Goal: Task Accomplishment & Management: Manage account settings

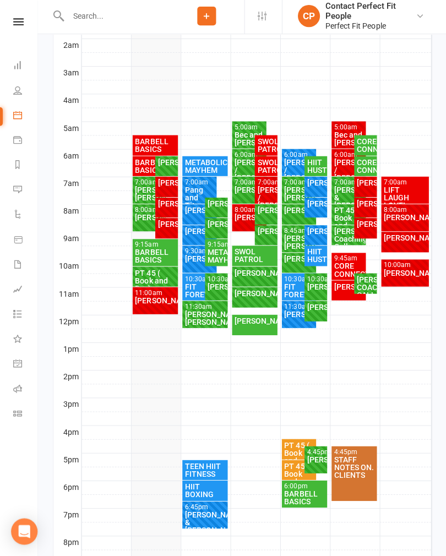
click at [139, 197] on div "[PERSON_NAME]/ [PERSON_NAME]" at bounding box center [149, 195] width 30 height 15
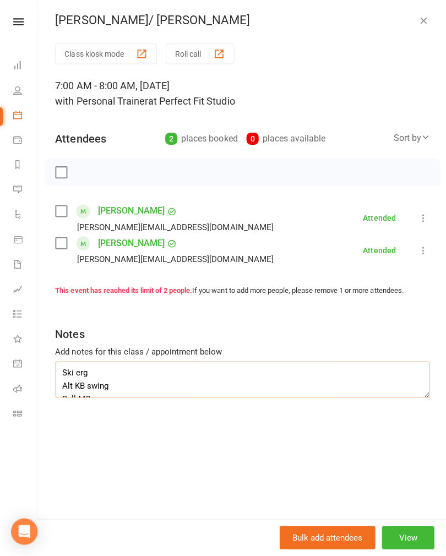
click at [67, 363] on textarea "Ski erg Alt KB swing Ball MC X body crunches w leg ext [PERSON_NAME] DDB squat …" at bounding box center [241, 380] width 373 height 36
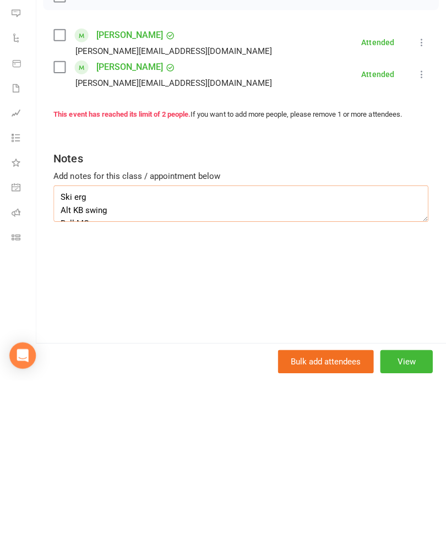
click at [59, 362] on textarea "Ski erg Alt KB swing Ball MC X body crunches w leg ext [PERSON_NAME] DDB squat …" at bounding box center [241, 380] width 373 height 36
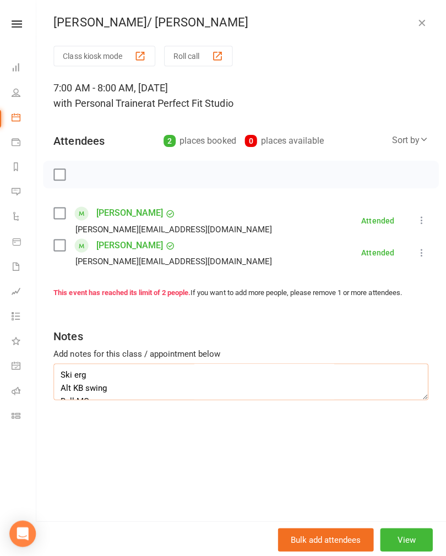
scroll to position [0, 0]
click at [419, 25] on icon "button" at bounding box center [421, 22] width 11 height 11
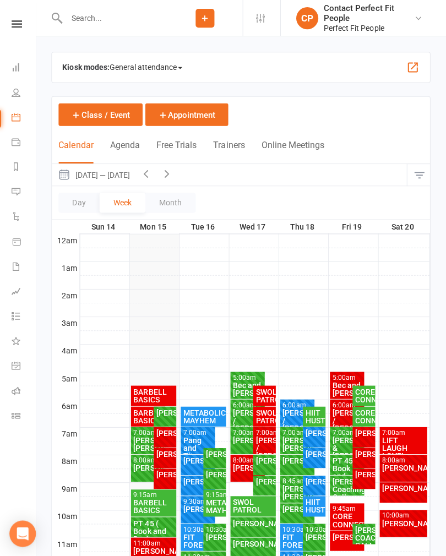
click at [214, 454] on div "[PERSON_NAME]" at bounding box center [215, 453] width 18 height 8
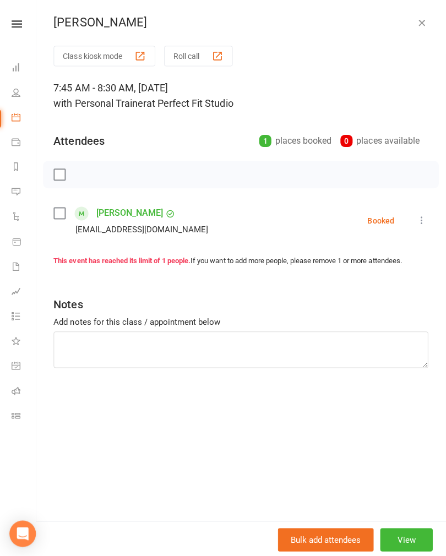
click at [92, 326] on div "Add notes for this class / appointment below" at bounding box center [241, 320] width 373 height 13
click at [83, 345] on textarea at bounding box center [241, 348] width 373 height 36
click at [69, 341] on textarea at bounding box center [241, 348] width 373 height 36
paste textarea "Ski erg Alt KB swing Ball MC X body crunches w leg ext [PERSON_NAME] DDB squat …"
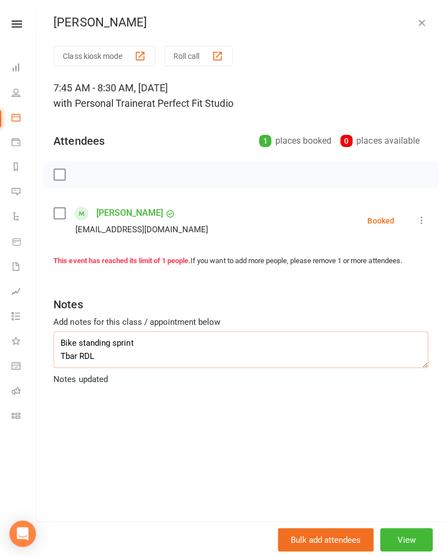
type textarea "Ski erg Alt KB swing Ball MC X body crunches w leg ext [PERSON_NAME] DDB squat …"
click at [420, 217] on icon at bounding box center [421, 219] width 11 height 11
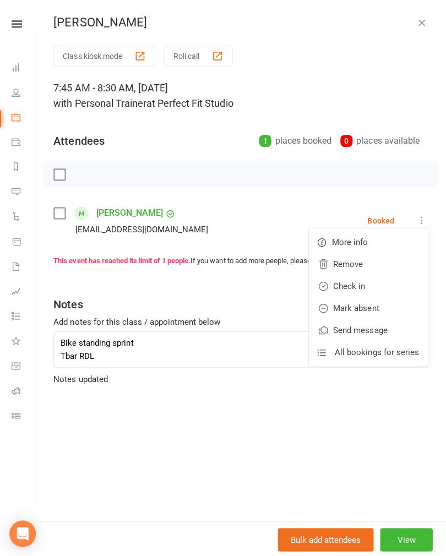
click at [342, 281] on link "Check in" at bounding box center [368, 285] width 118 height 22
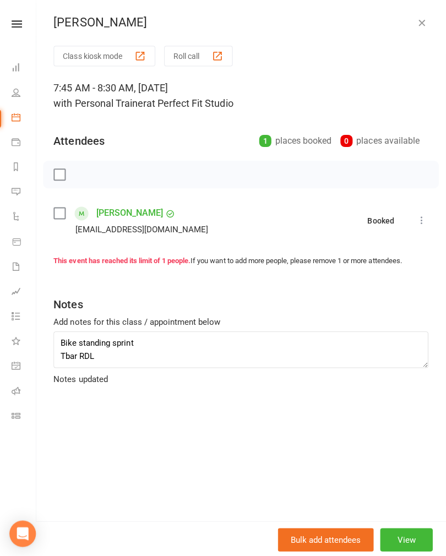
click at [422, 13] on div "Peta Torkington Class kiosk mode Roll call 7:45 AM - 8:30 AM, [DATE] with Perso…" at bounding box center [241, 278] width 408 height 556
click at [425, 23] on icon "button" at bounding box center [421, 22] width 11 height 11
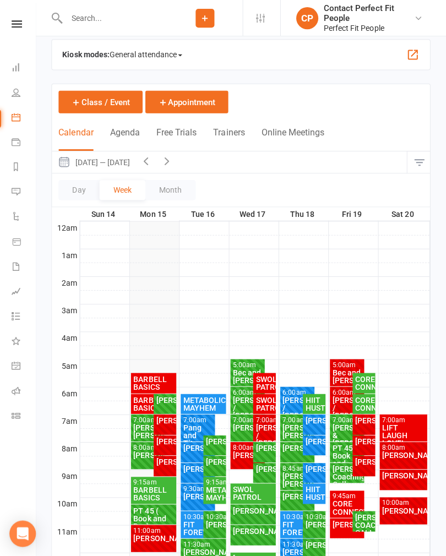
scroll to position [74, 0]
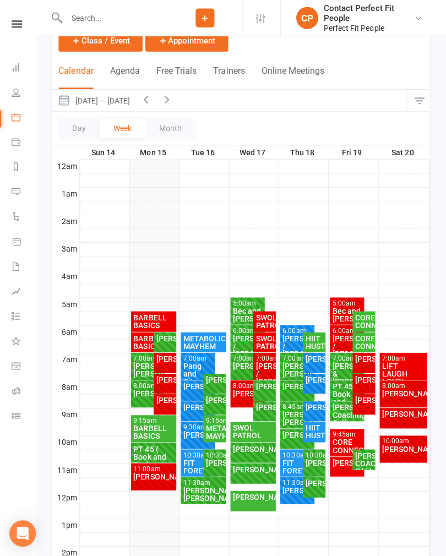
click at [145, 394] on div "[PERSON_NAME]" at bounding box center [149, 393] width 30 height 8
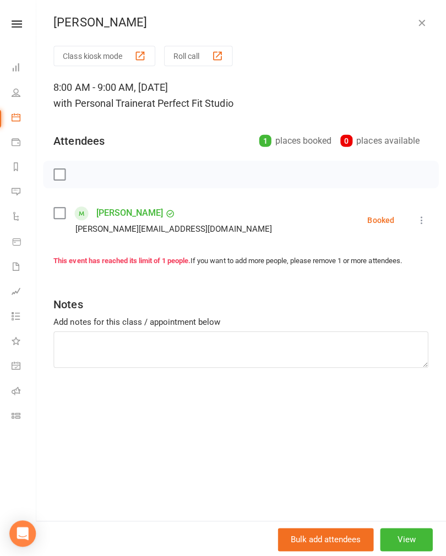
click at [421, 217] on icon at bounding box center [421, 219] width 11 height 11
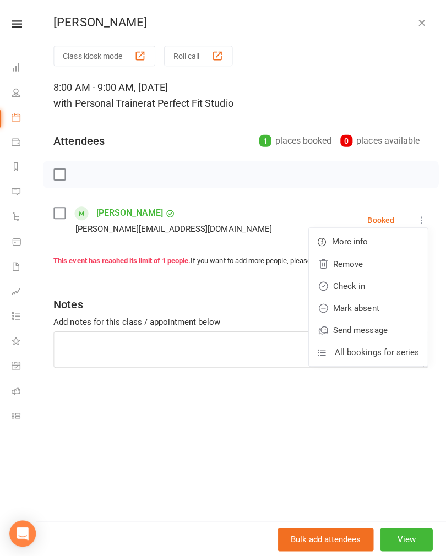
click at [355, 284] on link "Check in" at bounding box center [368, 285] width 118 height 22
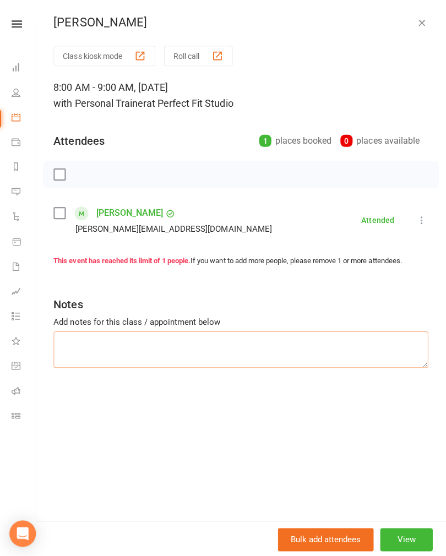
click at [66, 342] on textarea at bounding box center [241, 348] width 373 height 36
click at [66, 344] on textarea at bounding box center [241, 348] width 373 height 36
paste textarea "Ski erg Alt KB swing Ball MC X body crunches w leg ext [PERSON_NAME] DDB squat …"
type textarea "Ski erg Alt KB swing Ball MC X body crunches w leg ext [PERSON_NAME] DDB squat …"
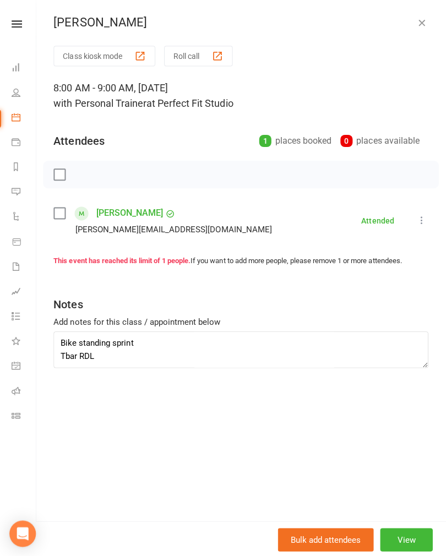
click at [423, 25] on icon "button" at bounding box center [421, 22] width 11 height 11
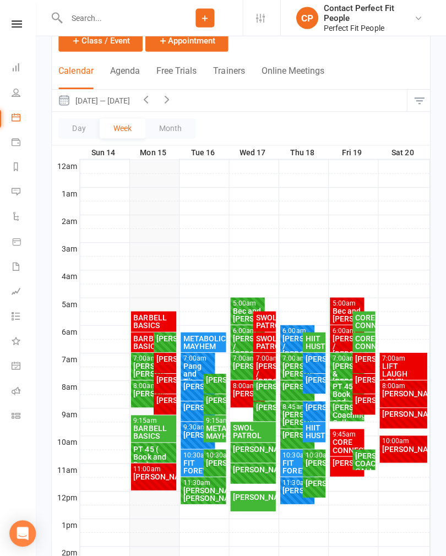
scroll to position [74, 0]
click at [215, 403] on div "[PERSON_NAME]" at bounding box center [215, 399] width 18 height 8
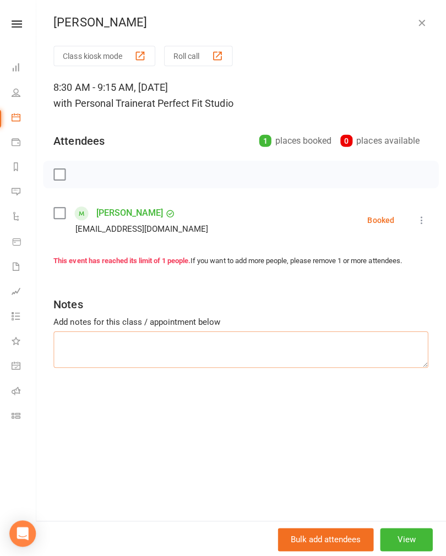
click at [79, 333] on textarea at bounding box center [241, 348] width 373 height 36
click at [70, 339] on textarea at bounding box center [241, 348] width 373 height 36
paste textarea "Ski erg Alt KB swing Ball MC X body crunches w leg ext [PERSON_NAME] DDB squat …"
type textarea "Ski erg Alt KB swing Ball MC X body crunches w leg ext [PERSON_NAME] DDB squat …"
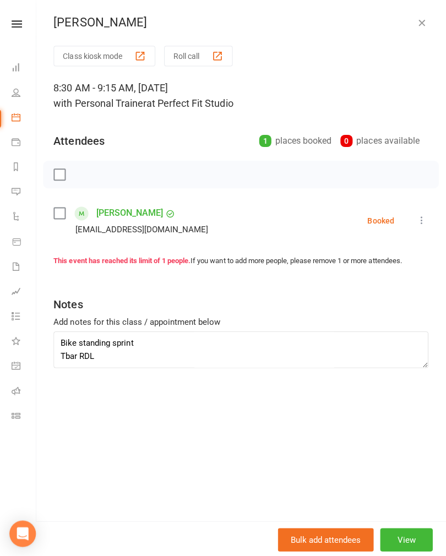
click at [424, 21] on icon "button" at bounding box center [421, 22] width 11 height 11
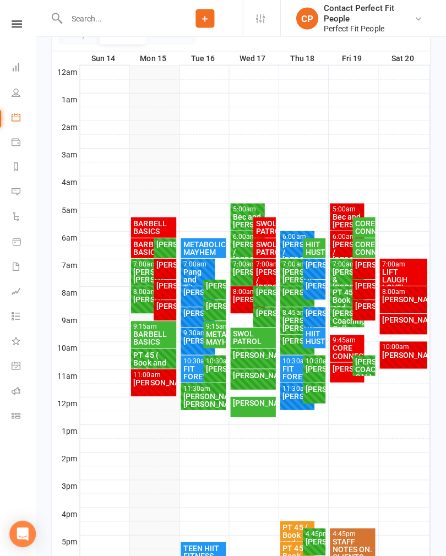
scroll to position [168, 0]
click at [153, 353] on div "PT 45 ( Book and Pay)" at bounding box center [154, 361] width 41 height 23
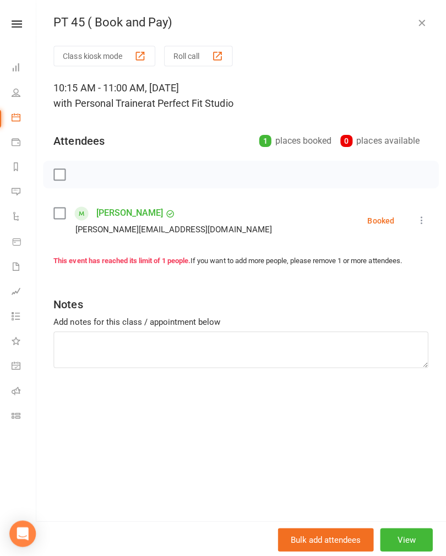
click at [425, 217] on icon at bounding box center [421, 219] width 11 height 11
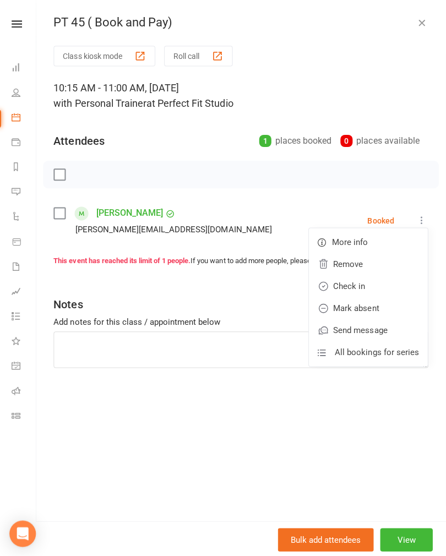
click at [347, 285] on link "Check in" at bounding box center [368, 285] width 118 height 22
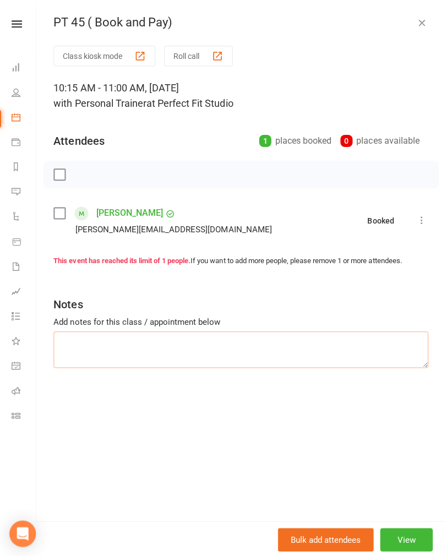
click at [92, 344] on textarea at bounding box center [241, 348] width 373 height 36
type textarea "Abdominal core homework session on what’s app"
click at [424, 18] on icon "button" at bounding box center [421, 22] width 11 height 11
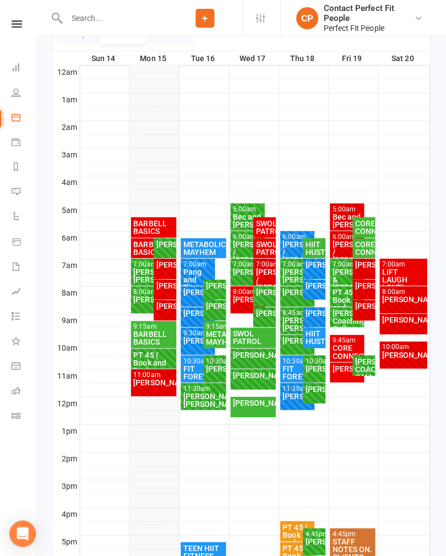
click at [149, 330] on div "BARBELL BASICS" at bounding box center [154, 336] width 41 height 15
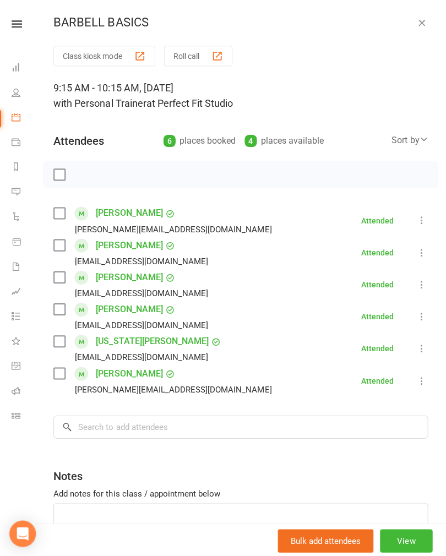
click at [423, 28] on button "button" at bounding box center [421, 22] width 13 height 13
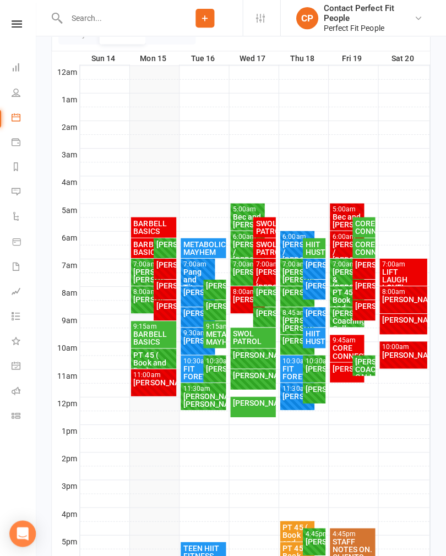
click at [174, 247] on div "[PERSON_NAME]" at bounding box center [166, 243] width 18 height 8
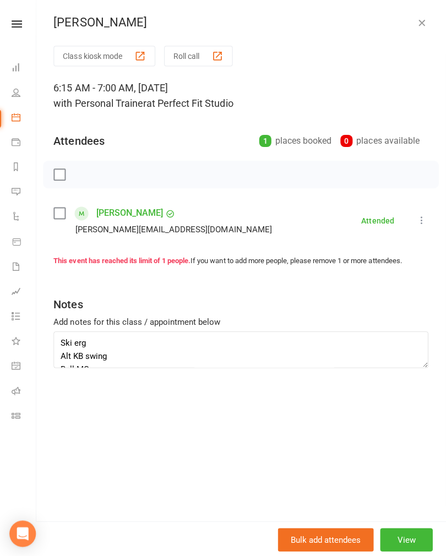
click at [416, 20] on icon "button" at bounding box center [421, 22] width 11 height 11
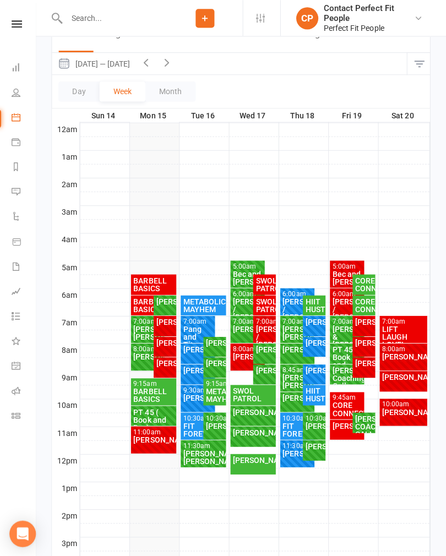
scroll to position [115, 0]
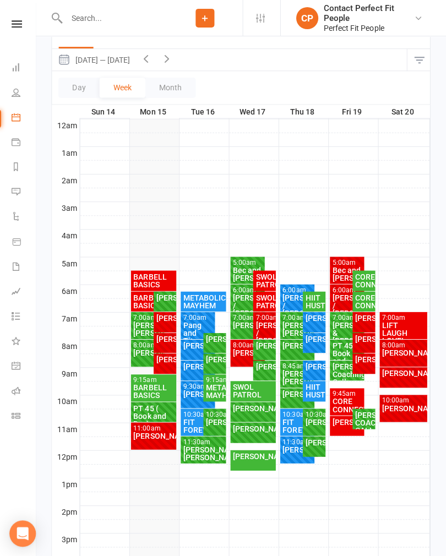
click at [209, 444] on div "[PERSON_NAME]/ [PERSON_NAME]" at bounding box center [204, 451] width 41 height 15
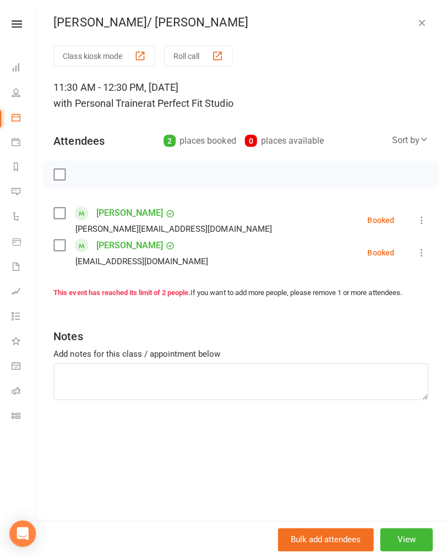
click at [423, 28] on icon "button" at bounding box center [421, 22] width 11 height 11
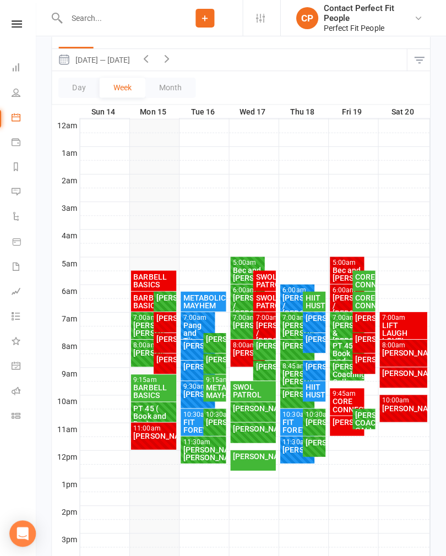
click at [199, 449] on div "[PERSON_NAME]/ [PERSON_NAME]" at bounding box center [204, 451] width 41 height 15
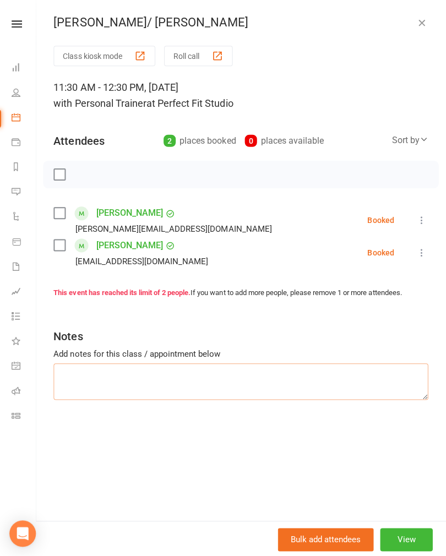
click at [79, 368] on textarea at bounding box center [241, 380] width 373 height 36
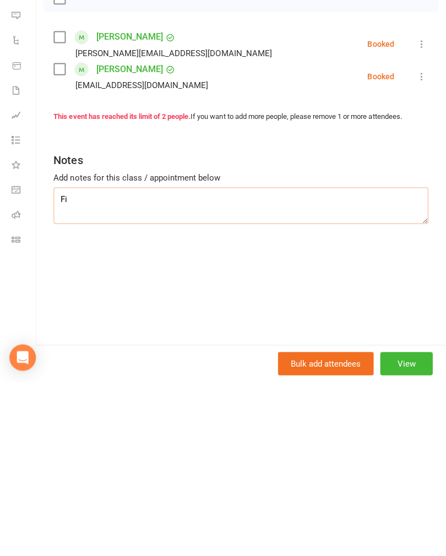
type textarea "F"
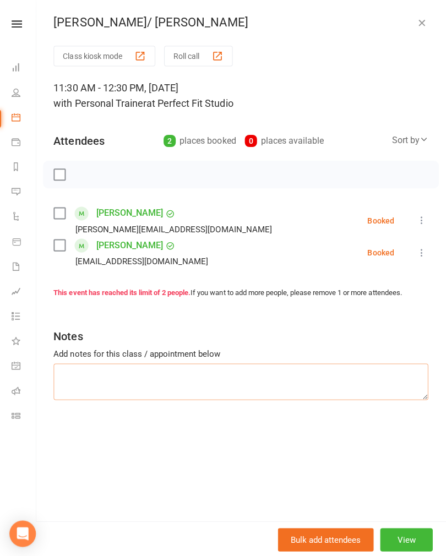
scroll to position [0, 0]
click at [422, 20] on icon "button" at bounding box center [421, 22] width 11 height 11
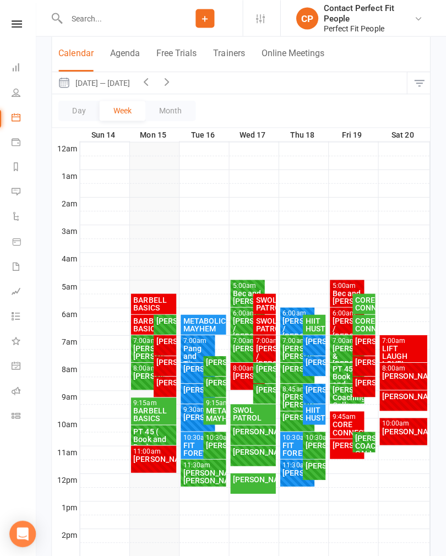
scroll to position [91, 0]
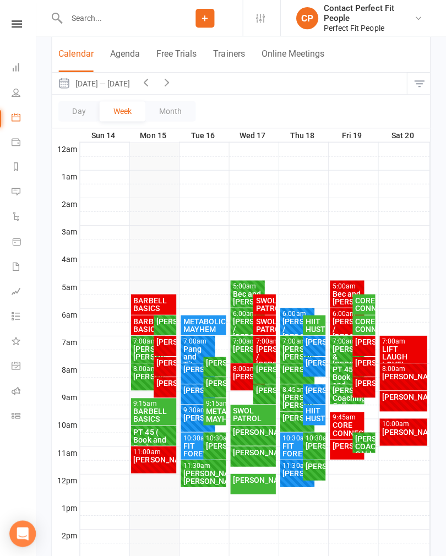
click at [197, 469] on div "[PERSON_NAME]/ [PERSON_NAME]" at bounding box center [204, 475] width 41 height 15
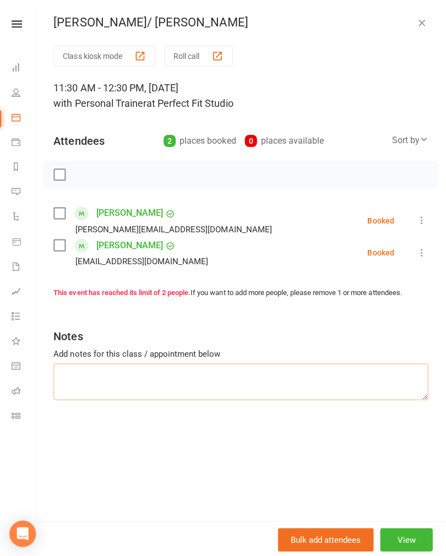
click at [72, 370] on textarea at bounding box center [241, 380] width 373 height 36
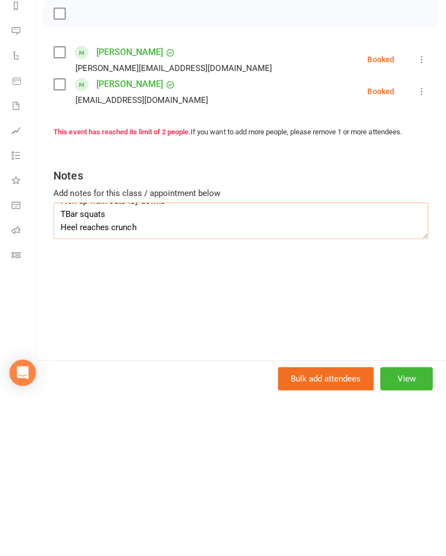
scroll to position [26, 0]
click at [155, 362] on textarea "Pick up walk outs lay downs TBar squats Heel reaches crunch" at bounding box center [241, 380] width 373 height 36
click at [68, 362] on textarea "Pick up walk outs lay downs TBar squats Heel reaches crunch Squat to row" at bounding box center [241, 380] width 373 height 36
click at [141, 362] on textarea "Pick up walk outs lay downs TBar squats Heel reaches crunch TRX Squat to row" at bounding box center [241, 380] width 373 height 36
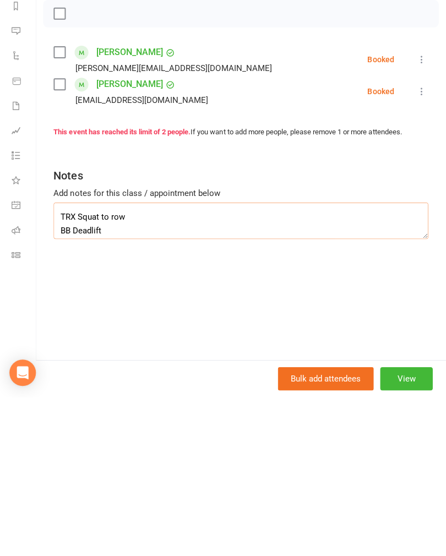
scroll to position [61, 0]
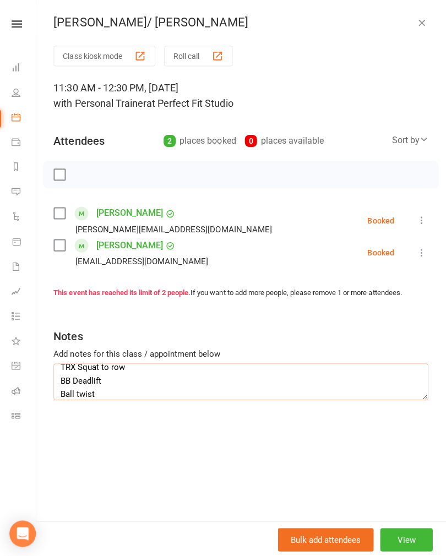
type textarea "Pick up walk outs lay downs TBar squats Heel reaches crunch TRX Squat to row BB…"
click at [417, 25] on icon "button" at bounding box center [421, 22] width 11 height 11
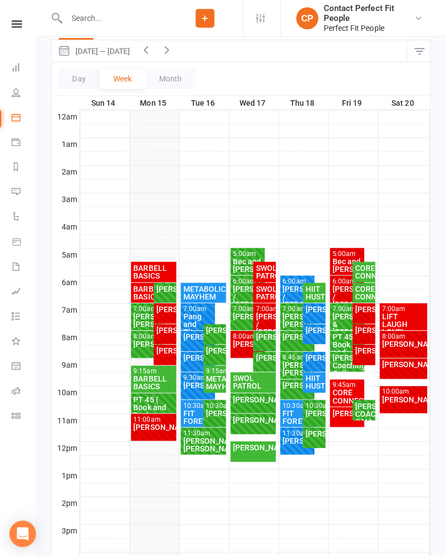
scroll to position [122, 0]
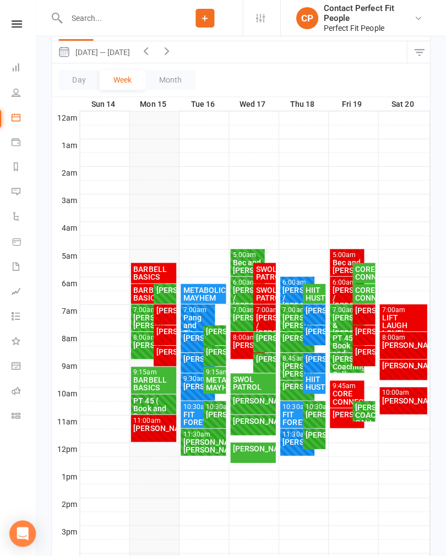
click at [145, 423] on div "[PERSON_NAME]" at bounding box center [154, 427] width 41 height 8
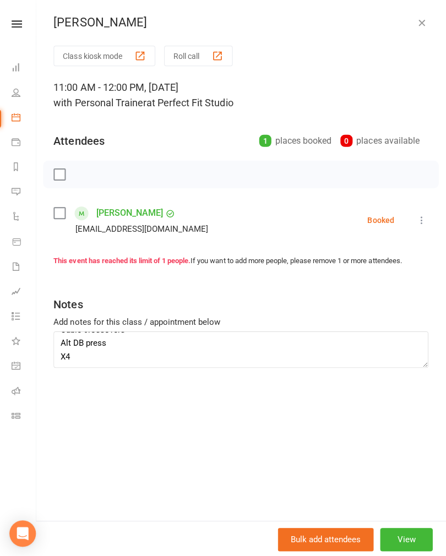
scroll to position [0, 0]
click at [425, 224] on icon at bounding box center [421, 219] width 11 height 11
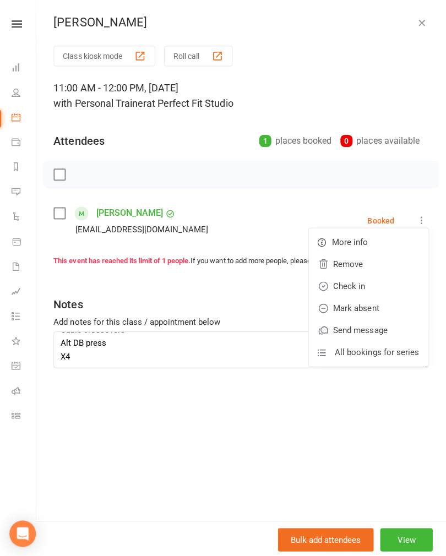
click at [344, 306] on link "Mark absent" at bounding box center [368, 307] width 118 height 22
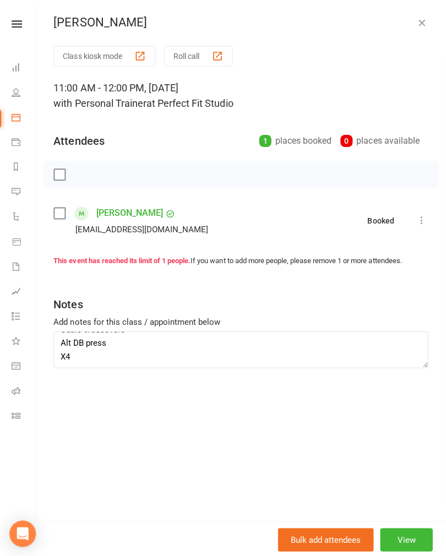
click at [424, 220] on icon at bounding box center [421, 219] width 11 height 11
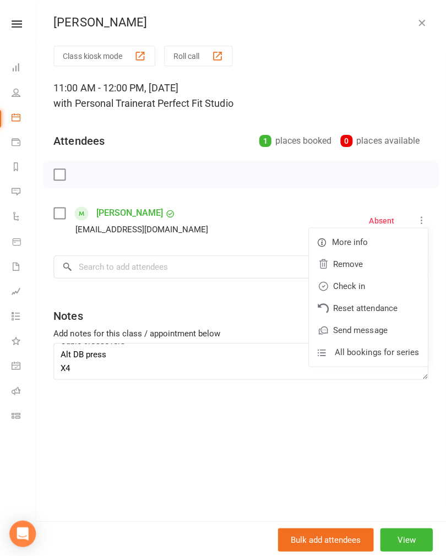
click at [340, 282] on link "Check in" at bounding box center [368, 285] width 118 height 22
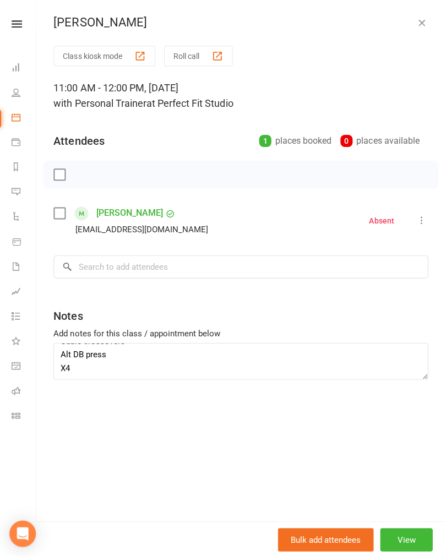
click at [415, 25] on button "button" at bounding box center [421, 22] width 13 height 13
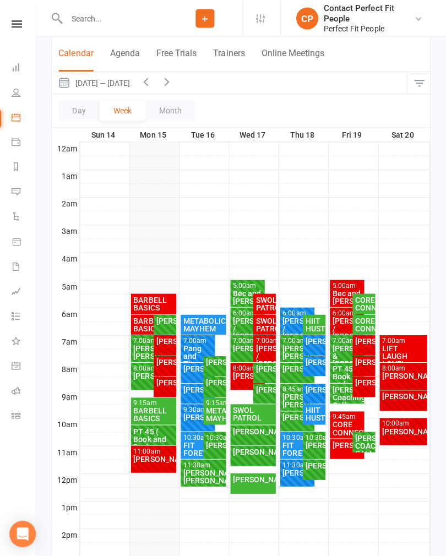
click at [164, 384] on div "[PERSON_NAME]" at bounding box center [166, 381] width 18 height 8
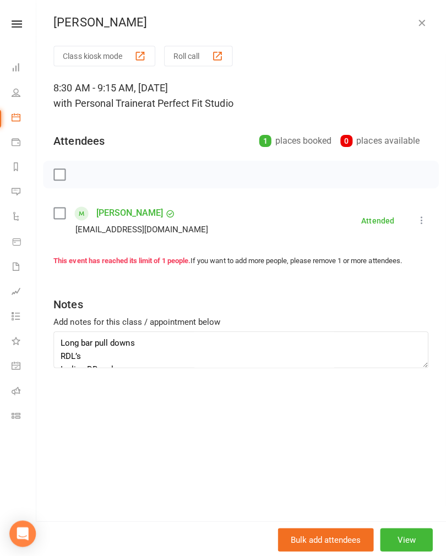
click at [417, 28] on icon "button" at bounding box center [421, 22] width 11 height 11
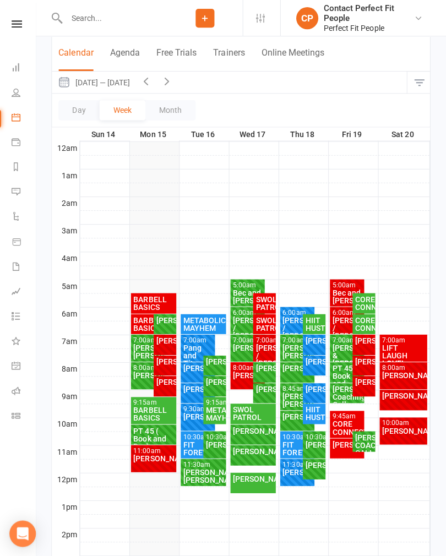
click at [161, 364] on div "[PERSON_NAME]" at bounding box center [166, 361] width 18 height 8
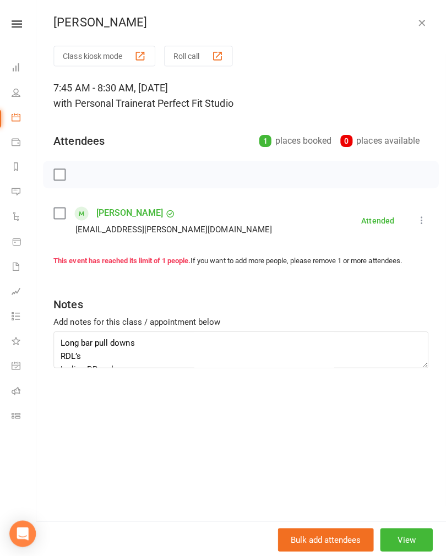
click at [425, 24] on icon "button" at bounding box center [421, 22] width 11 height 11
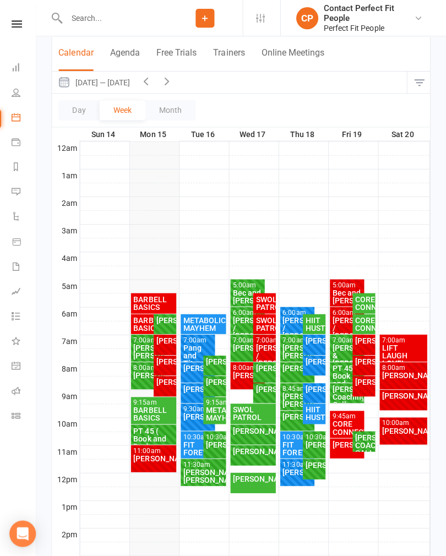
click at [163, 344] on div "[PERSON_NAME]" at bounding box center [166, 340] width 18 height 8
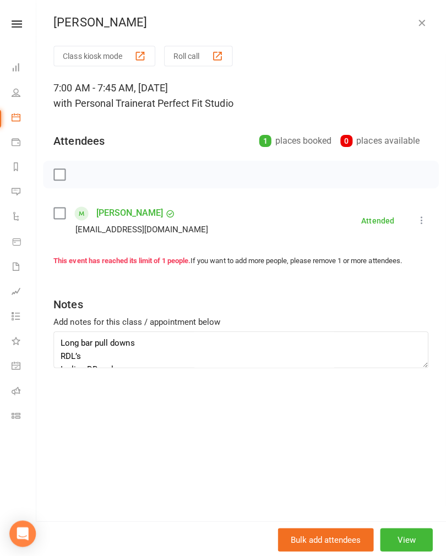
click at [426, 18] on button "button" at bounding box center [421, 22] width 13 height 13
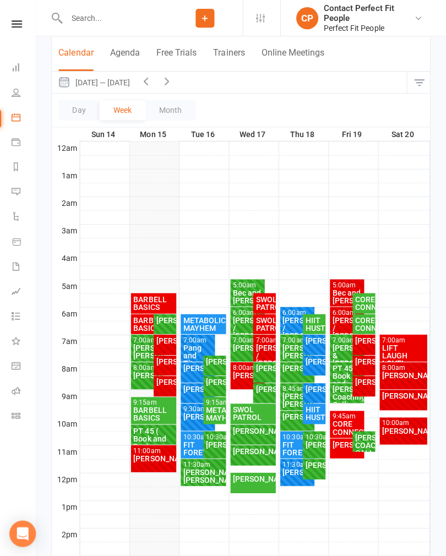
click at [154, 303] on div "BARBELL BASICS" at bounding box center [154, 302] width 41 height 15
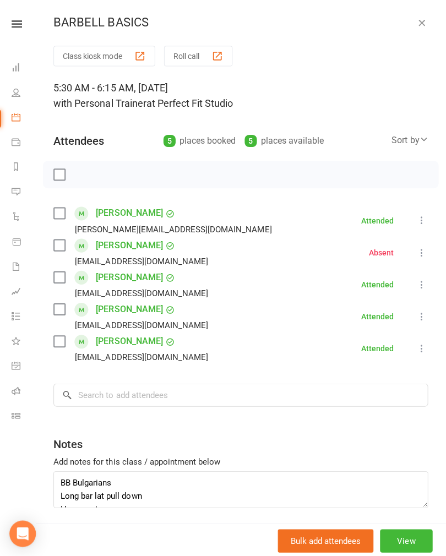
click at [419, 28] on icon "button" at bounding box center [421, 22] width 11 height 11
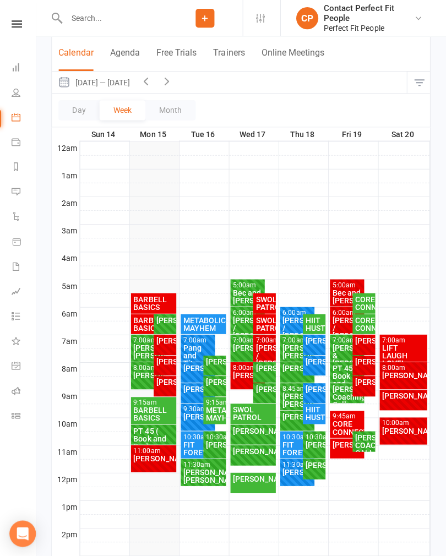
click at [138, 325] on div "BARBELL BASICS" at bounding box center [149, 322] width 30 height 15
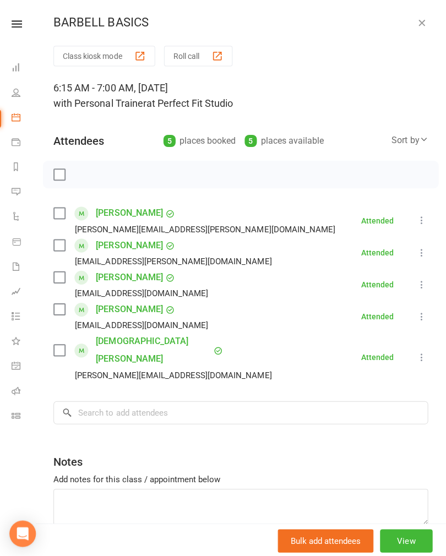
click at [420, 22] on icon "button" at bounding box center [421, 22] width 11 height 11
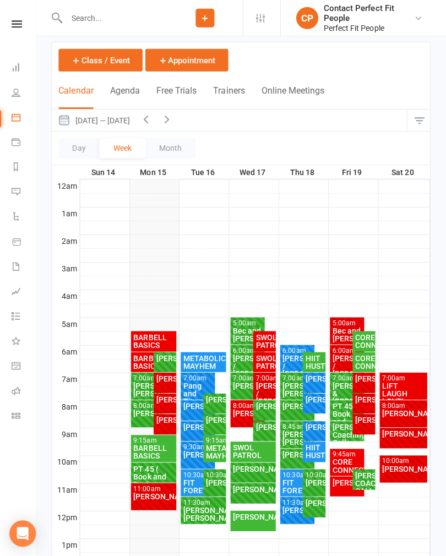
click at [146, 123] on icon "button" at bounding box center [147, 119] width 12 height 12
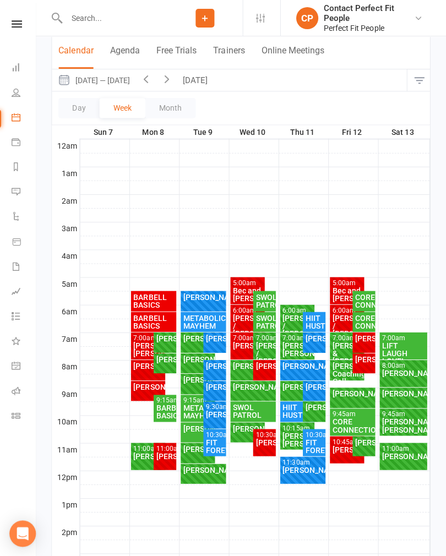
scroll to position [108, 0]
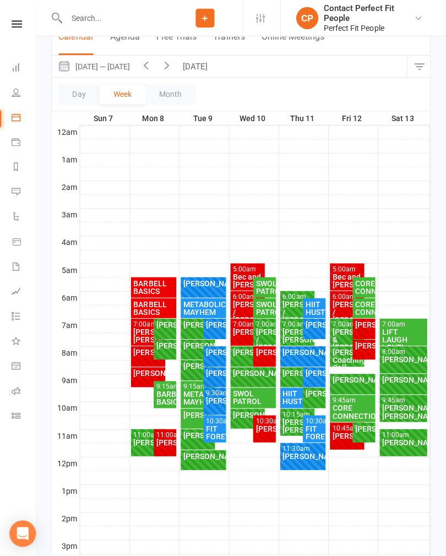
click at [399, 320] on div "7:00am - 8:00am" at bounding box center [403, 323] width 43 height 7
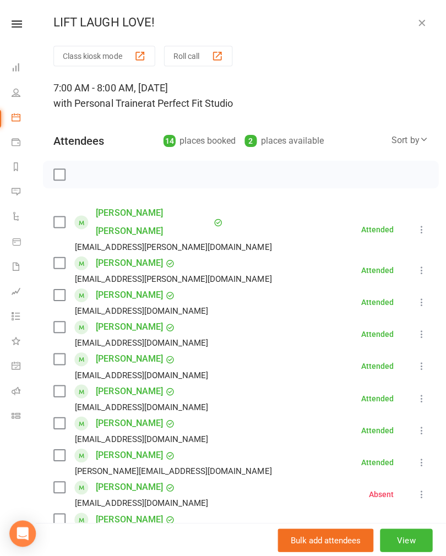
scroll to position [0, 0]
click at [416, 28] on icon "button" at bounding box center [421, 22] width 11 height 11
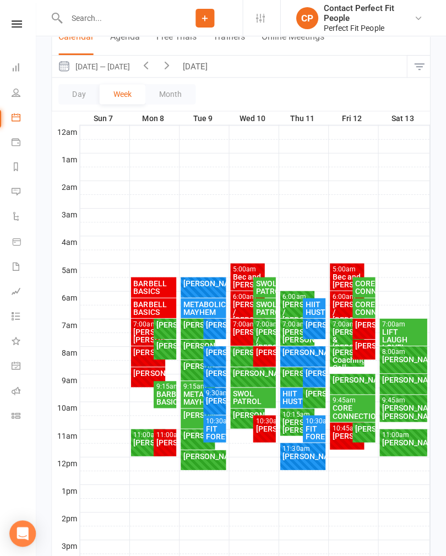
click at [396, 357] on div "[PERSON_NAME]" at bounding box center [403, 359] width 43 height 8
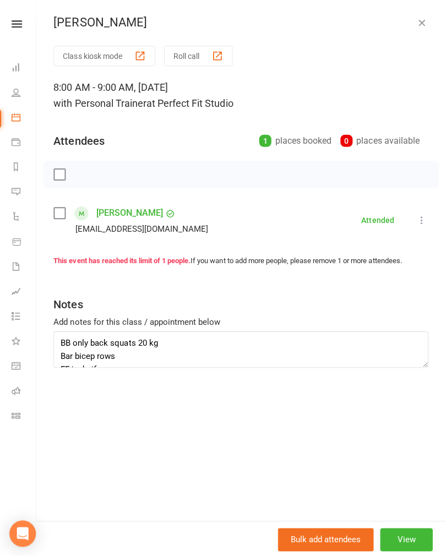
click at [421, 23] on icon "button" at bounding box center [421, 22] width 11 height 11
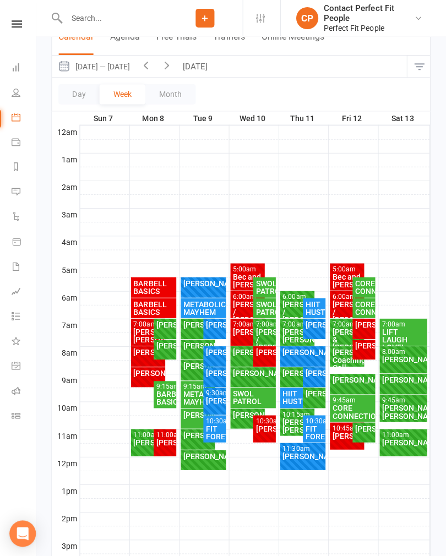
click at [397, 384] on div "[PERSON_NAME] FULL" at bounding box center [404, 383] width 48 height 20
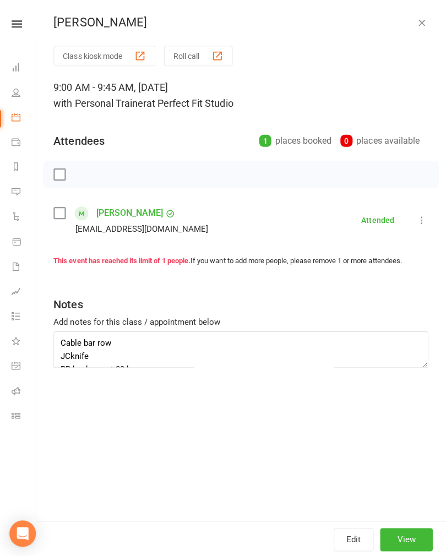
click at [419, 28] on icon "button" at bounding box center [421, 22] width 11 height 11
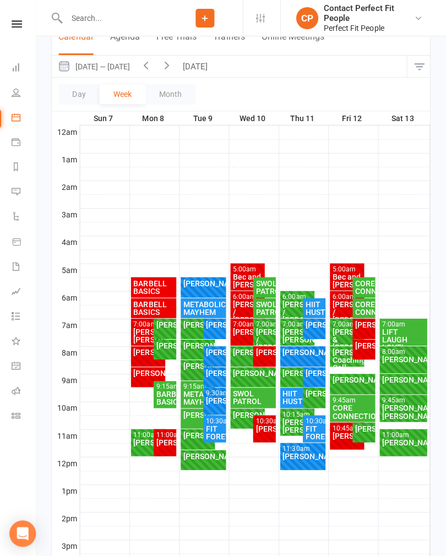
click at [397, 439] on div "[PERSON_NAME]" at bounding box center [403, 441] width 43 height 8
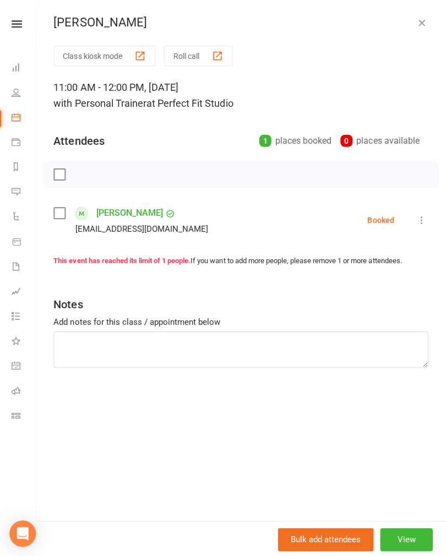
click at [421, 218] on icon at bounding box center [421, 219] width 11 height 11
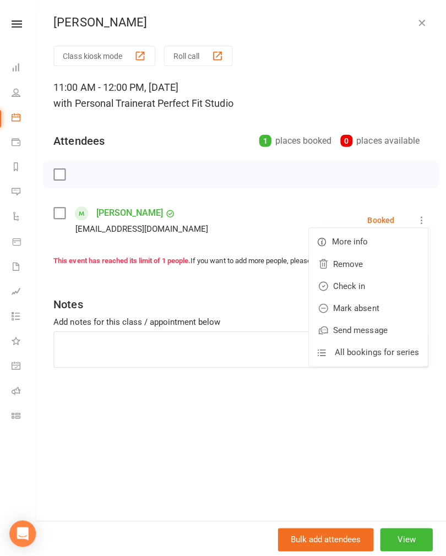
click at [347, 284] on link "Check in" at bounding box center [368, 285] width 118 height 22
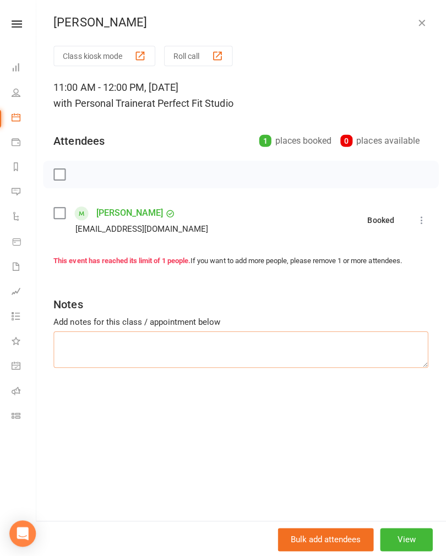
click at [87, 342] on textarea at bounding box center [241, 348] width 373 height 36
type textarea "Chest BB chest press 47.7 2 reps"
click at [437, 28] on div "[PERSON_NAME]" at bounding box center [241, 22] width 408 height 14
click at [431, 21] on div "[PERSON_NAME]" at bounding box center [241, 22] width 408 height 14
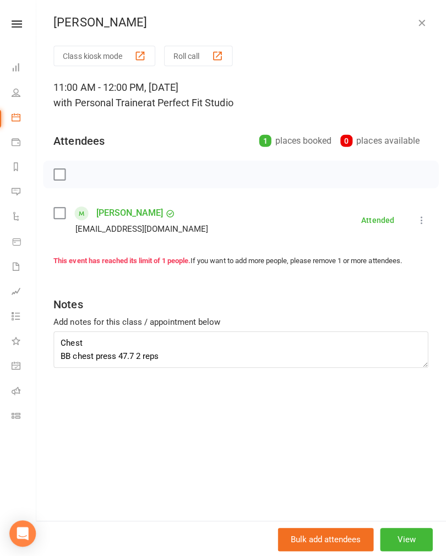
click at [421, 22] on icon "button" at bounding box center [421, 22] width 11 height 11
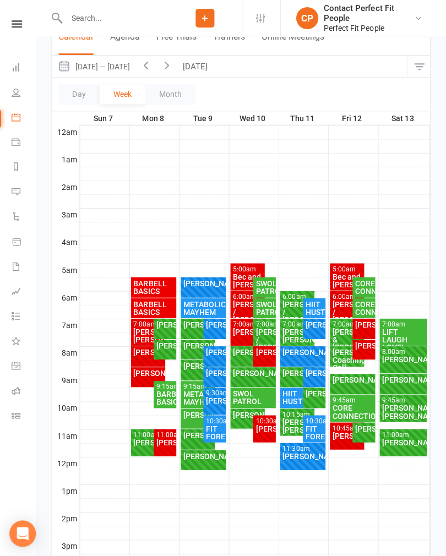
click at [363, 429] on div "[PERSON_NAME]" at bounding box center [364, 427] width 18 height 8
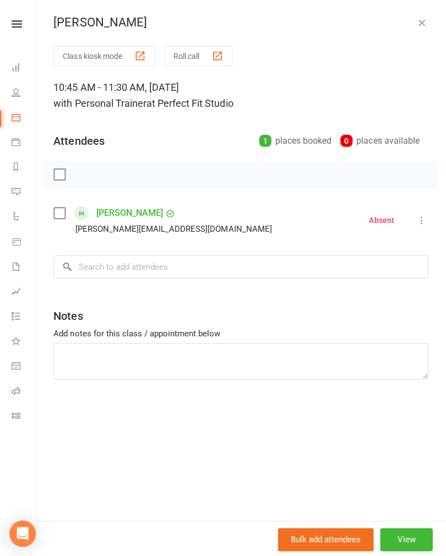
click at [425, 20] on icon "button" at bounding box center [421, 22] width 11 height 11
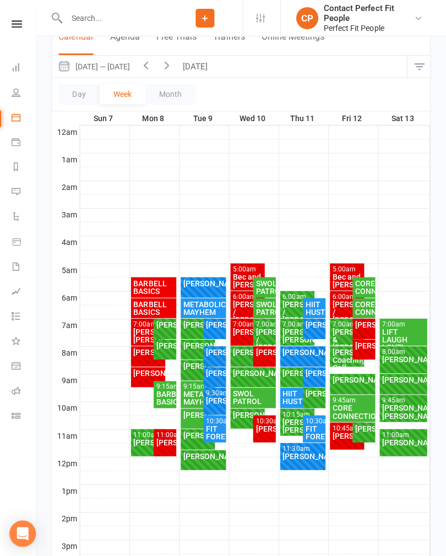
click at [348, 403] on div "CORE CONNECTION" at bounding box center [353, 410] width 41 height 15
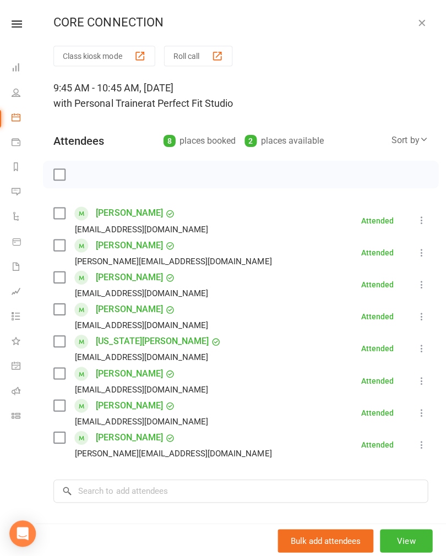
click at [426, 25] on button "button" at bounding box center [421, 22] width 13 height 13
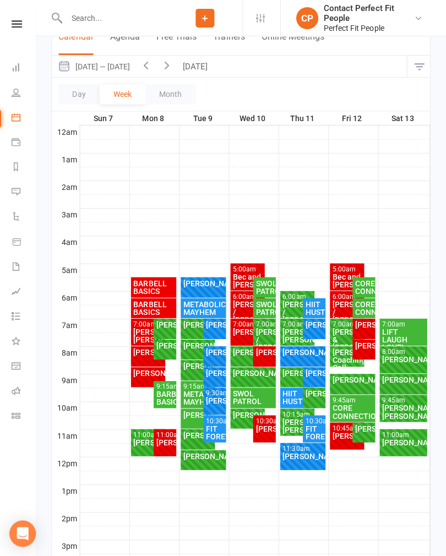
click at [347, 380] on div "[PERSON_NAME]" at bounding box center [353, 379] width 41 height 8
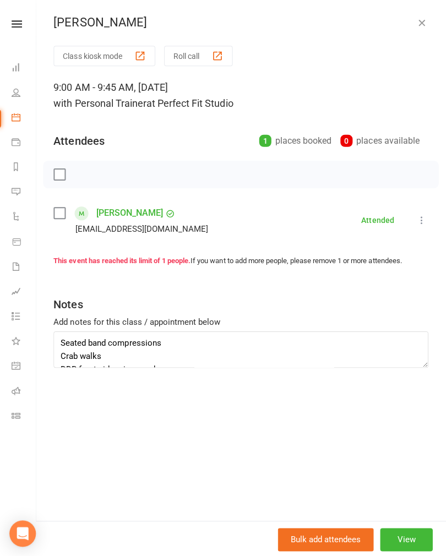
click at [420, 21] on icon "button" at bounding box center [421, 22] width 11 height 11
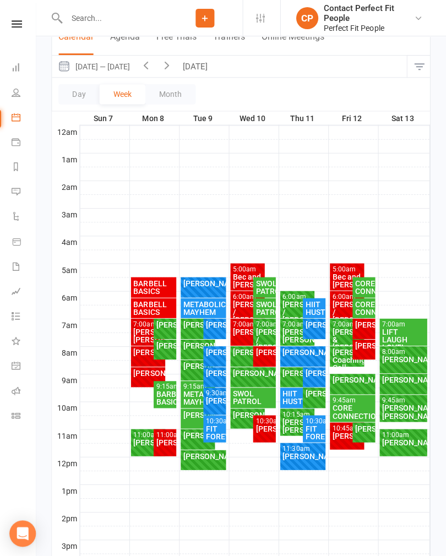
click at [335, 353] on div "[PERSON_NAME] Coaching Call" at bounding box center [348, 358] width 30 height 23
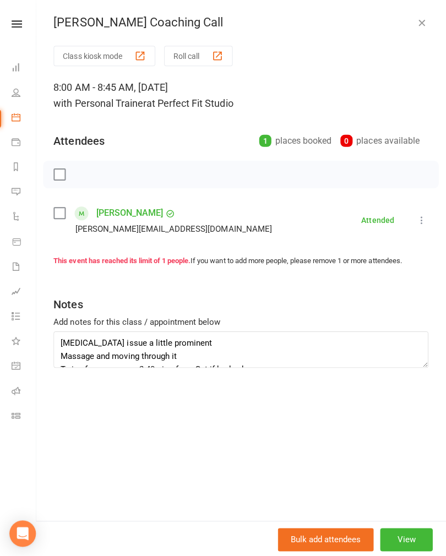
click at [420, 26] on icon "button" at bounding box center [421, 22] width 11 height 11
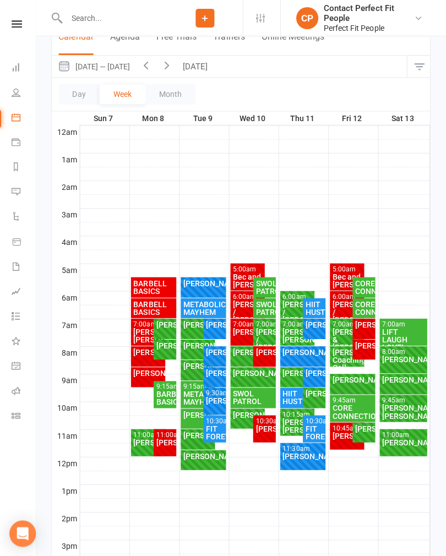
click at [368, 346] on div "[PERSON_NAME]" at bounding box center [364, 345] width 18 height 8
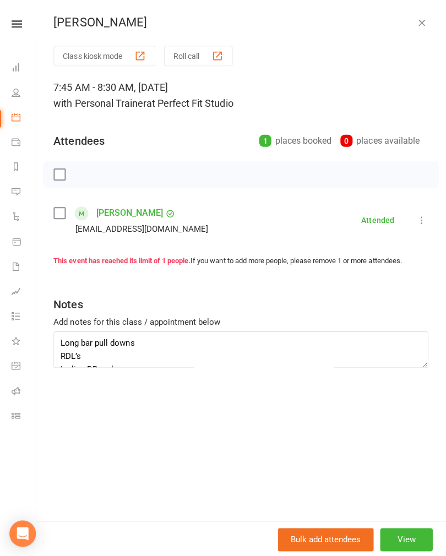
click at [425, 26] on icon "button" at bounding box center [421, 22] width 11 height 11
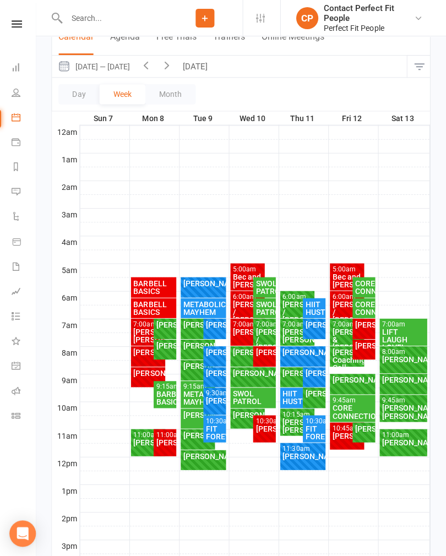
click at [364, 322] on div "[PERSON_NAME]" at bounding box center [364, 324] width 18 height 8
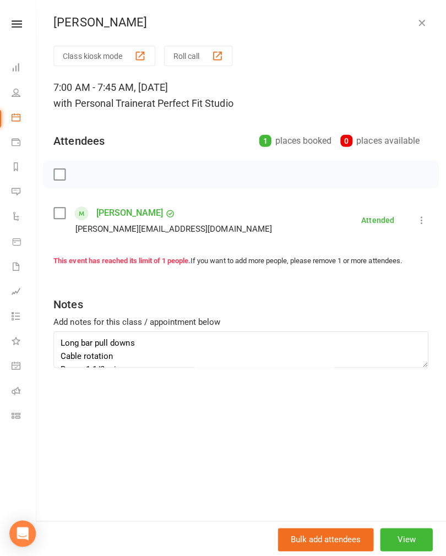
click at [423, 21] on icon "button" at bounding box center [421, 22] width 11 height 11
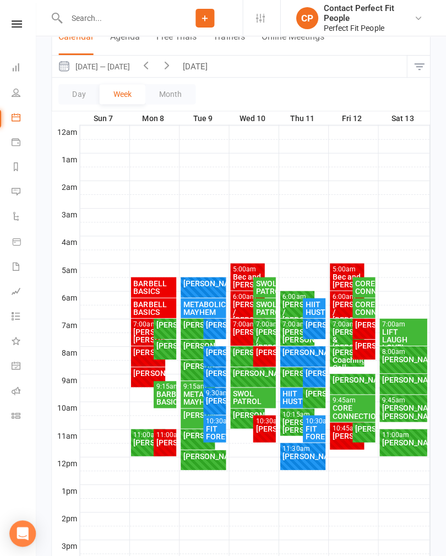
click at [341, 328] on div "[PERSON_NAME] & [PERSON_NAME]" at bounding box center [348, 338] width 30 height 23
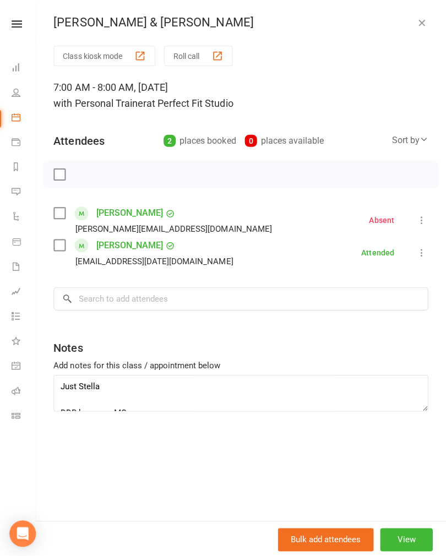
click at [425, 28] on button "button" at bounding box center [421, 22] width 13 height 13
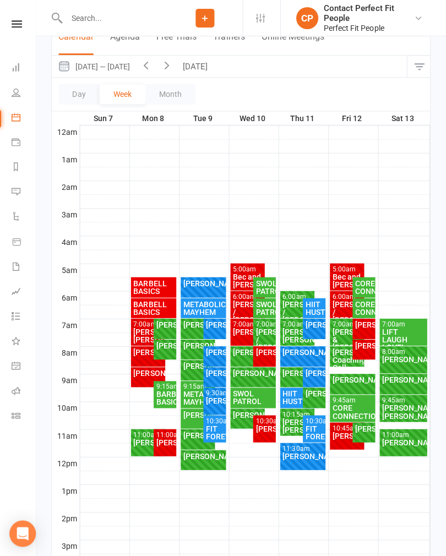
click at [346, 269] on div "5:00am - 6:00am" at bounding box center [348, 268] width 30 height 7
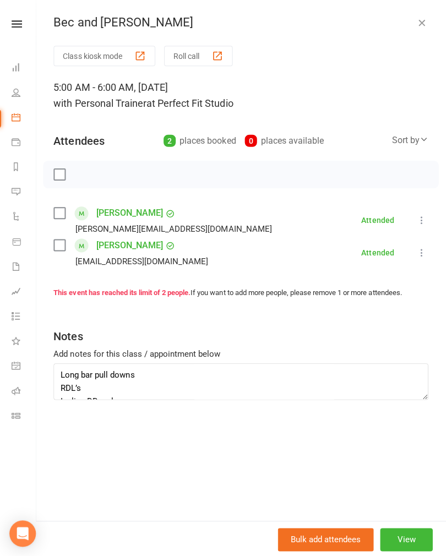
click at [423, 25] on icon "button" at bounding box center [421, 22] width 11 height 11
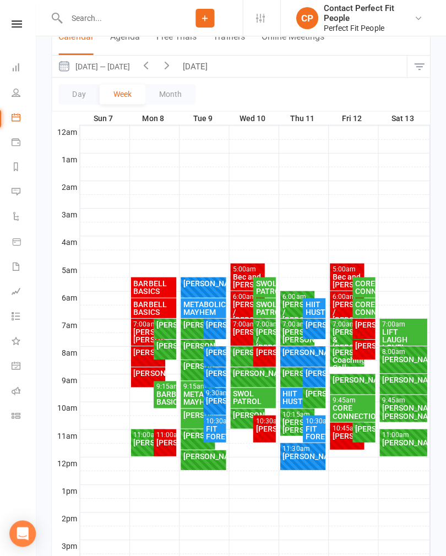
click at [339, 302] on div "[PERSON_NAME] / [PERSON_NAME]" at bounding box center [348, 310] width 30 height 23
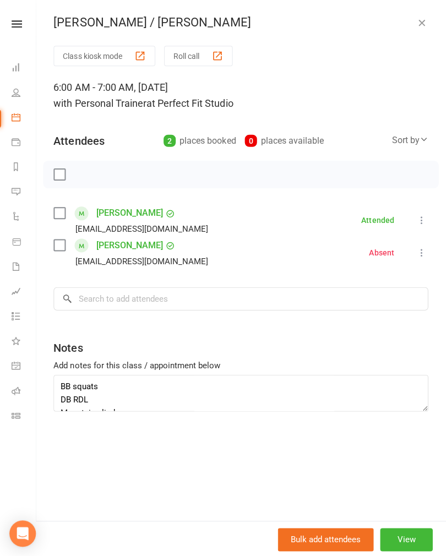
click at [425, 21] on icon "button" at bounding box center [421, 22] width 11 height 11
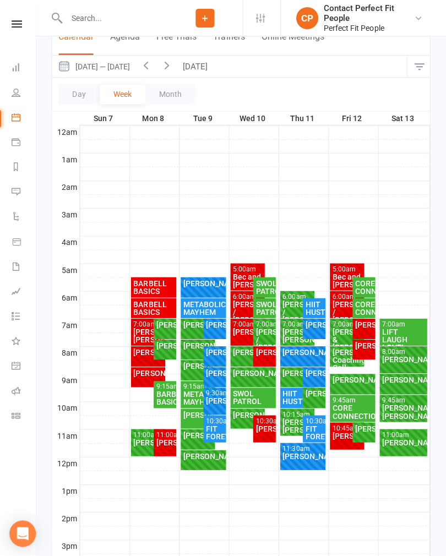
click at [367, 310] on div "CORE CONNECTION" at bounding box center [364, 306] width 18 height 15
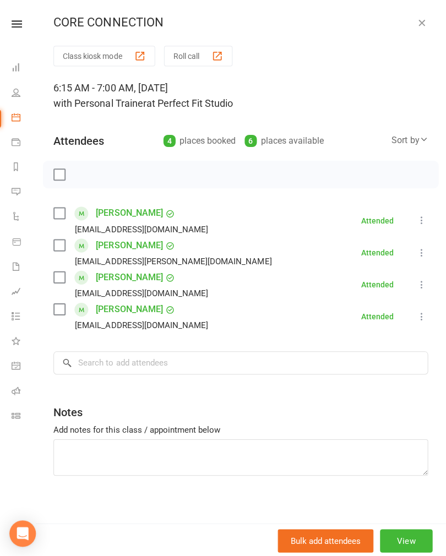
click at [415, 26] on button "button" at bounding box center [421, 22] width 13 height 13
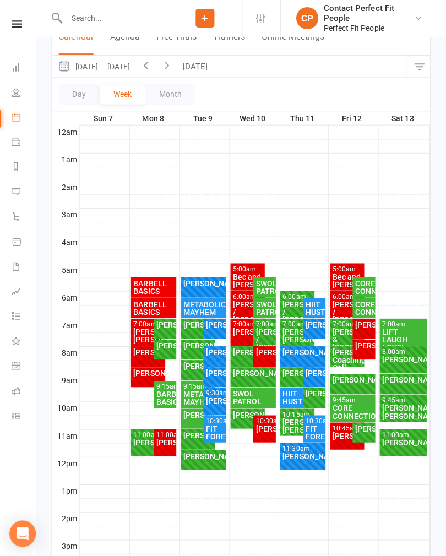
click at [364, 285] on div "CORE CONNECTION" at bounding box center [364, 286] width 18 height 15
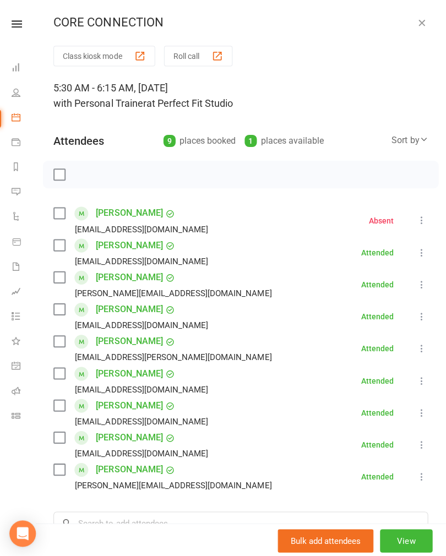
click at [421, 18] on icon "button" at bounding box center [421, 22] width 11 height 11
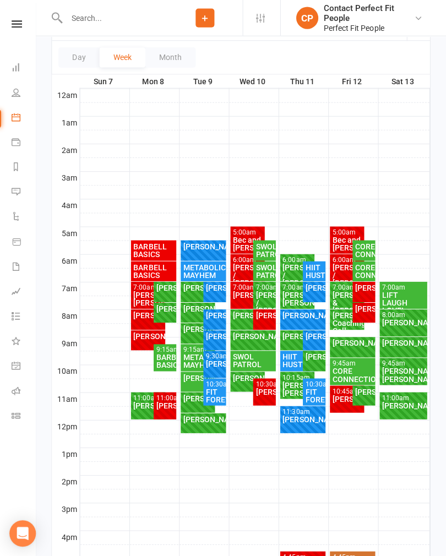
scroll to position [170, 0]
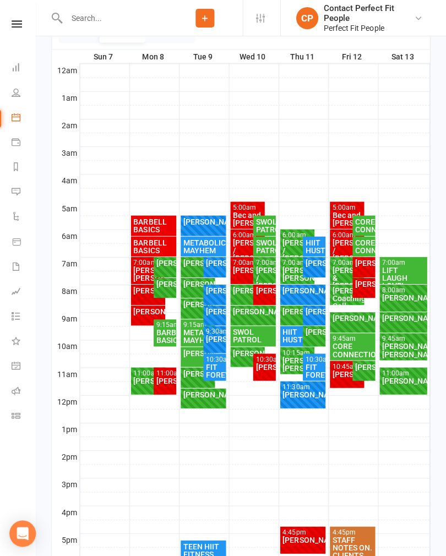
click at [341, 374] on div "[PERSON_NAME]" at bounding box center [348, 373] width 30 height 8
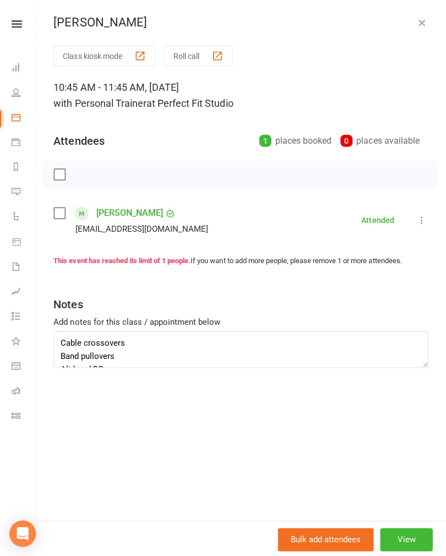
click at [421, 28] on icon "button" at bounding box center [421, 22] width 11 height 11
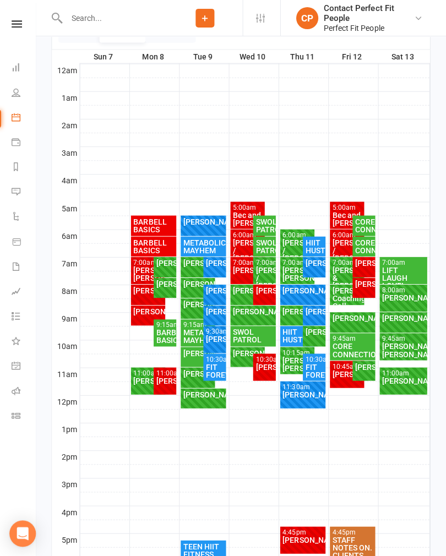
click at [347, 317] on div "[PERSON_NAME]" at bounding box center [353, 317] width 41 height 8
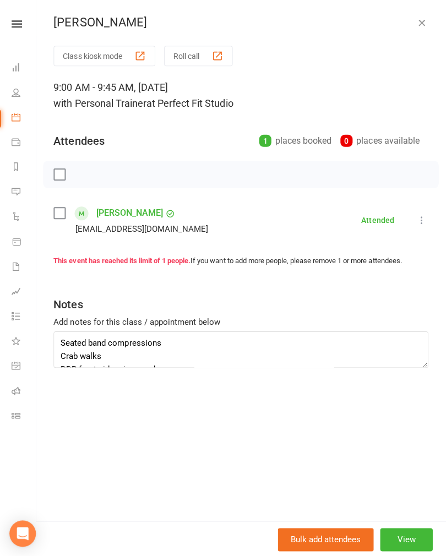
click at [424, 27] on icon "button" at bounding box center [421, 22] width 11 height 11
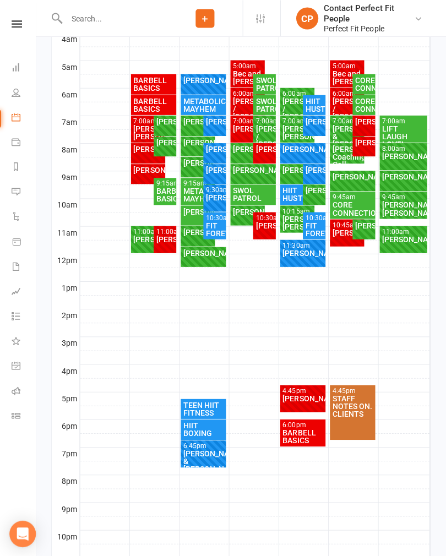
click at [298, 432] on div "BARBELL BASICS" at bounding box center [303, 434] width 41 height 15
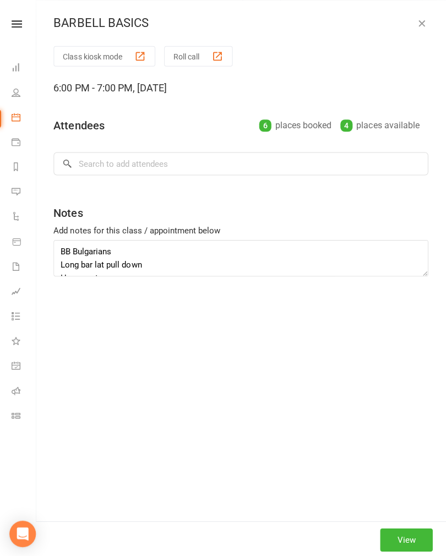
scroll to position [310, 0]
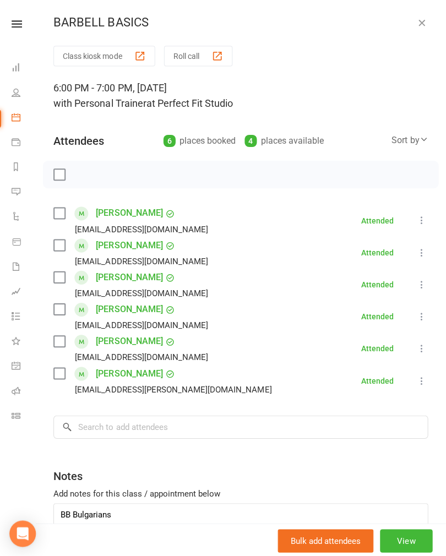
click at [423, 22] on icon "button" at bounding box center [421, 22] width 11 height 11
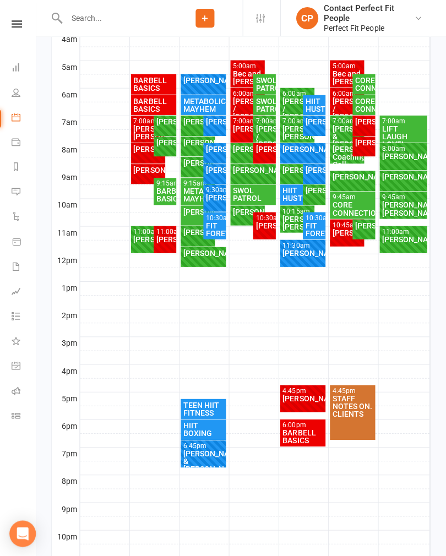
click at [299, 390] on div "4:45pm - 5:45pm" at bounding box center [303, 389] width 41 height 7
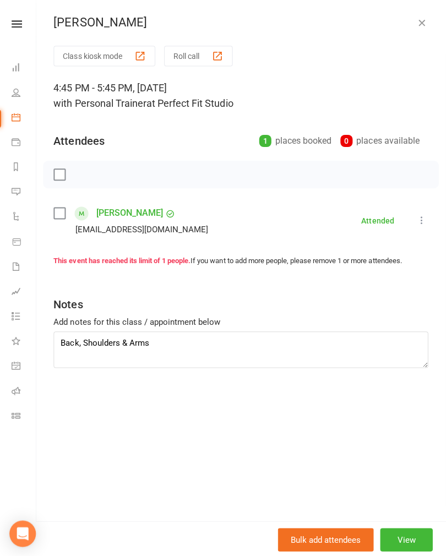
click at [425, 25] on icon "button" at bounding box center [421, 22] width 11 height 11
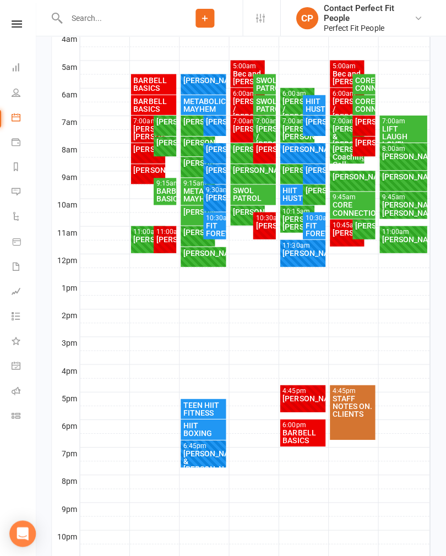
click at [298, 401] on div "[PERSON_NAME]" at bounding box center [303, 397] width 41 height 8
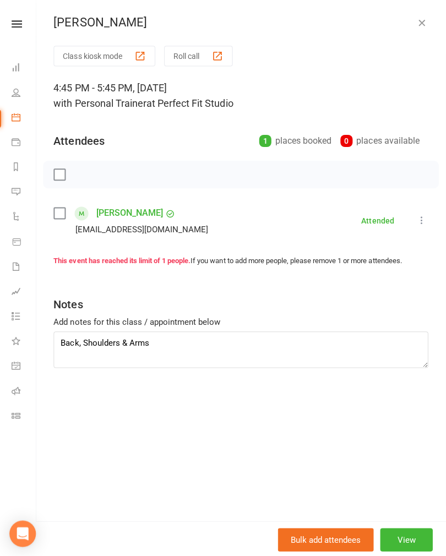
click at [426, 25] on button "button" at bounding box center [421, 22] width 13 height 13
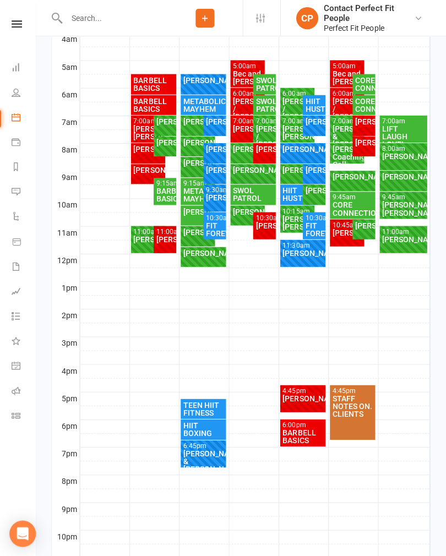
click at [302, 256] on div "[PERSON_NAME]" at bounding box center [303, 252] width 41 height 8
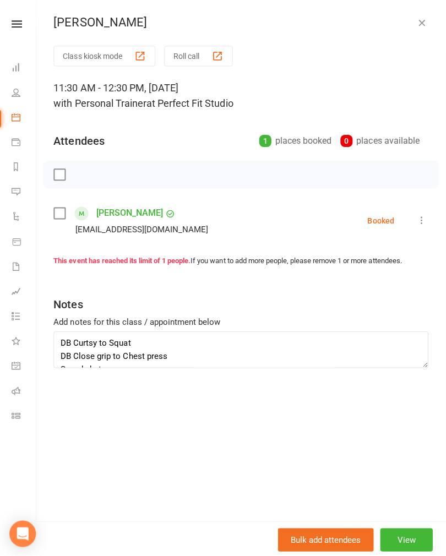
click at [426, 24] on button "button" at bounding box center [421, 22] width 13 height 13
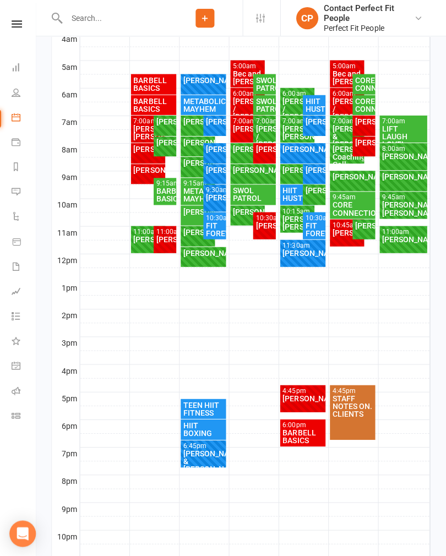
click at [315, 231] on div "FIT FOREVERS" at bounding box center [315, 228] width 18 height 15
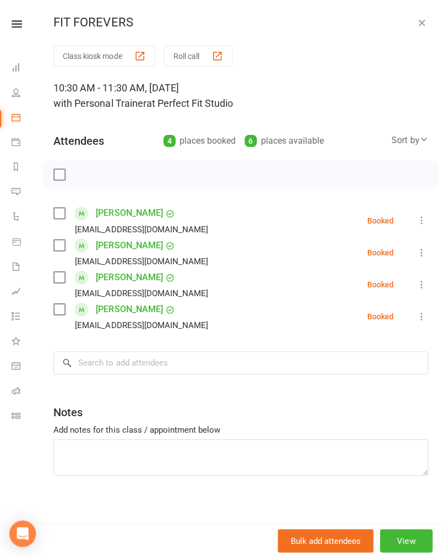
click at [421, 25] on icon "button" at bounding box center [421, 22] width 11 height 11
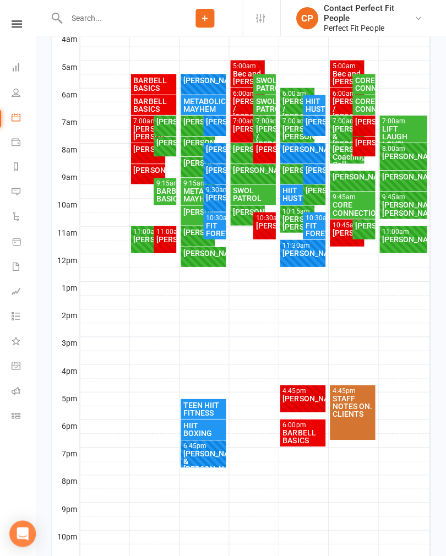
click at [293, 200] on div "HIIT HUSTLE" at bounding box center [298, 193] width 30 height 15
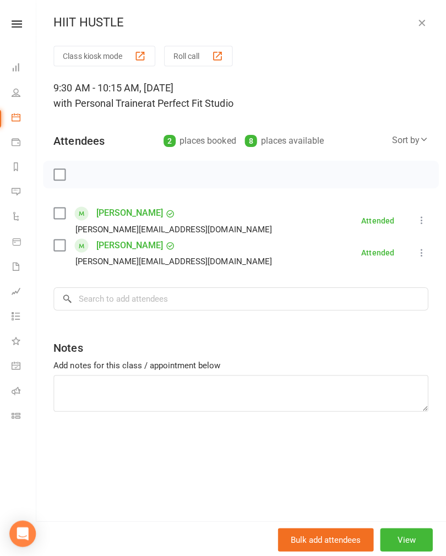
click at [422, 27] on icon "button" at bounding box center [421, 22] width 11 height 11
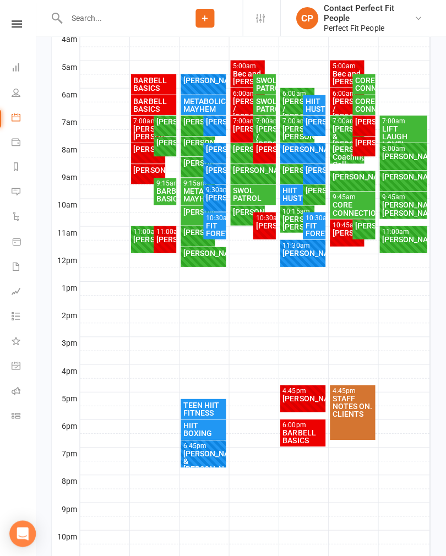
click at [296, 222] on div "[PERSON_NAME]/ [PERSON_NAME]" at bounding box center [298, 221] width 30 height 15
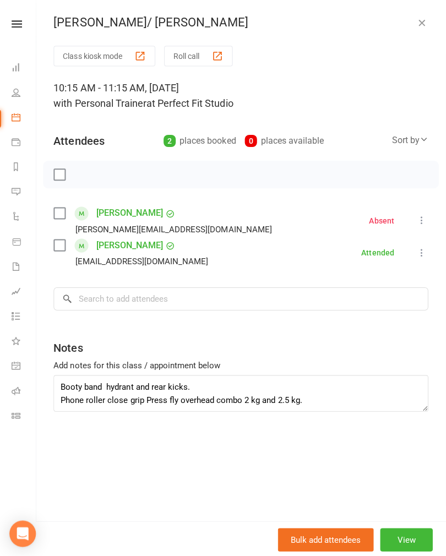
click at [420, 27] on icon "button" at bounding box center [421, 22] width 11 height 11
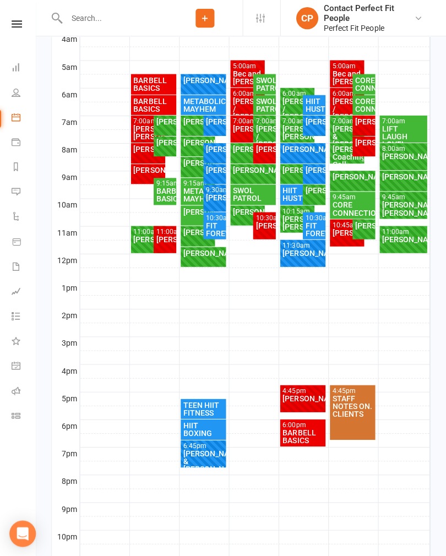
click at [311, 194] on div "[PERSON_NAME]" at bounding box center [315, 190] width 18 height 8
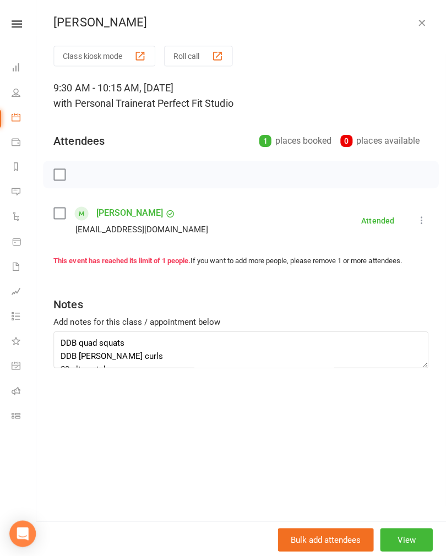
click at [420, 27] on icon "button" at bounding box center [421, 22] width 11 height 11
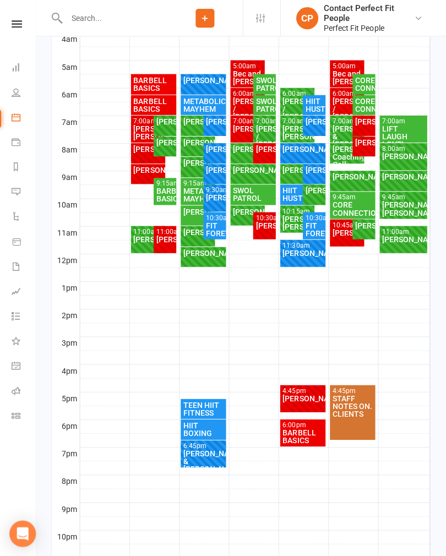
click at [286, 173] on div "[PERSON_NAME]" at bounding box center [298, 170] width 30 height 8
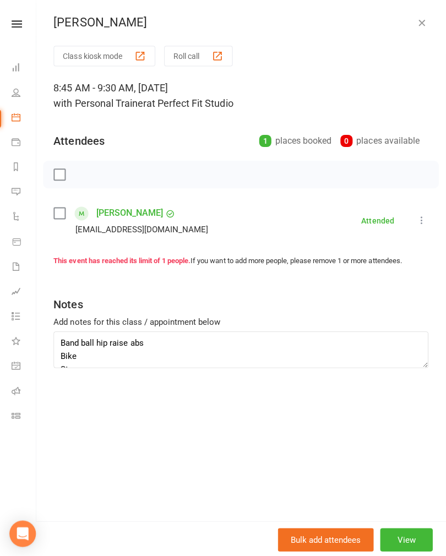
click at [418, 28] on icon "button" at bounding box center [421, 22] width 11 height 11
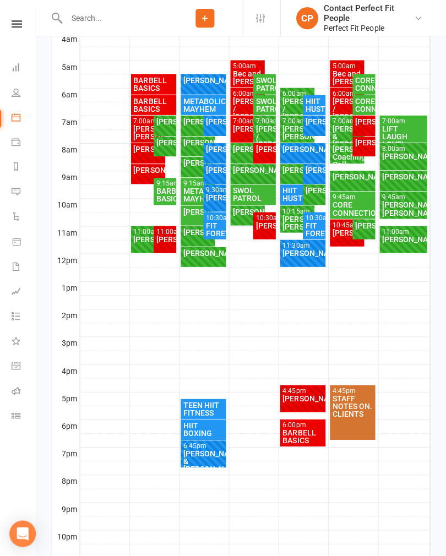
click at [315, 173] on div "[PERSON_NAME]" at bounding box center [315, 170] width 18 height 8
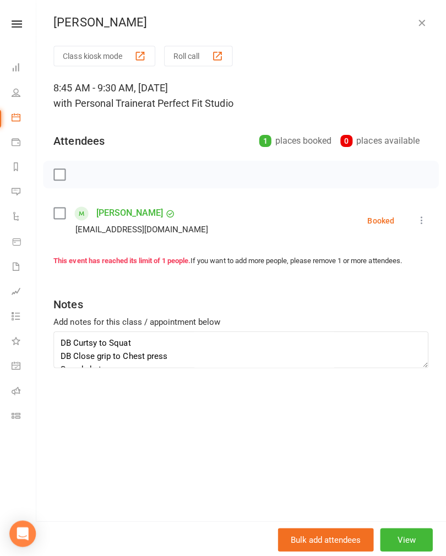
click at [426, 20] on button "button" at bounding box center [421, 22] width 13 height 13
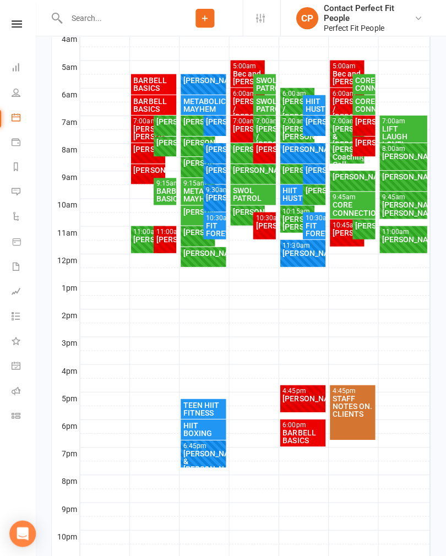
click at [302, 152] on div "[PERSON_NAME]" at bounding box center [303, 149] width 41 height 8
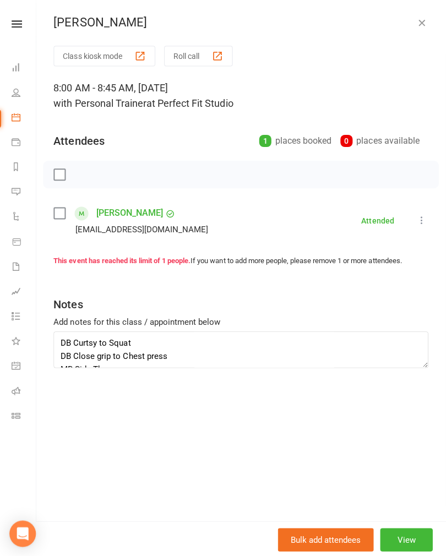
click at [426, 24] on button "button" at bounding box center [421, 22] width 13 height 13
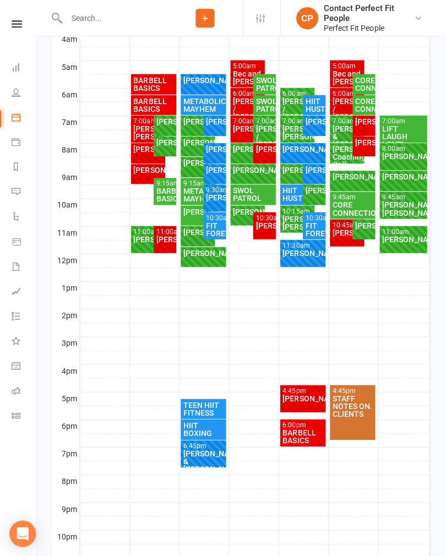
click at [313, 125] on div "[PERSON_NAME]" at bounding box center [315, 121] width 18 height 8
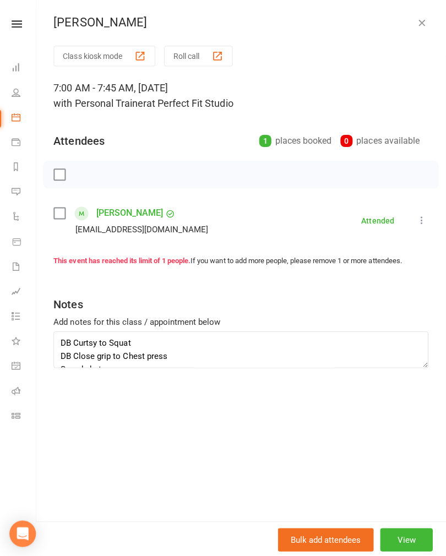
click at [421, 24] on icon "button" at bounding box center [421, 22] width 11 height 11
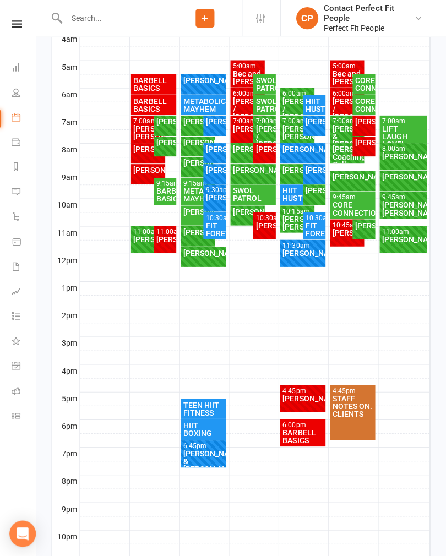
click at [315, 106] on div "HIIT HUSTLE" at bounding box center [315, 104] width 18 height 15
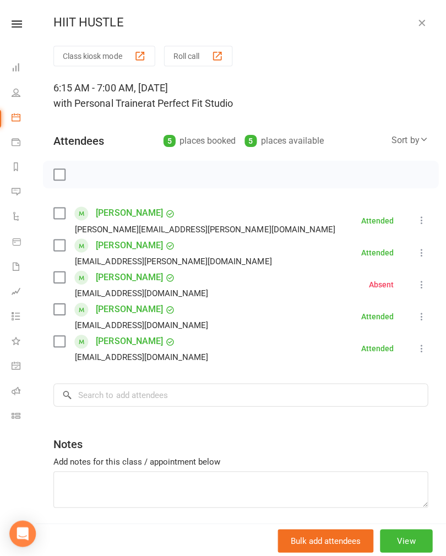
click at [432, 29] on div "HIIT HUSTLE" at bounding box center [241, 22] width 408 height 14
click at [409, 27] on div "HIIT HUSTLE" at bounding box center [241, 22] width 408 height 14
click at [426, 23] on button "button" at bounding box center [421, 22] width 13 height 13
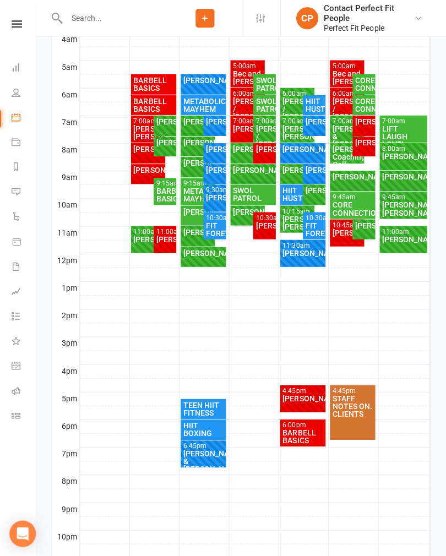
click at [318, 125] on div "[PERSON_NAME]" at bounding box center [315, 121] width 18 height 8
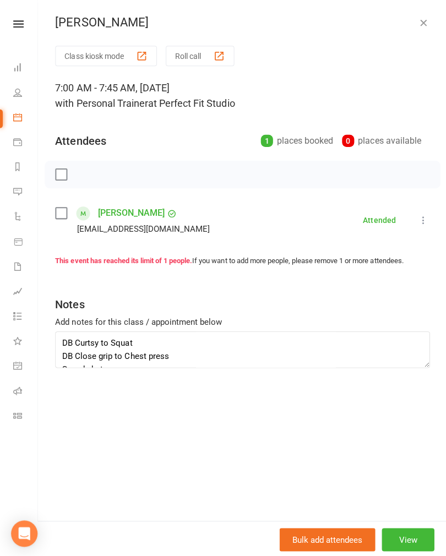
click at [419, 28] on icon "button" at bounding box center [421, 22] width 11 height 11
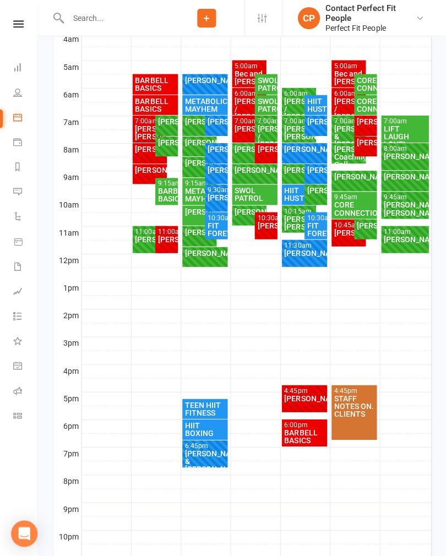
click at [292, 99] on div "[PERSON_NAME] / [PERSON_NAME]" at bounding box center [298, 108] width 30 height 23
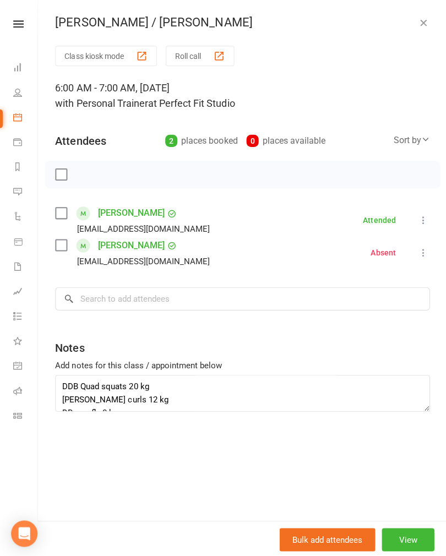
click at [426, 22] on icon "button" at bounding box center [421, 22] width 11 height 11
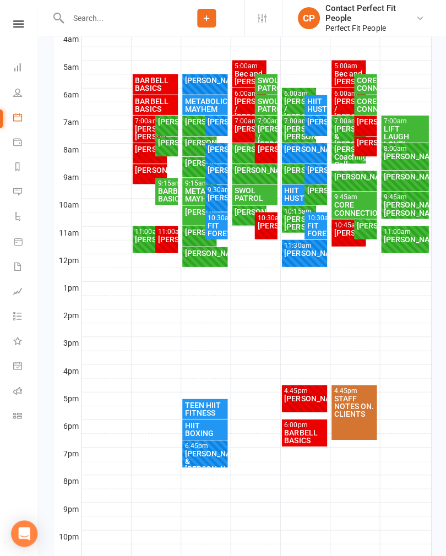
click at [291, 126] on div "[PERSON_NAME]/ [PERSON_NAME]" at bounding box center [298, 131] width 30 height 15
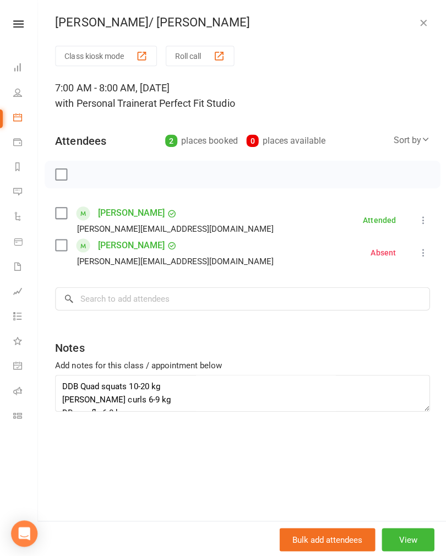
click at [421, 20] on icon "button" at bounding box center [421, 22] width 11 height 11
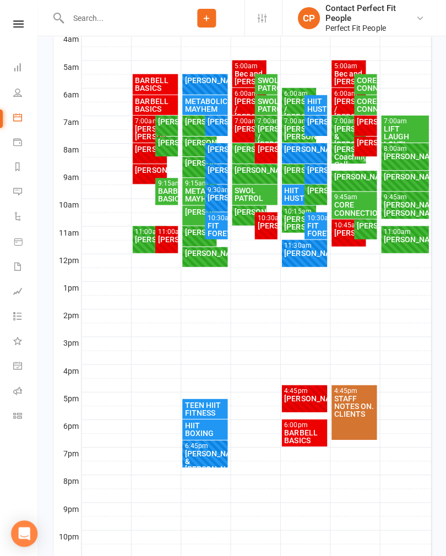
click at [297, 173] on div "[PERSON_NAME]" at bounding box center [298, 170] width 30 height 8
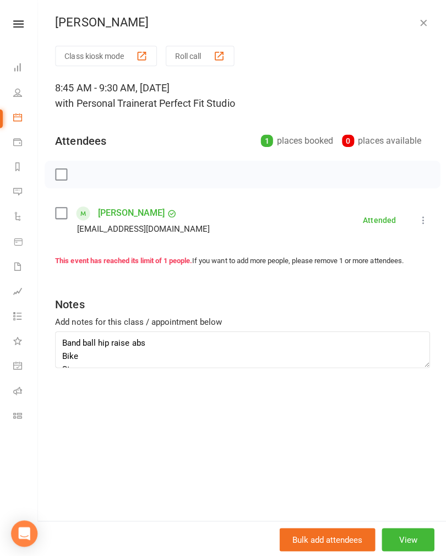
click at [422, 26] on icon "button" at bounding box center [421, 22] width 11 height 11
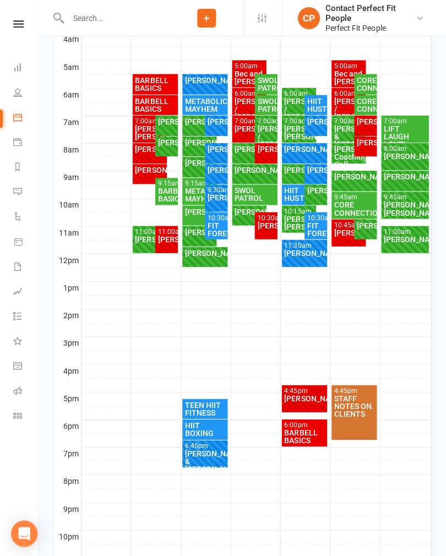
click at [319, 194] on div "[PERSON_NAME]" at bounding box center [315, 190] width 18 height 8
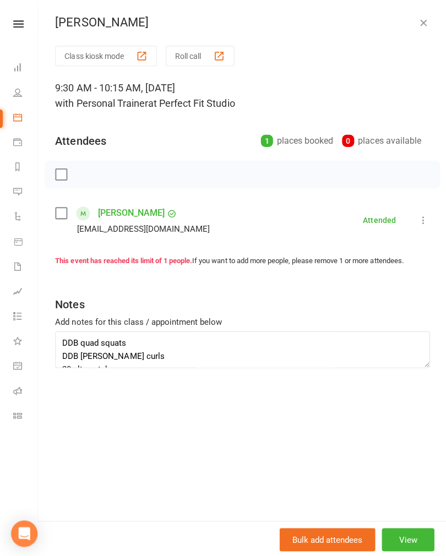
click at [421, 26] on icon "button" at bounding box center [421, 22] width 11 height 11
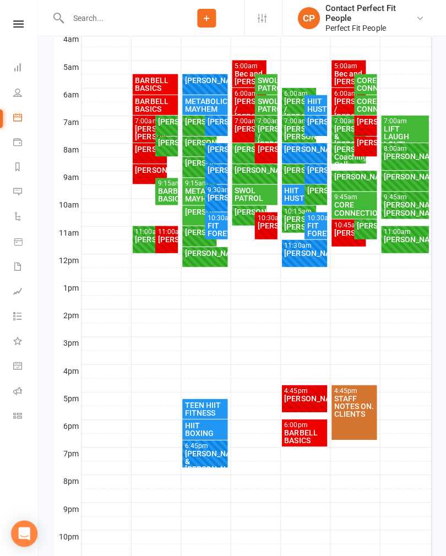
click at [292, 220] on div "[PERSON_NAME]/ [PERSON_NAME]" at bounding box center [298, 221] width 30 height 15
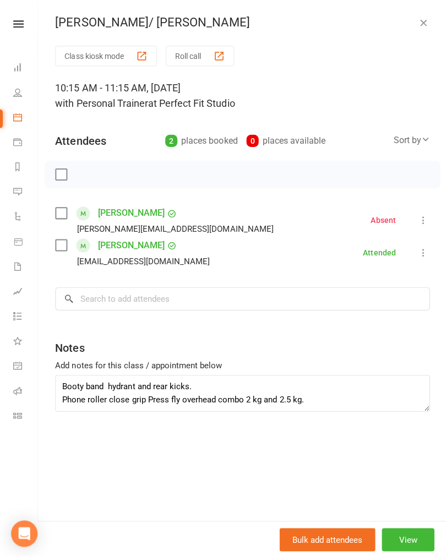
click at [428, 26] on button "button" at bounding box center [421, 22] width 13 height 13
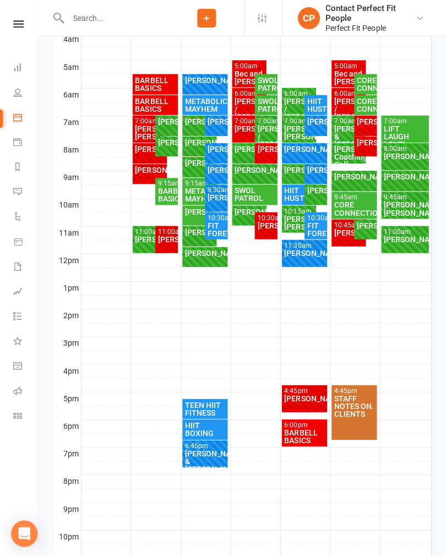
click at [268, 221] on div "[PERSON_NAME]" at bounding box center [265, 225] width 18 height 8
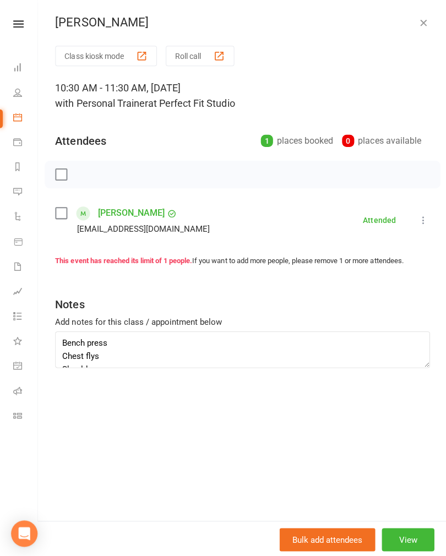
click at [425, 19] on icon "button" at bounding box center [421, 22] width 11 height 11
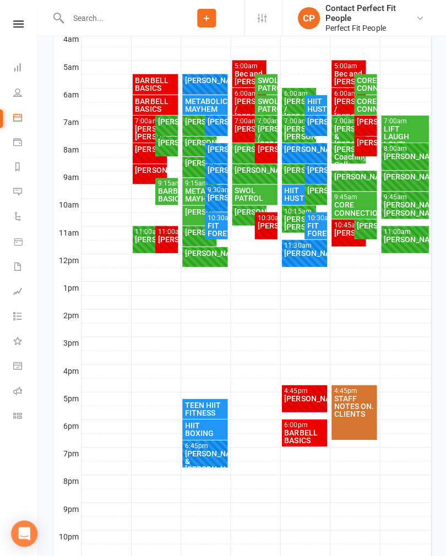
click at [246, 215] on div "[PERSON_NAME]" at bounding box center [248, 211] width 30 height 8
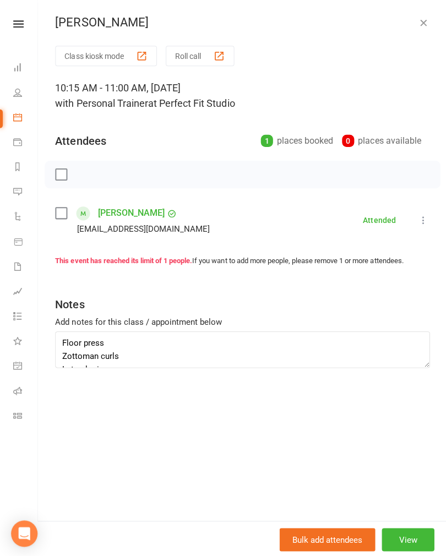
click at [416, 25] on icon "button" at bounding box center [421, 22] width 11 height 11
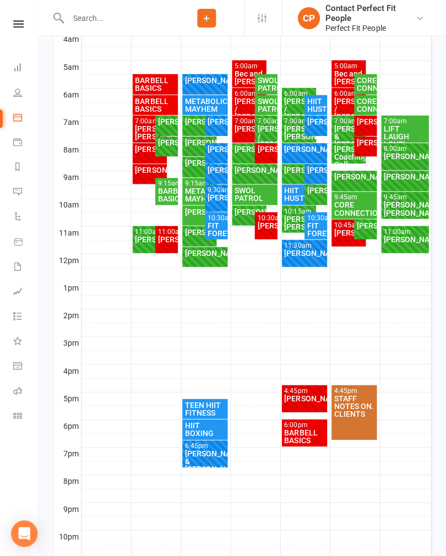
click at [245, 198] on div "SWOL PATROL" at bounding box center [253, 193] width 41 height 15
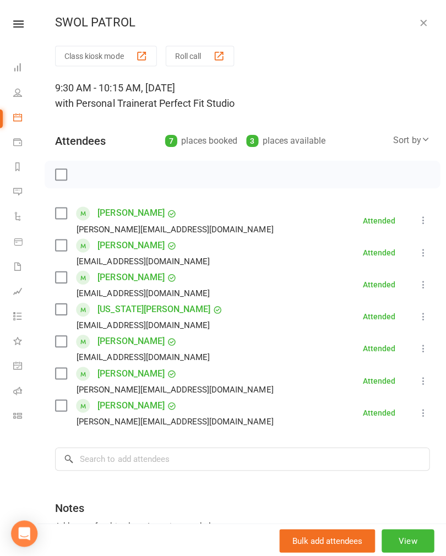
click at [427, 19] on icon "button" at bounding box center [421, 22] width 11 height 11
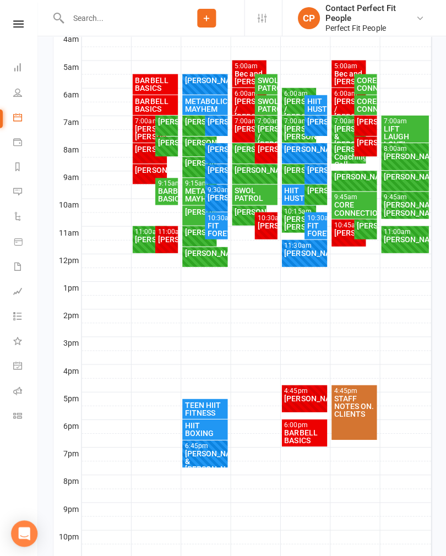
click at [248, 173] on div "[PERSON_NAME]" at bounding box center [253, 170] width 41 height 8
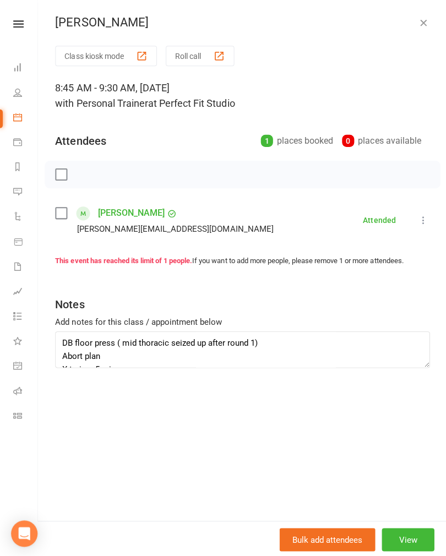
click at [422, 24] on icon "button" at bounding box center [421, 22] width 11 height 11
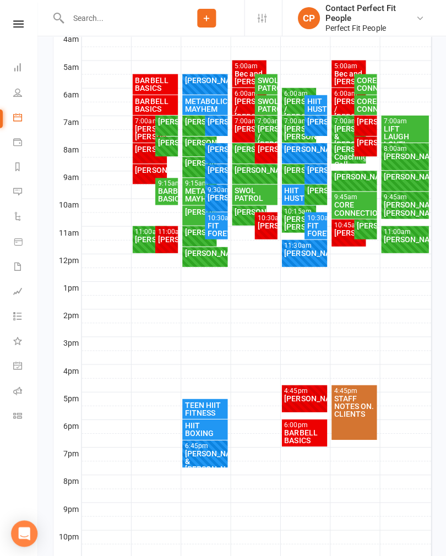
click at [242, 152] on div "[PERSON_NAME]" at bounding box center [248, 149] width 30 height 8
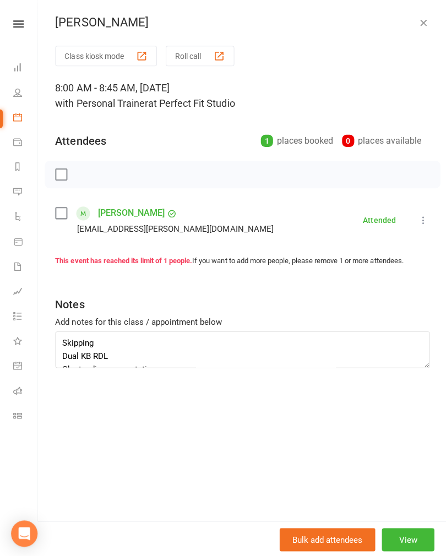
click at [427, 25] on icon "button" at bounding box center [421, 22] width 11 height 11
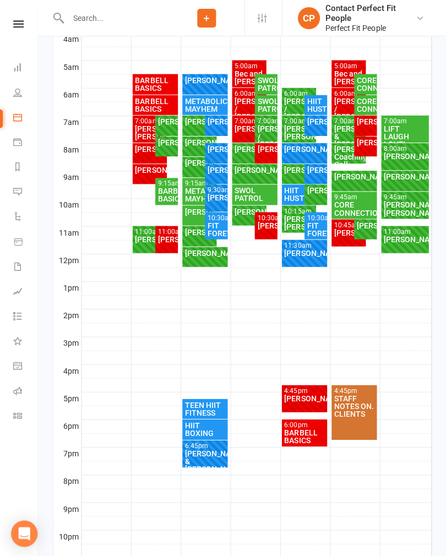
click at [263, 150] on div "[PERSON_NAME]" at bounding box center [265, 149] width 18 height 8
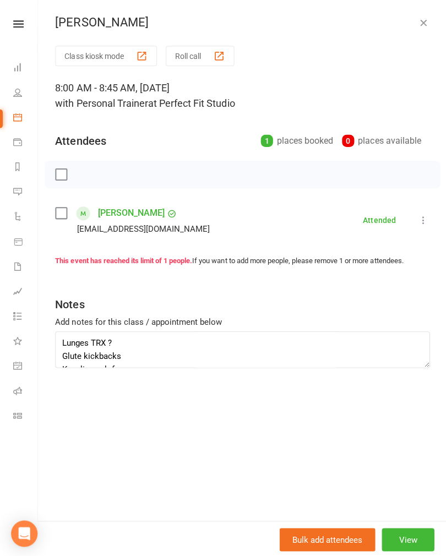
click at [436, 25] on div "[PERSON_NAME]" at bounding box center [241, 22] width 408 height 14
click at [424, 26] on icon "button" at bounding box center [421, 22] width 11 height 11
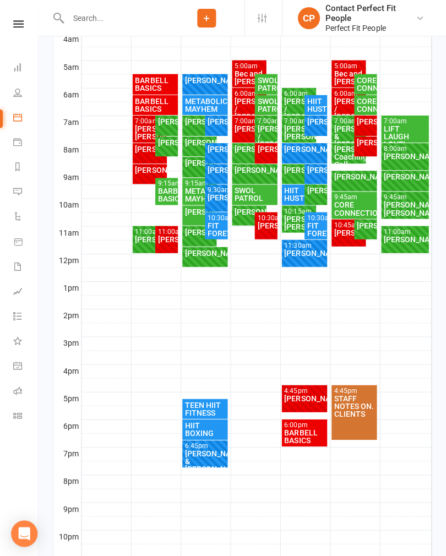
click at [244, 129] on div "[PERSON_NAME]" at bounding box center [248, 128] width 30 height 8
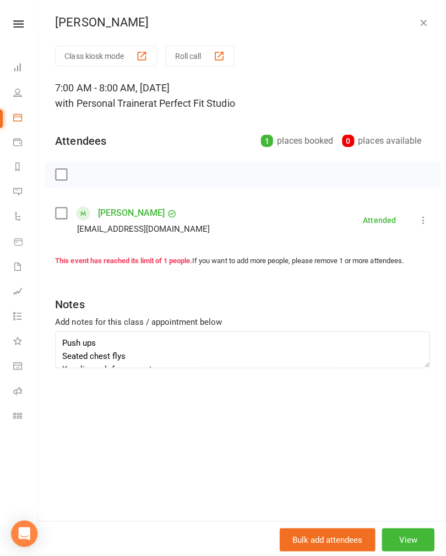
click at [422, 24] on icon "button" at bounding box center [421, 22] width 11 height 11
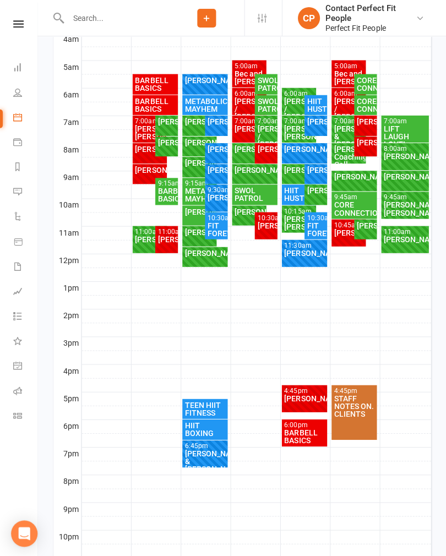
click at [263, 132] on div "[PERSON_NAME] / [PERSON_NAME]" at bounding box center [265, 135] width 18 height 23
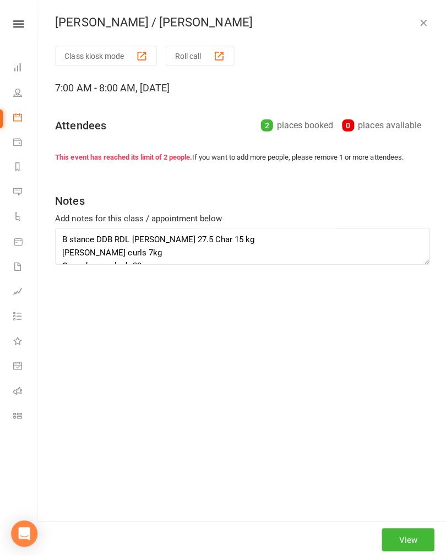
click at [268, 133] on div "Attendees 2 places booked 0 places available" at bounding box center [241, 122] width 373 height 27
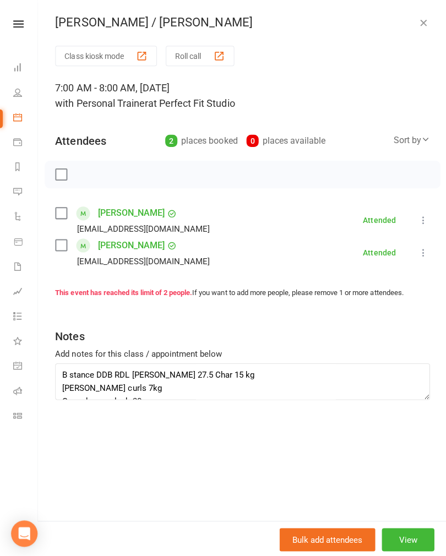
click at [424, 23] on icon "button" at bounding box center [421, 22] width 11 height 11
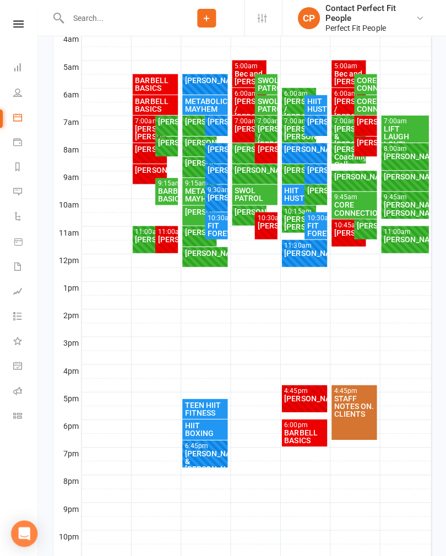
click at [270, 105] on div "SWOL PATROL" at bounding box center [265, 104] width 18 height 15
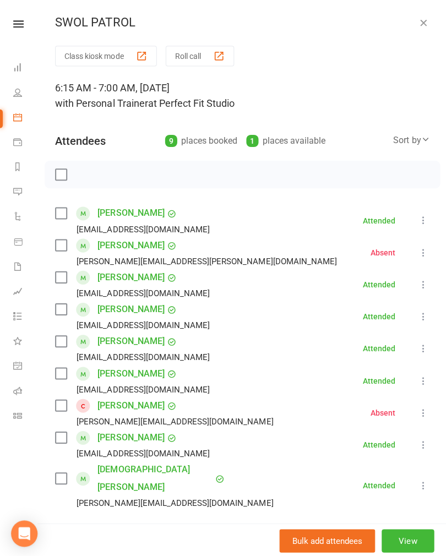
click at [424, 25] on icon "button" at bounding box center [421, 22] width 11 height 11
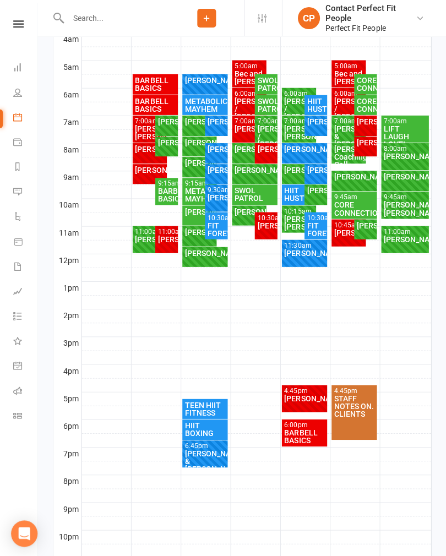
click at [243, 103] on div "[PERSON_NAME] / [PERSON_NAME]" at bounding box center [248, 108] width 30 height 23
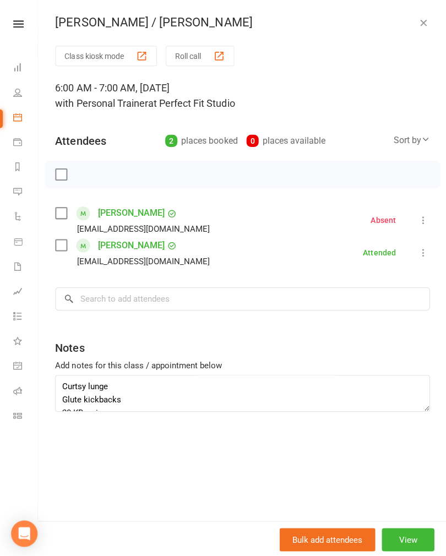
click at [420, 20] on icon "button" at bounding box center [421, 22] width 11 height 11
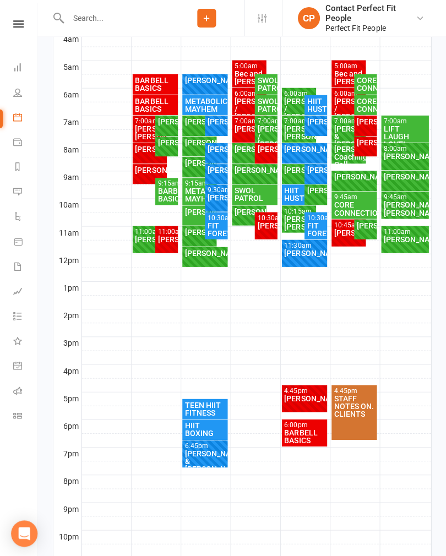
click at [271, 86] on div "SWOL PATROL" at bounding box center [265, 83] width 18 height 15
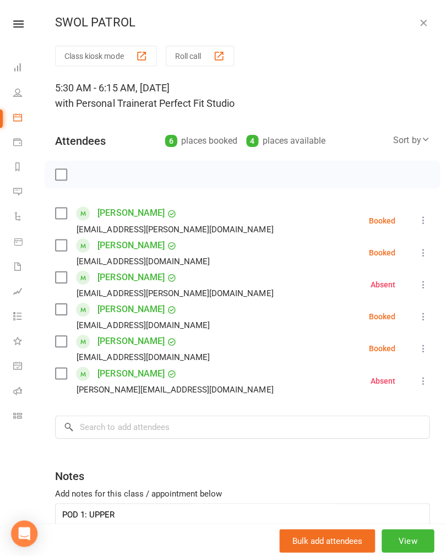
click at [427, 28] on icon "button" at bounding box center [421, 22] width 11 height 11
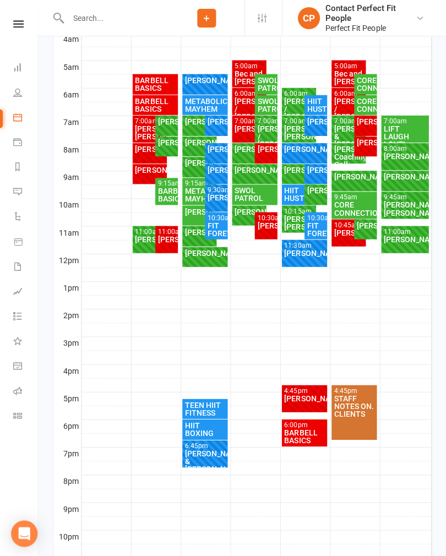
click at [271, 84] on div "SWOL PATROL" at bounding box center [265, 83] width 18 height 15
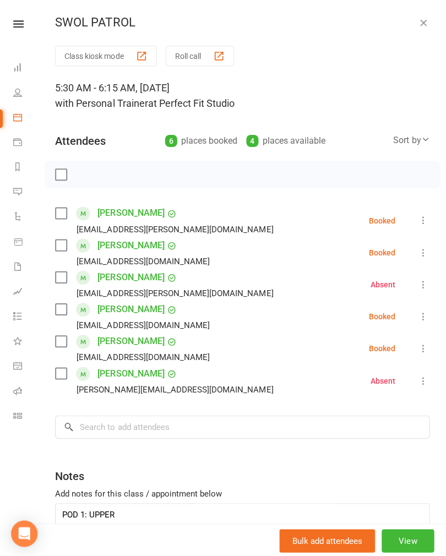
click at [421, 217] on icon at bounding box center [421, 219] width 11 height 11
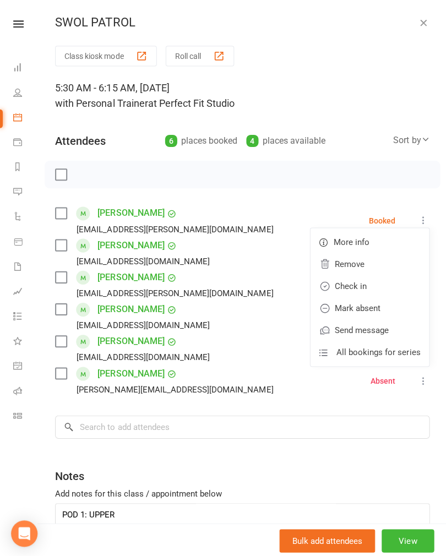
click at [343, 282] on link "Check in" at bounding box center [368, 285] width 118 height 22
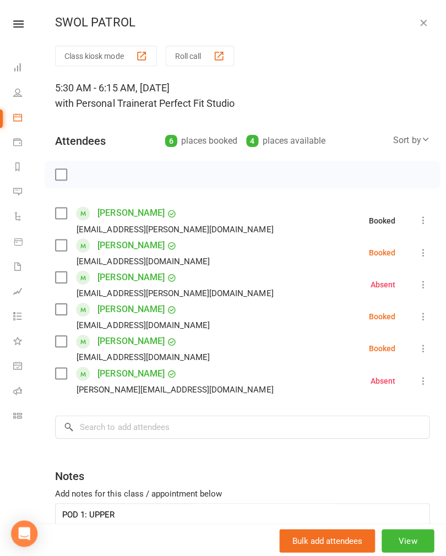
click at [421, 250] on icon at bounding box center [421, 251] width 11 height 11
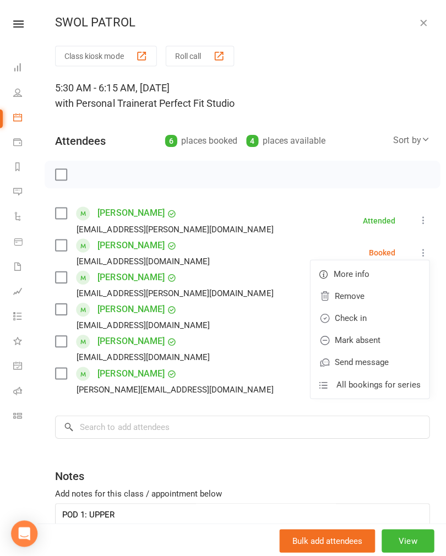
click at [347, 318] on link "Check in" at bounding box center [368, 317] width 118 height 22
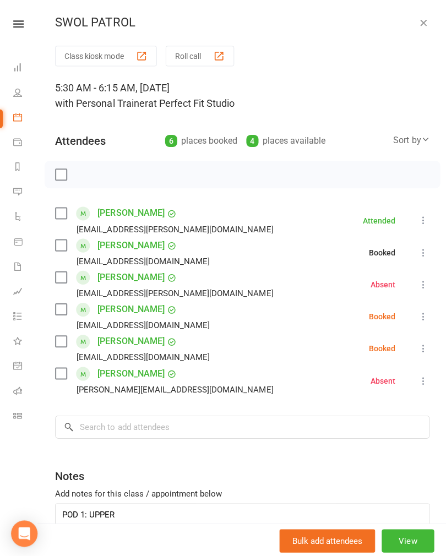
click at [424, 314] on icon at bounding box center [421, 315] width 11 height 11
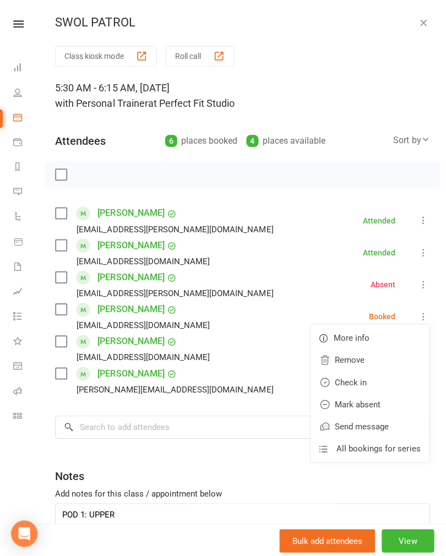
click at [353, 378] on link "Check in" at bounding box center [368, 381] width 118 height 22
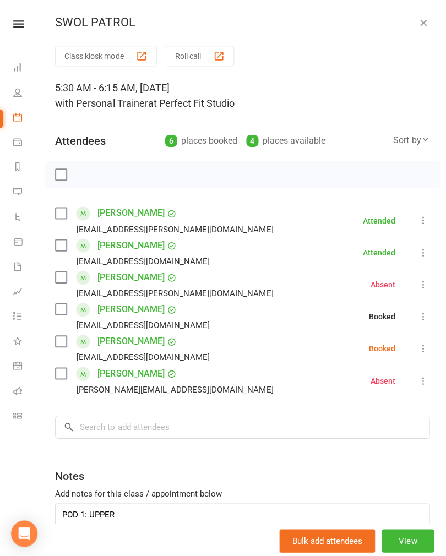
click at [426, 347] on icon at bounding box center [421, 347] width 11 height 11
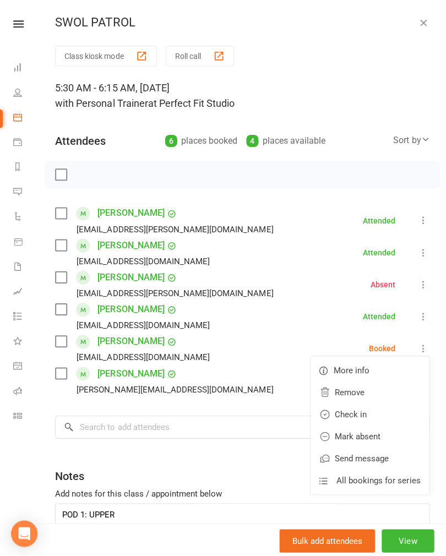
click at [348, 414] on link "Check in" at bounding box center [368, 413] width 118 height 22
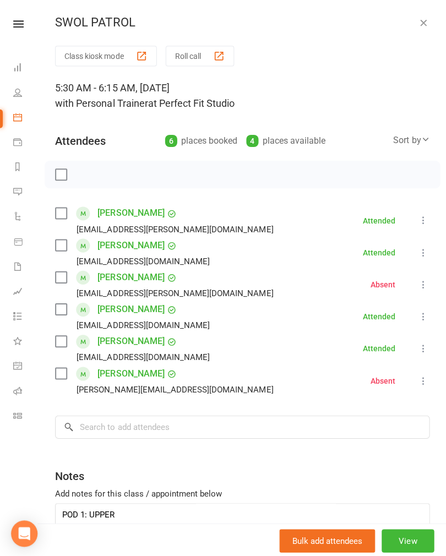
click at [420, 18] on icon "button" at bounding box center [421, 22] width 11 height 11
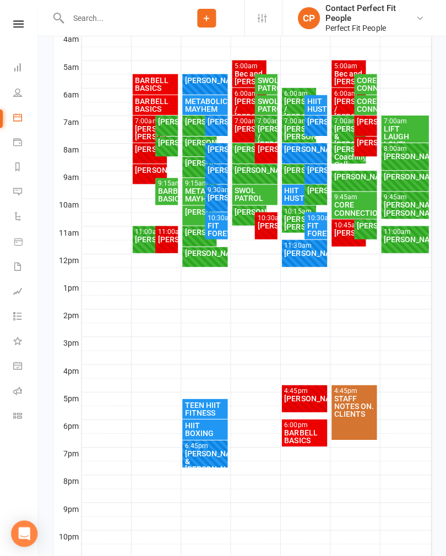
click at [273, 112] on div "SWOL PATROL" at bounding box center [265, 104] width 18 height 15
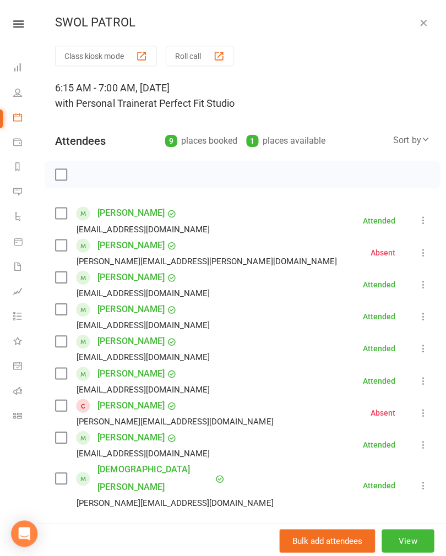
click at [427, 23] on icon "button" at bounding box center [421, 22] width 11 height 11
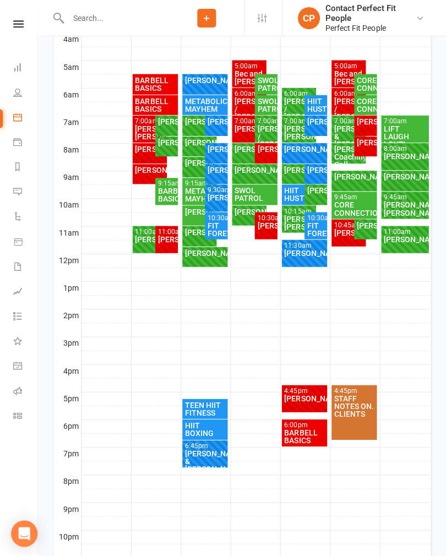
click at [263, 126] on div "[PERSON_NAME] / [PERSON_NAME]" at bounding box center [265, 135] width 18 height 23
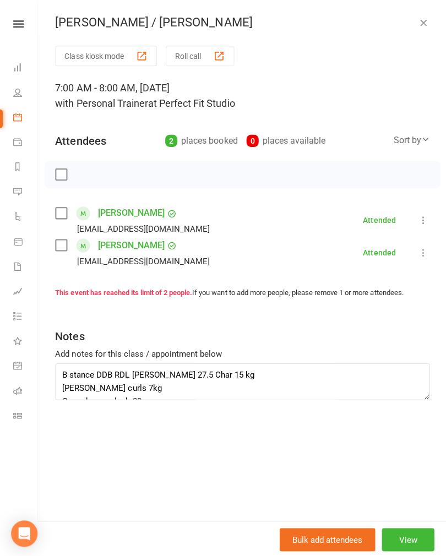
click at [427, 24] on icon "button" at bounding box center [421, 22] width 11 height 11
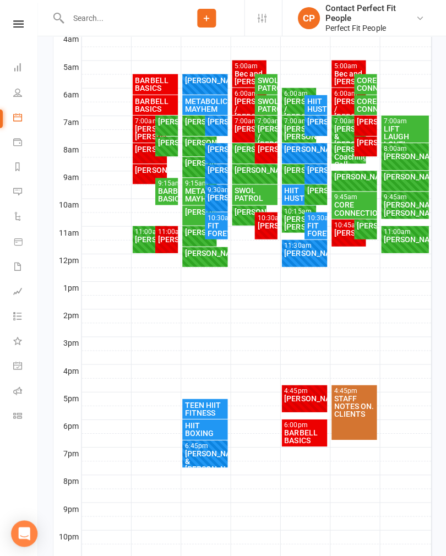
click at [246, 132] on div "[PERSON_NAME]" at bounding box center [248, 128] width 30 height 8
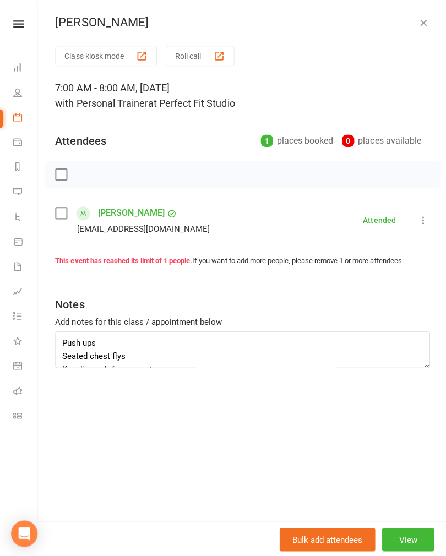
click at [421, 25] on icon "button" at bounding box center [421, 22] width 11 height 11
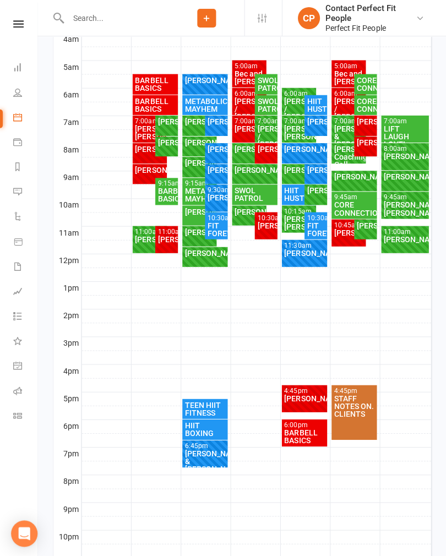
click at [263, 151] on div "[PERSON_NAME]" at bounding box center [265, 149] width 18 height 8
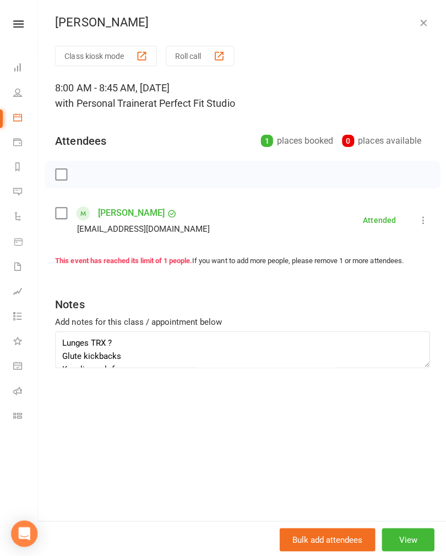
click at [422, 19] on icon "button" at bounding box center [421, 22] width 11 height 11
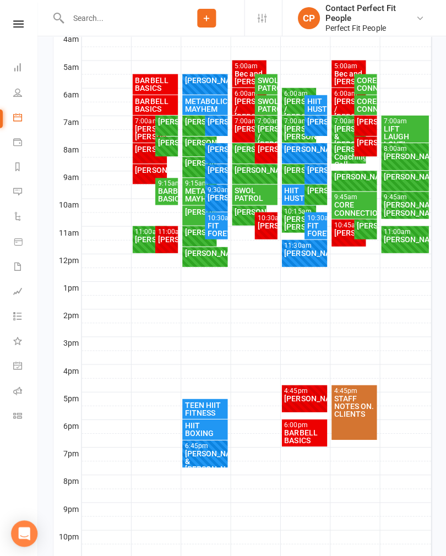
click at [201, 256] on div "[PERSON_NAME]" at bounding box center [204, 252] width 41 height 8
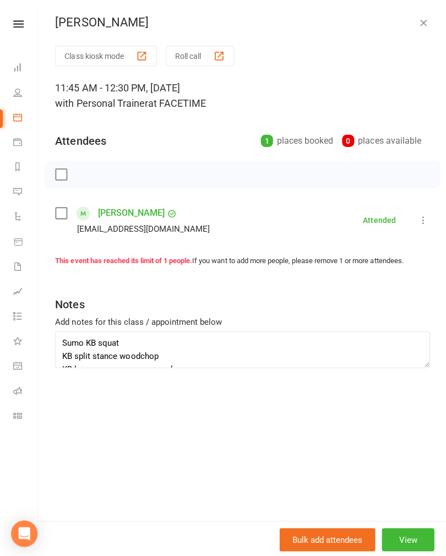
click at [416, 21] on icon "button" at bounding box center [421, 22] width 11 height 11
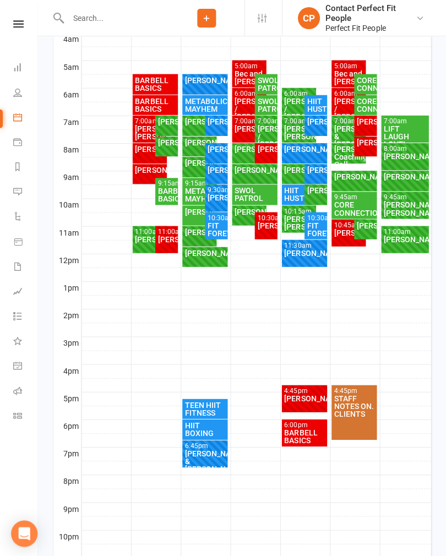
click at [197, 404] on div "TEEN HIIT FITNESS" at bounding box center [204, 407] width 41 height 15
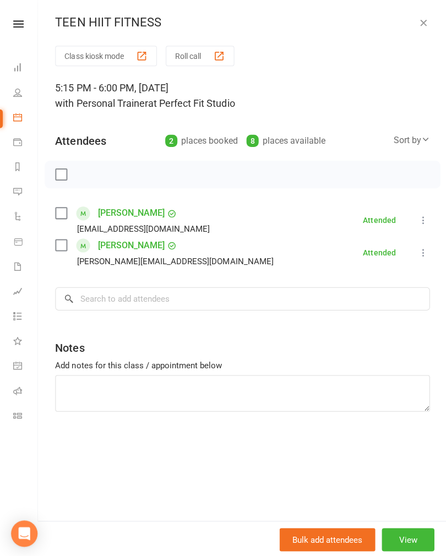
click at [418, 23] on icon "button" at bounding box center [421, 22] width 11 height 11
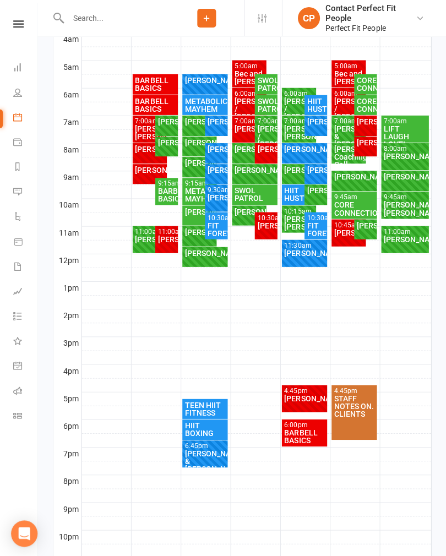
click at [201, 431] on div "HIIT BOXING" at bounding box center [204, 427] width 41 height 15
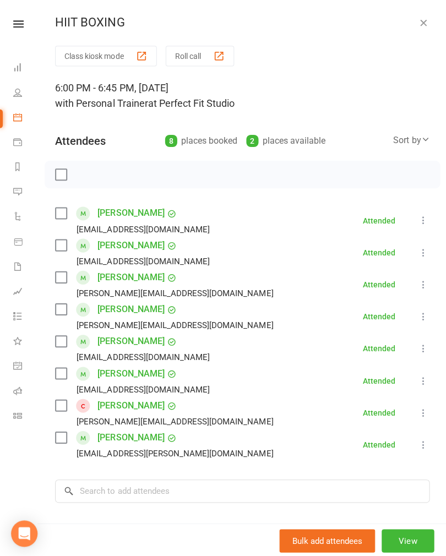
click at [421, 25] on icon "button" at bounding box center [421, 22] width 11 height 11
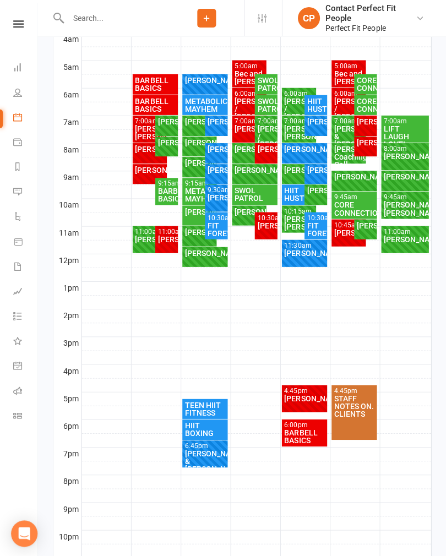
click at [205, 452] on div "[PERSON_NAME] & [PERSON_NAME]" at bounding box center [204, 459] width 41 height 23
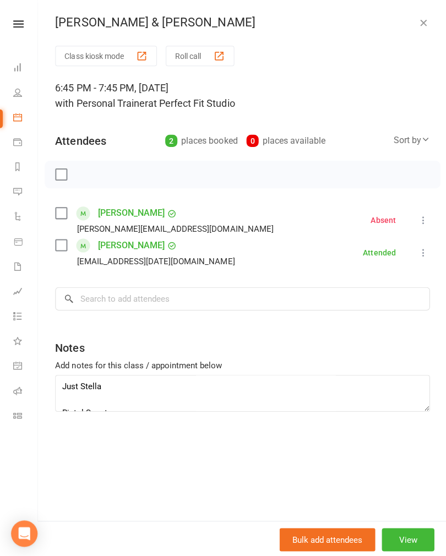
click at [415, 34] on div "[PERSON_NAME] & [PERSON_NAME] Class kiosk mode Roll call 6:45 PM - 7:45 PM, [DA…" at bounding box center [241, 278] width 408 height 556
click at [423, 27] on icon "button" at bounding box center [421, 22] width 11 height 11
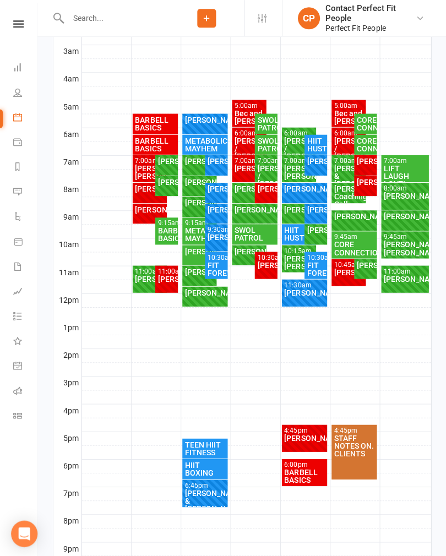
click at [200, 291] on div "[PERSON_NAME]" at bounding box center [204, 292] width 41 height 8
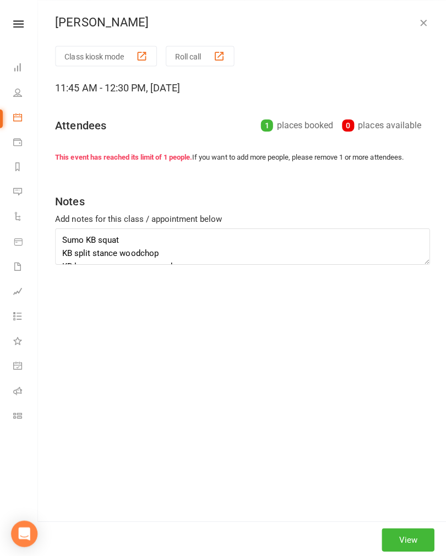
scroll to position [271, 0]
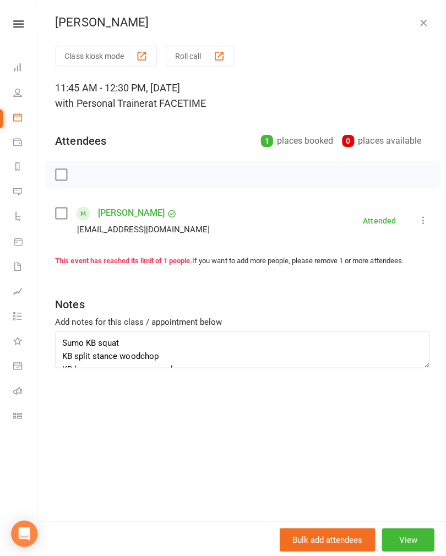
click at [426, 20] on icon "button" at bounding box center [421, 22] width 11 height 11
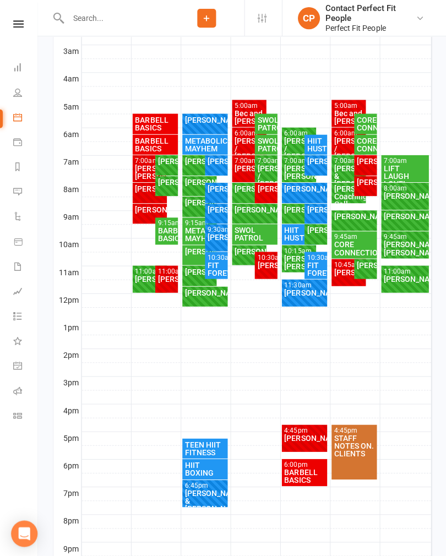
click at [199, 275] on div "[PERSON_NAME]" at bounding box center [199, 271] width 30 height 8
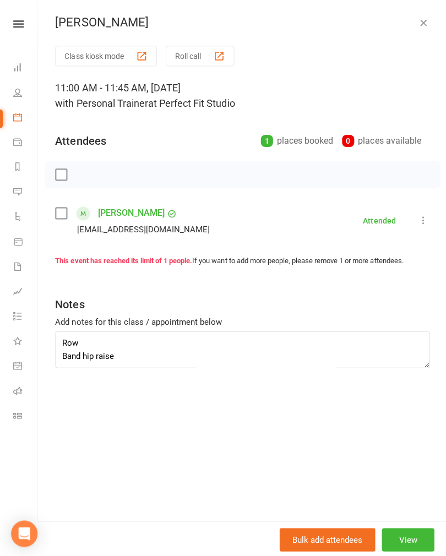
click at [417, 25] on icon "button" at bounding box center [421, 22] width 11 height 11
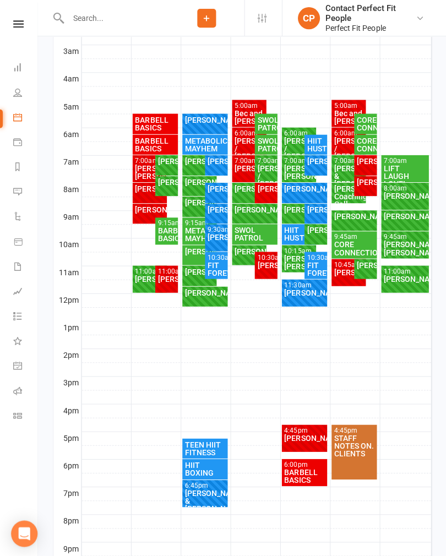
click at [194, 254] on div "[PERSON_NAME]" at bounding box center [199, 251] width 30 height 8
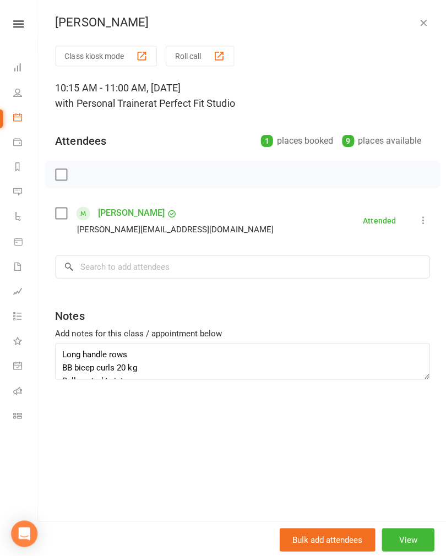
click at [423, 25] on icon "button" at bounding box center [421, 22] width 11 height 11
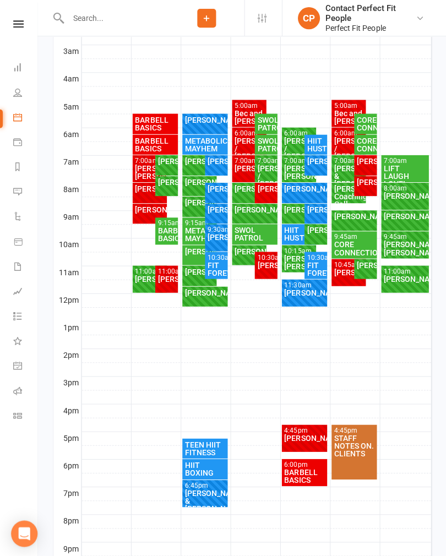
click at [193, 234] on div "METABOLIC MAYHEM" at bounding box center [199, 233] width 30 height 15
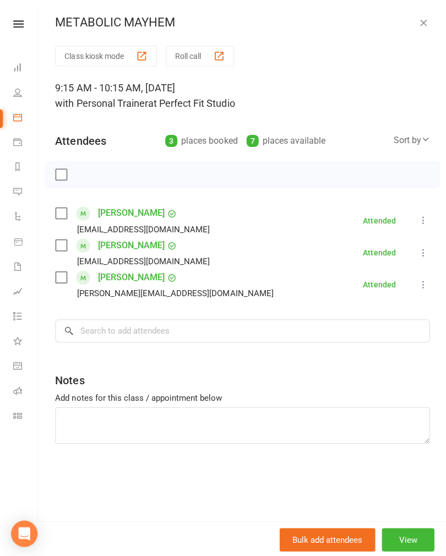
click at [418, 23] on icon "button" at bounding box center [421, 22] width 11 height 11
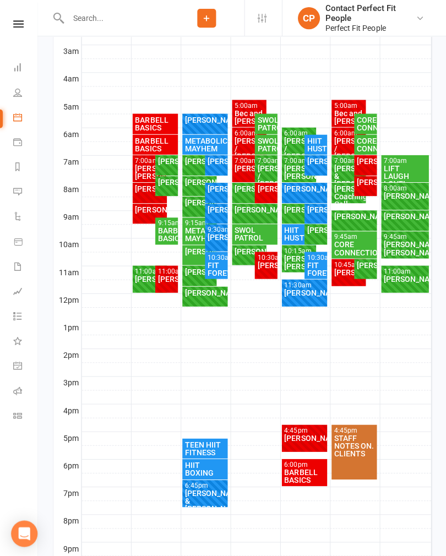
click at [201, 186] on div "[PERSON_NAME]" at bounding box center [199, 182] width 30 height 8
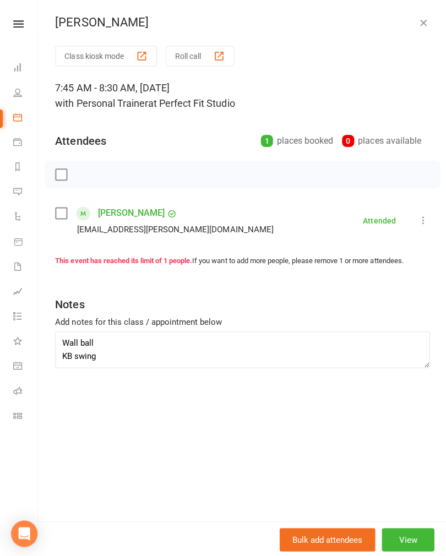
click at [424, 23] on icon "button" at bounding box center [421, 22] width 11 height 11
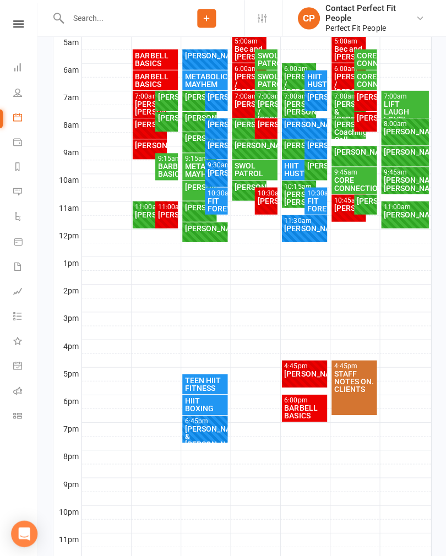
scroll to position [331, 0]
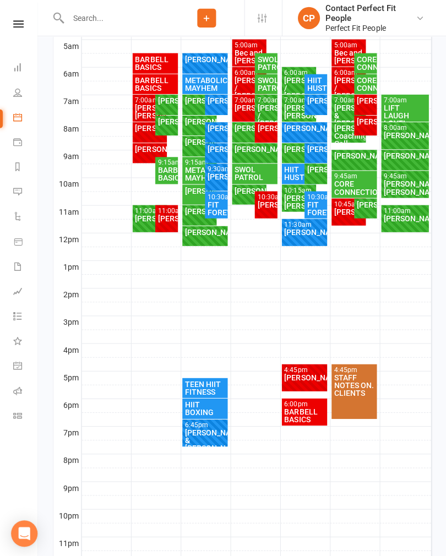
click at [198, 103] on div "[PERSON_NAME]" at bounding box center [199, 100] width 30 height 8
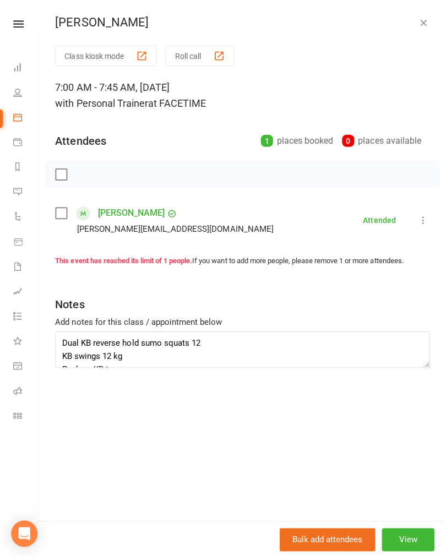
click at [424, 24] on icon "button" at bounding box center [421, 22] width 11 height 11
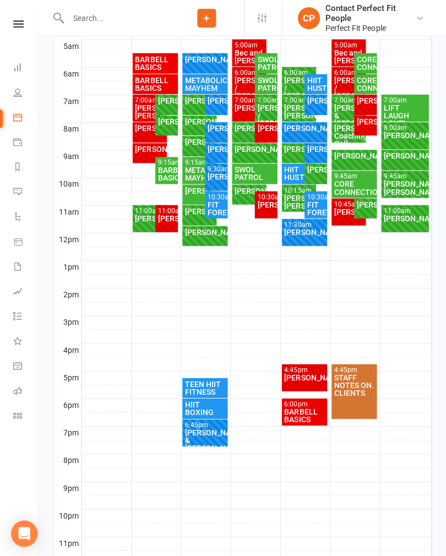
click at [225, 130] on div "[PERSON_NAME]" at bounding box center [215, 128] width 18 height 8
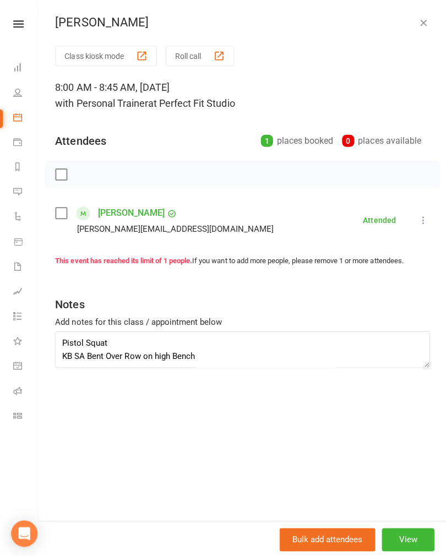
click at [437, 27] on div "[PERSON_NAME]" at bounding box center [241, 22] width 408 height 14
click at [424, 21] on icon "button" at bounding box center [421, 22] width 11 height 11
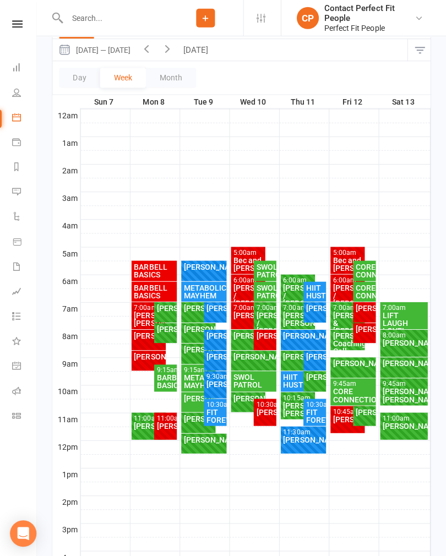
scroll to position [69, 0]
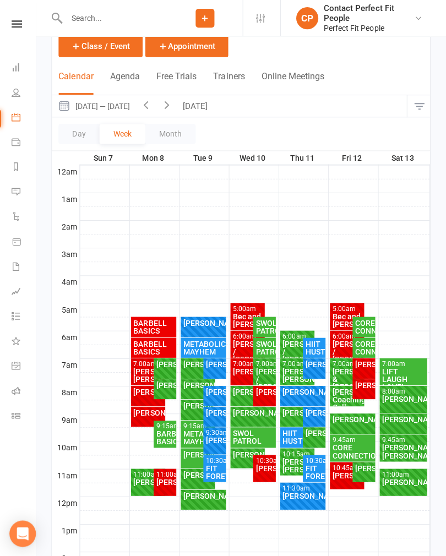
click at [212, 415] on div "[PERSON_NAME]" at bounding box center [215, 411] width 18 height 8
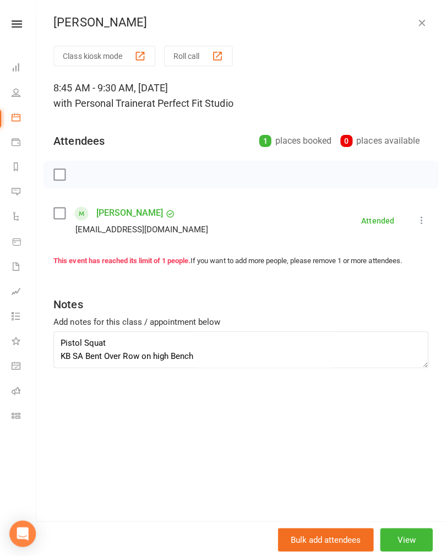
click at [425, 24] on icon "button" at bounding box center [421, 22] width 11 height 11
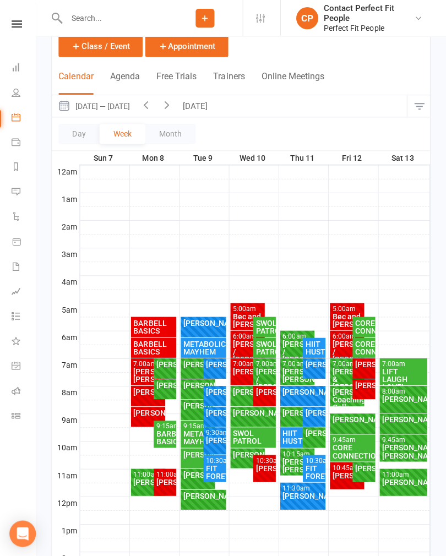
click at [217, 439] on div "[PERSON_NAME]" at bounding box center [215, 439] width 18 height 8
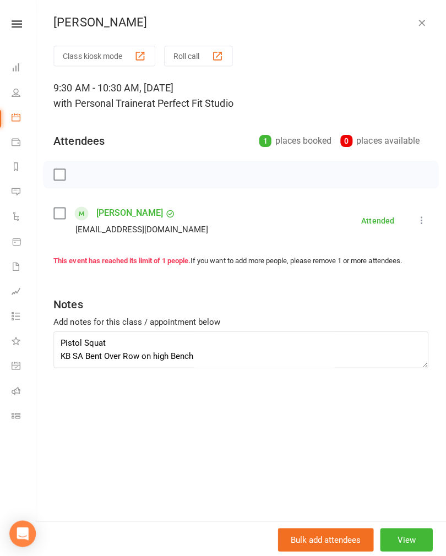
click at [423, 23] on icon "button" at bounding box center [421, 22] width 11 height 11
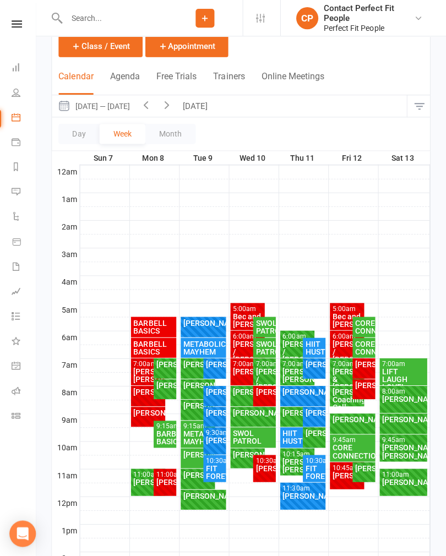
click at [217, 467] on div "FIT FOREVERS" at bounding box center [215, 469] width 18 height 15
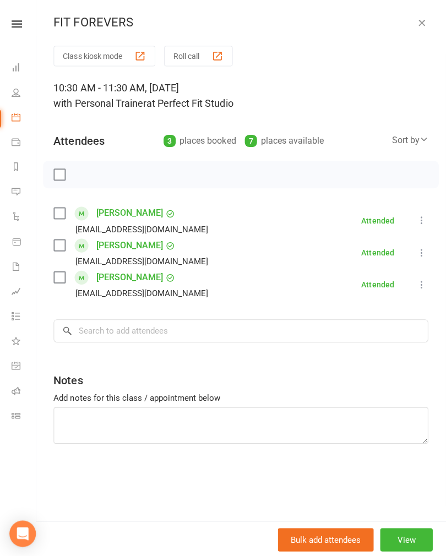
click at [424, 18] on icon "button" at bounding box center [421, 22] width 11 height 11
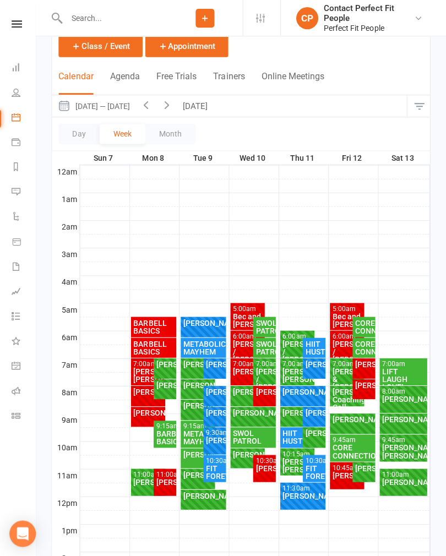
click at [217, 365] on div "[PERSON_NAME]" at bounding box center [215, 363] width 18 height 8
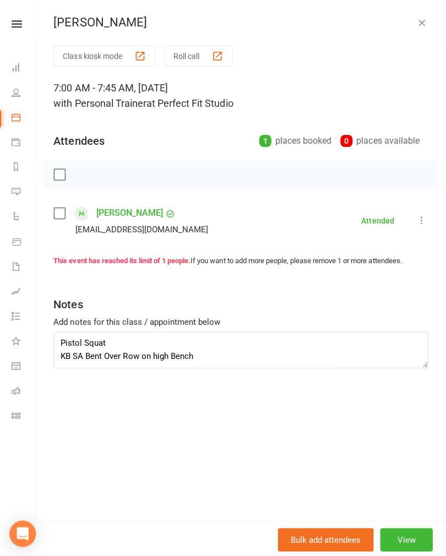
click at [421, 24] on icon "button" at bounding box center [421, 22] width 11 height 11
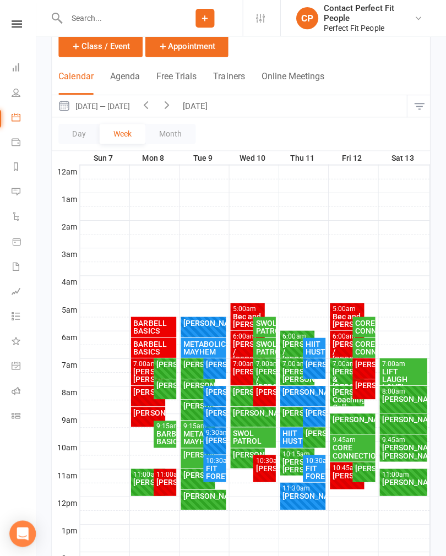
click at [197, 346] on div "METABOLIC MAYHEM" at bounding box center [204, 346] width 41 height 15
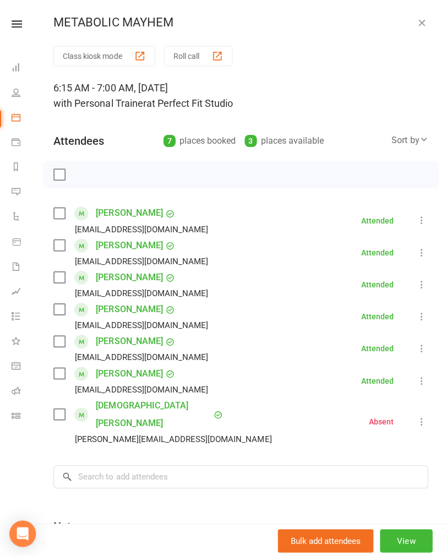
click at [425, 24] on icon "button" at bounding box center [421, 22] width 11 height 11
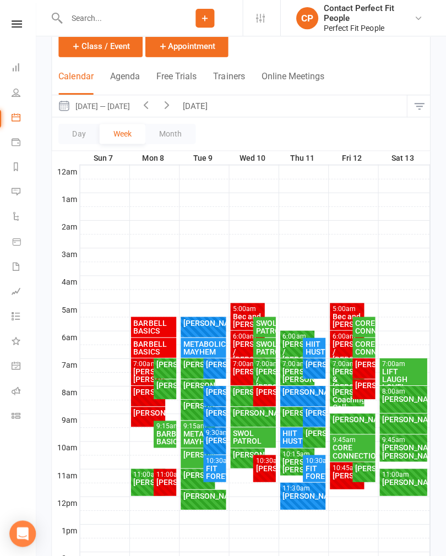
click at [204, 325] on div "[PERSON_NAME]" at bounding box center [204, 322] width 41 height 8
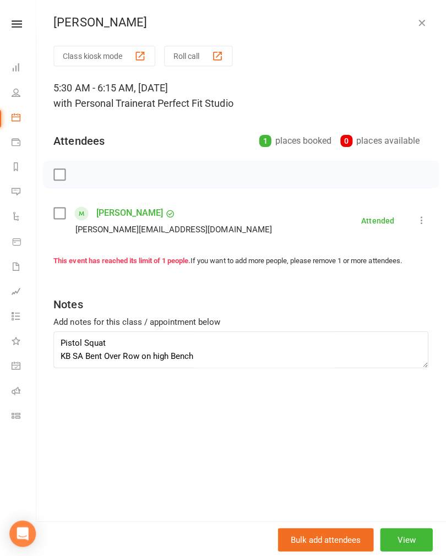
click at [422, 21] on icon "button" at bounding box center [421, 22] width 11 height 11
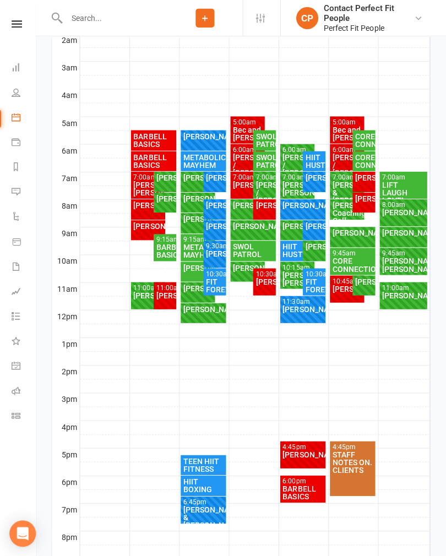
scroll to position [253, 0]
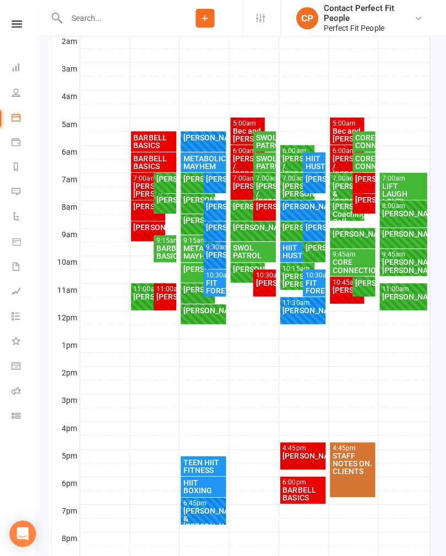
click at [167, 292] on div "[PERSON_NAME]" at bounding box center [166, 296] width 18 height 8
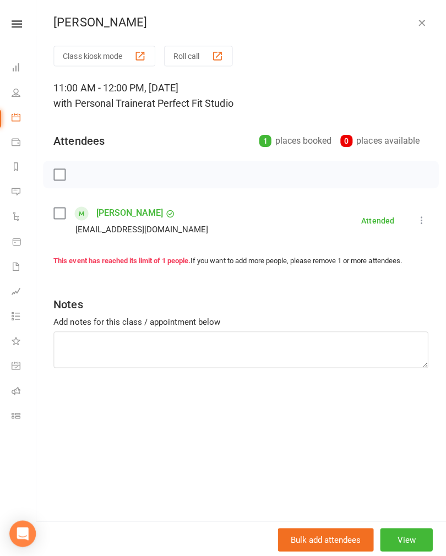
click at [419, 20] on icon "button" at bounding box center [421, 22] width 11 height 11
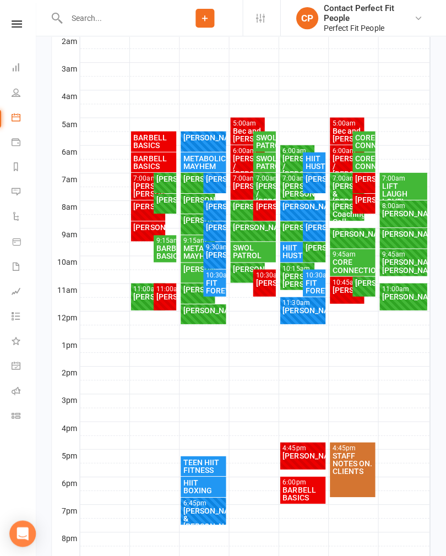
click at [141, 295] on div "[PERSON_NAME]" at bounding box center [149, 296] width 30 height 8
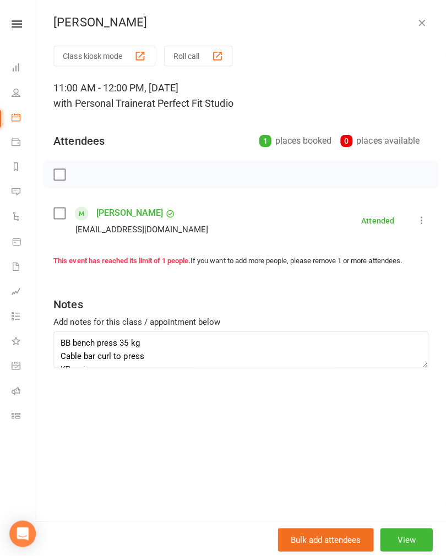
click at [424, 24] on icon "button" at bounding box center [421, 22] width 11 height 11
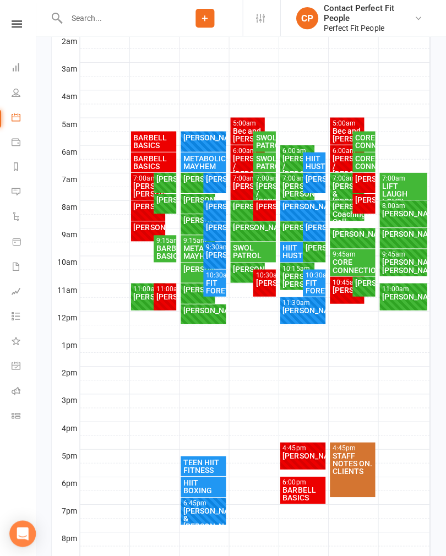
click at [168, 246] on div "BARBELL BASICS" at bounding box center [166, 251] width 18 height 15
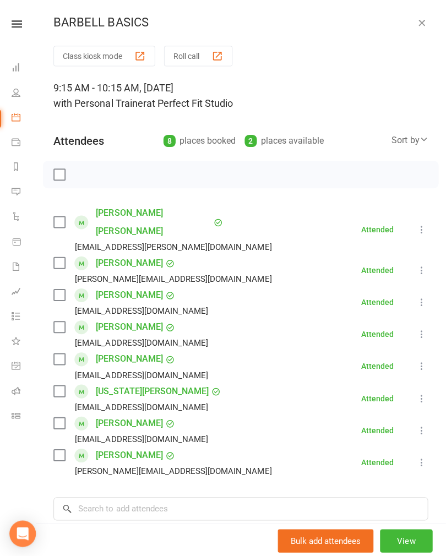
click at [421, 23] on icon "button" at bounding box center [421, 22] width 11 height 11
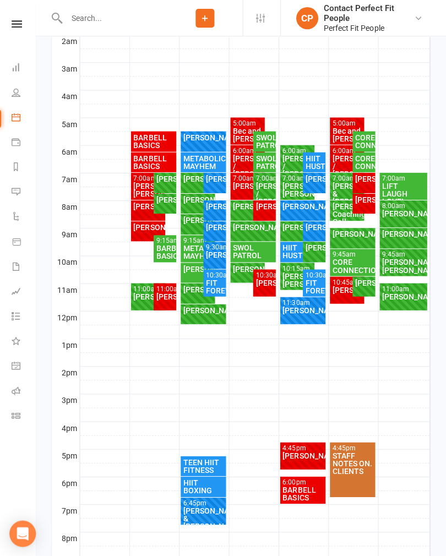
click at [146, 228] on div "[PERSON_NAME]" at bounding box center [149, 227] width 30 height 8
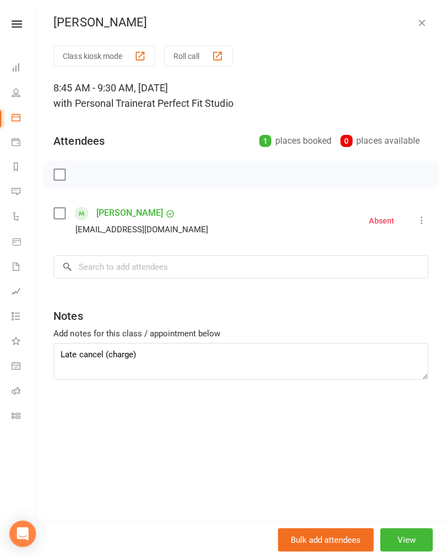
click at [416, 27] on icon "button" at bounding box center [421, 22] width 11 height 11
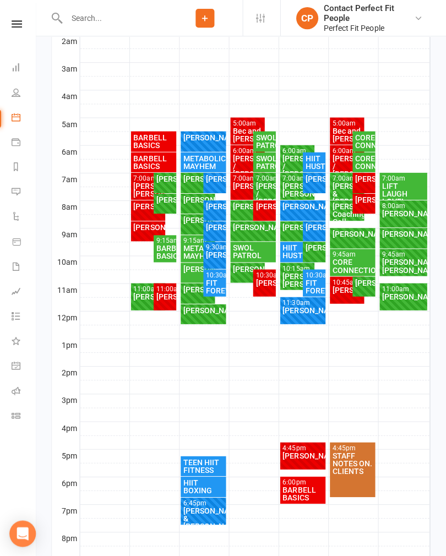
click at [140, 229] on div "[PERSON_NAME]" at bounding box center [149, 227] width 30 height 8
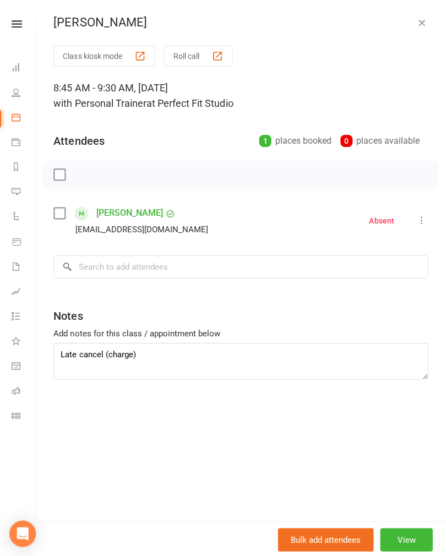
click at [418, 29] on button "button" at bounding box center [421, 22] width 13 height 13
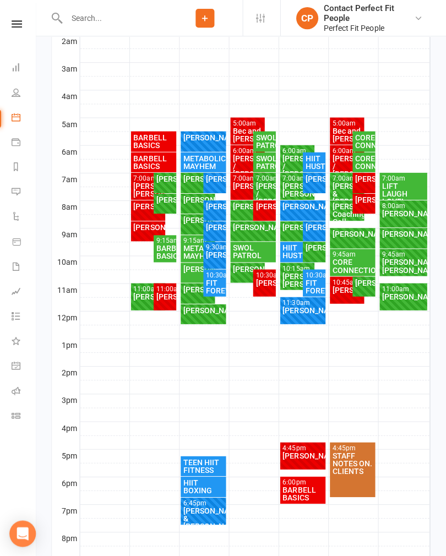
click at [141, 209] on div "[PERSON_NAME]" at bounding box center [149, 206] width 30 height 8
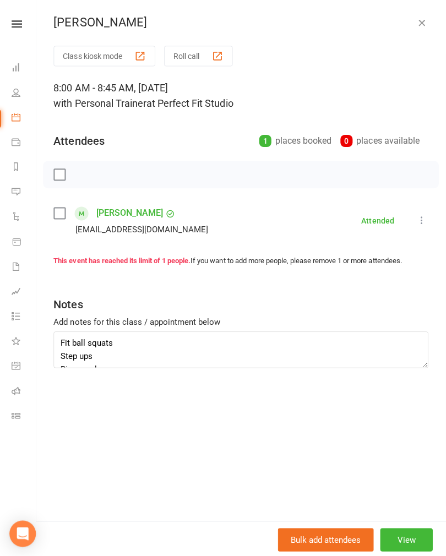
click at [424, 35] on div "[PERSON_NAME] Class kiosk mode Roll call 8:00 AM - 8:45 AM, [DATE] with Persona…" at bounding box center [241, 278] width 408 height 556
click at [424, 20] on icon "button" at bounding box center [421, 22] width 11 height 11
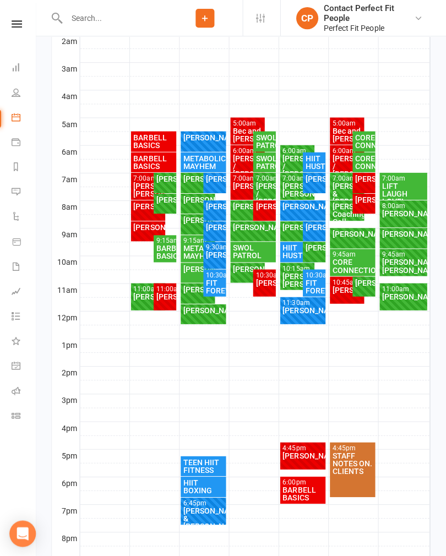
click at [141, 190] on div "[PERSON_NAME]/ [PERSON_NAME]" at bounding box center [149, 189] width 30 height 15
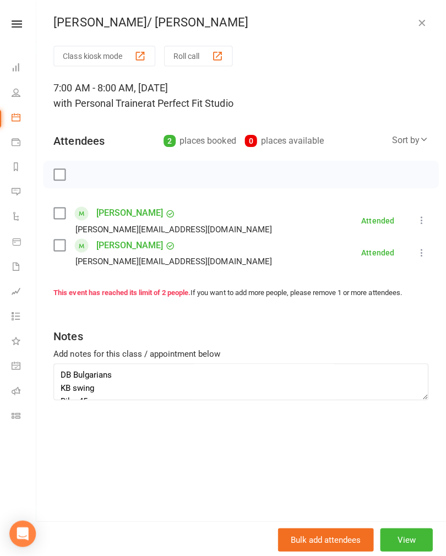
click at [422, 20] on icon "button" at bounding box center [421, 22] width 11 height 11
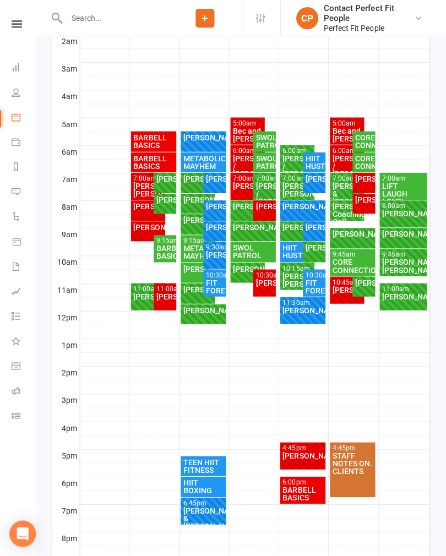
click at [150, 163] on div "BARBELL BASICS" at bounding box center [154, 161] width 41 height 15
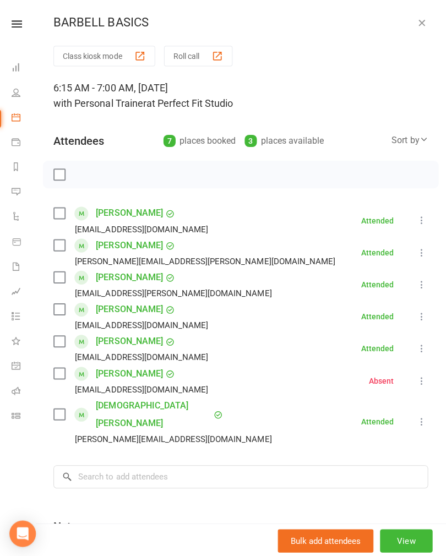
click at [423, 25] on icon "button" at bounding box center [421, 22] width 11 height 11
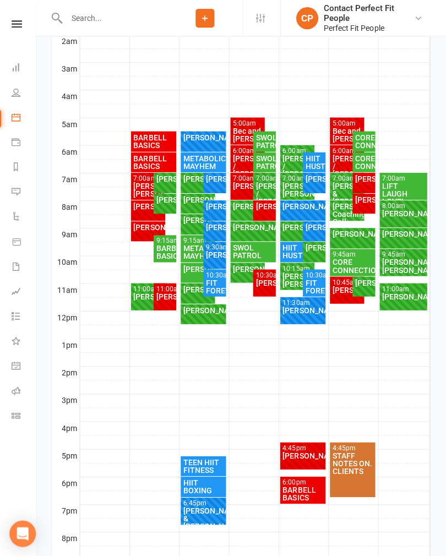
click at [152, 139] on div "BARBELL BASICS" at bounding box center [154, 140] width 41 height 15
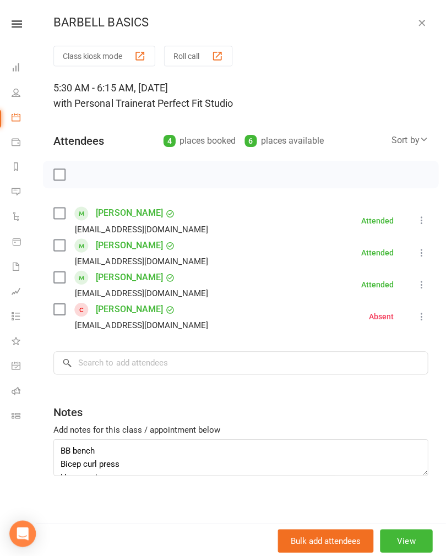
click at [426, 26] on button "button" at bounding box center [421, 22] width 13 height 13
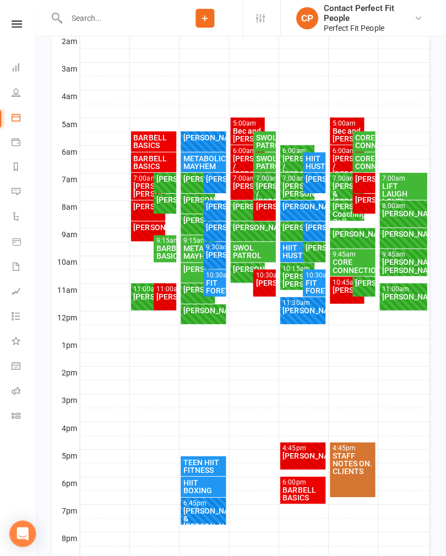
click at [164, 181] on div "[PERSON_NAME]" at bounding box center [166, 179] width 18 height 8
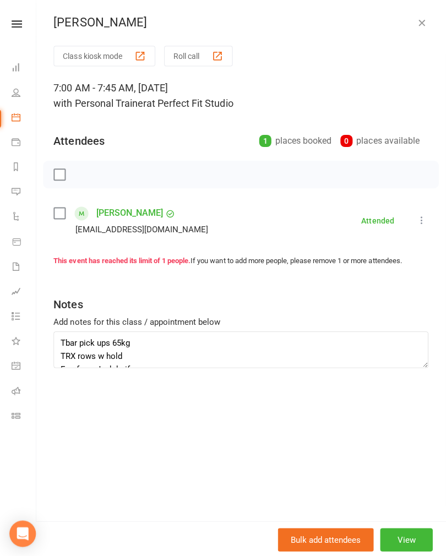
click at [422, 26] on icon "button" at bounding box center [421, 22] width 11 height 11
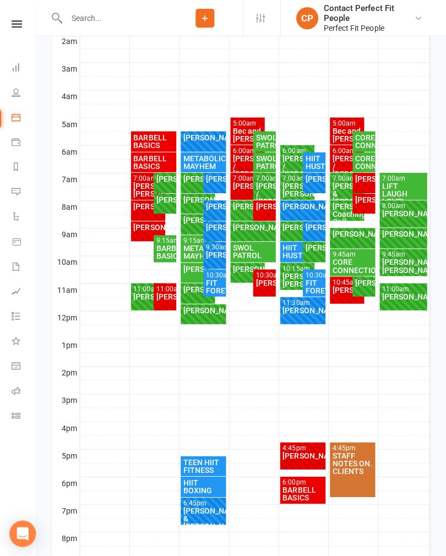
click at [167, 203] on div "[PERSON_NAME]" at bounding box center [166, 199] width 18 height 8
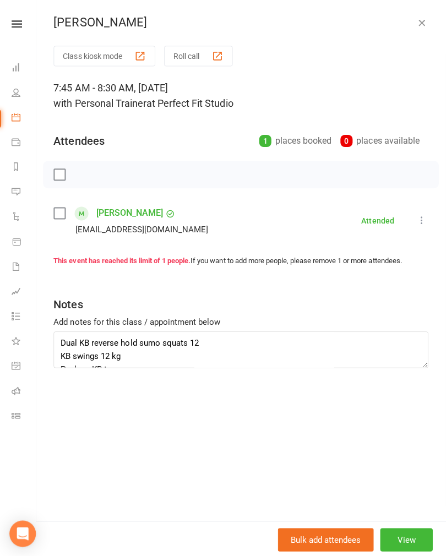
click at [424, 25] on icon "button" at bounding box center [421, 22] width 11 height 11
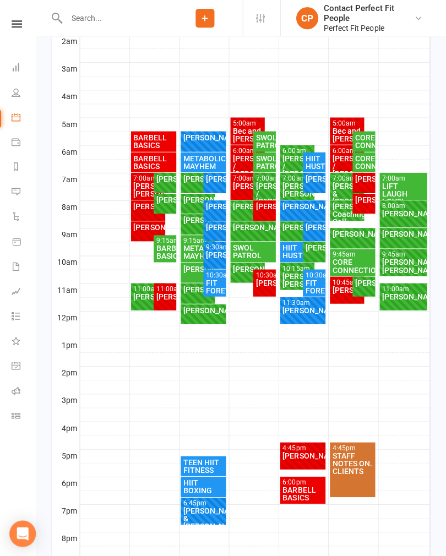
click at [164, 252] on div "BARBELL BASICS" at bounding box center [166, 251] width 18 height 15
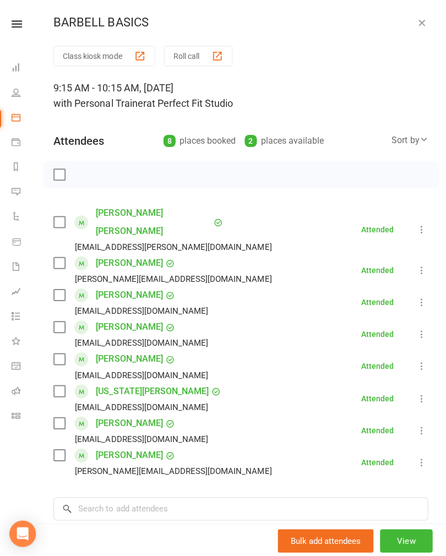
click at [418, 24] on icon "button" at bounding box center [421, 22] width 11 height 11
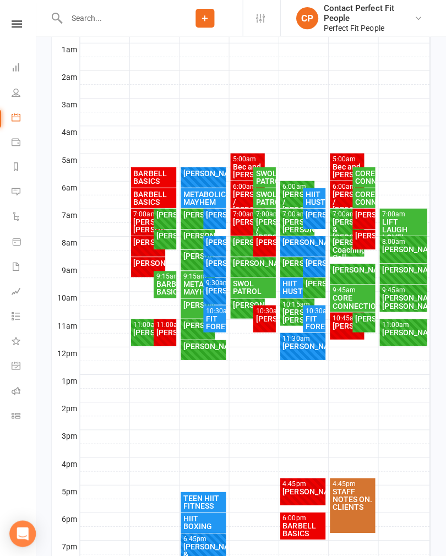
scroll to position [218, 0]
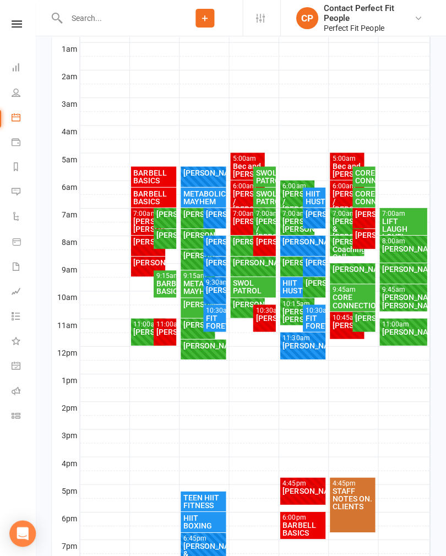
click at [204, 171] on div "[PERSON_NAME]" at bounding box center [204, 172] width 41 height 8
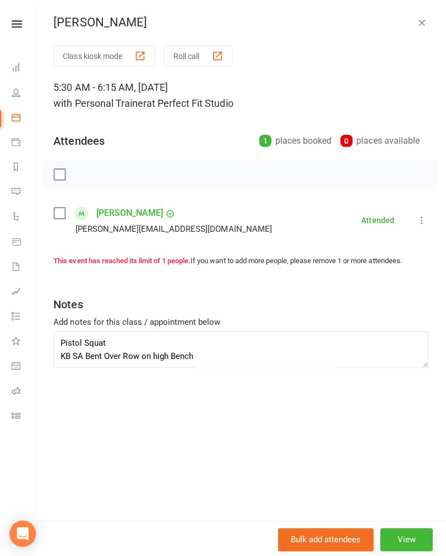
click at [426, 18] on button "button" at bounding box center [421, 22] width 13 height 13
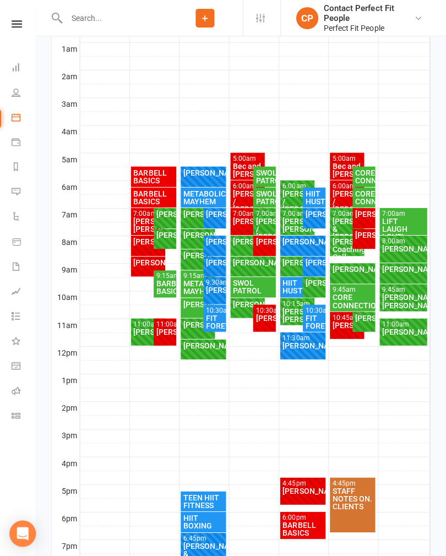
click at [201, 197] on div "METABOLIC MAYHEM" at bounding box center [204, 196] width 41 height 15
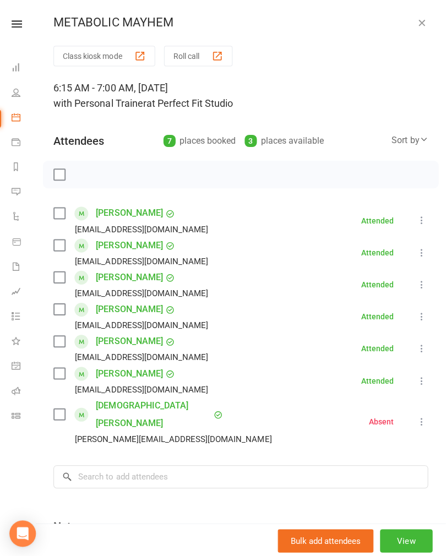
click at [420, 24] on icon "button" at bounding box center [421, 22] width 11 height 11
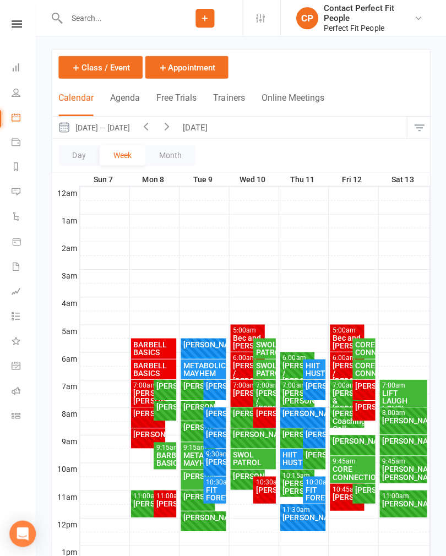
scroll to position [0, 0]
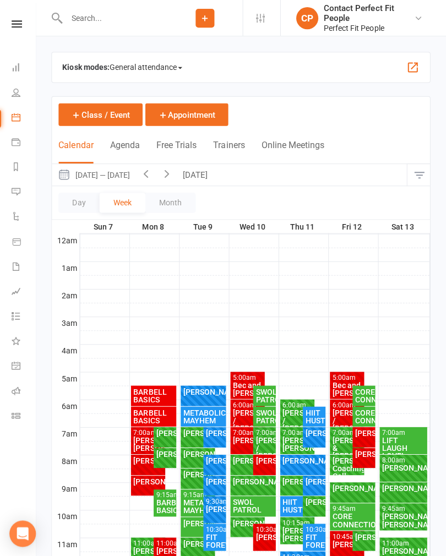
click at [170, 172] on icon "button" at bounding box center [168, 173] width 12 height 12
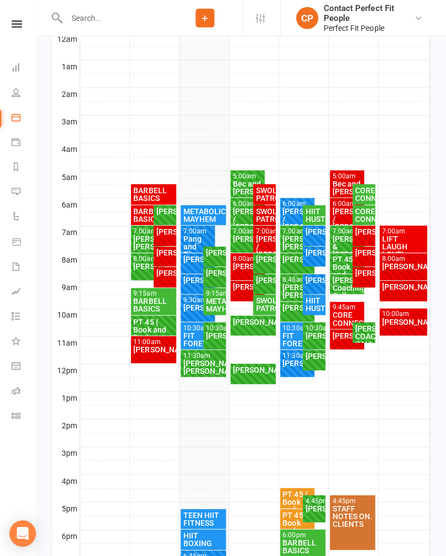
scroll to position [219, 0]
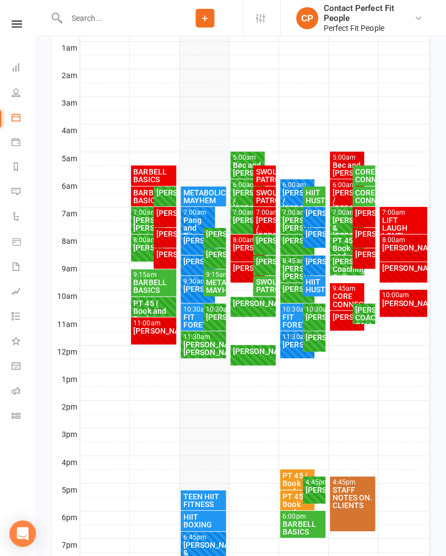
click at [219, 236] on div "[PERSON_NAME]" at bounding box center [215, 234] width 18 height 8
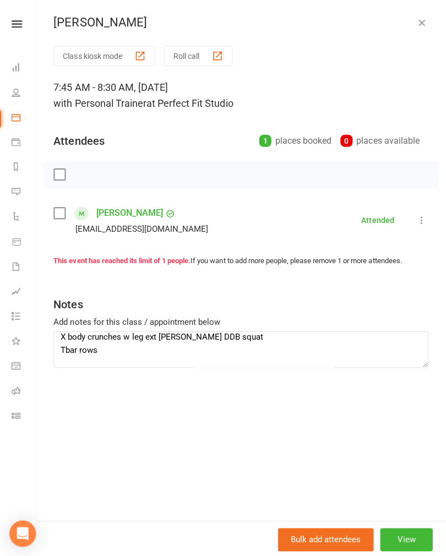
scroll to position [85, 0]
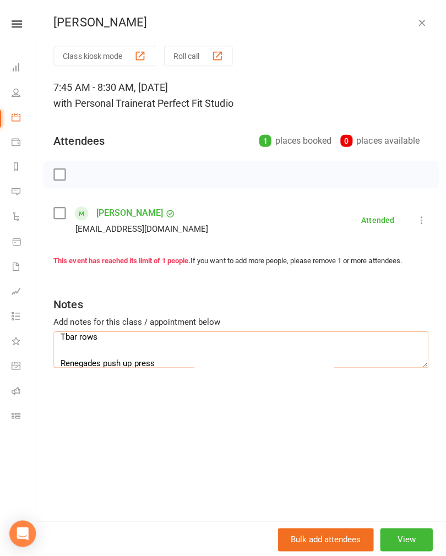
click at [77, 346] on textarea "Ski erg Alt KB swing Ball MC X body crunches w leg ext [PERSON_NAME] DDB squat …" at bounding box center [241, 348] width 373 height 36
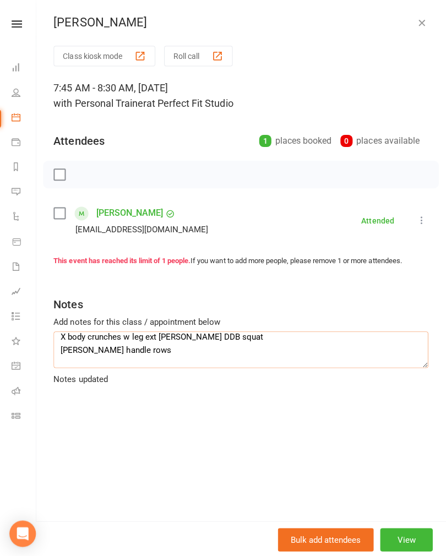
scroll to position [69, 0]
click at [196, 334] on textarea "Ski erg Alt KB swing Ball MC X body crunches w leg ext [PERSON_NAME] DDB squat …" at bounding box center [241, 348] width 373 height 36
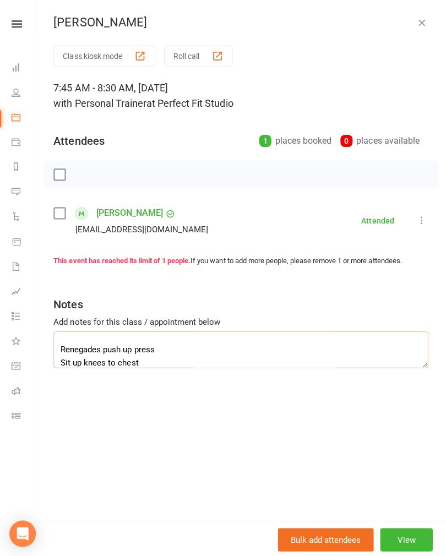
scroll to position [113, 0]
click at [78, 355] on textarea "Ski erg Alt KB swing Ball MC Wall ball sit ups SL DDB squat [PERSON_NAME] handl…" at bounding box center [241, 348] width 373 height 36
type textarea "Ski erg Alt KB swing Ball MC Wall ball sit ups SL DDB squat [PERSON_NAME] handl…"
click at [426, 16] on button "button" at bounding box center [421, 22] width 13 height 13
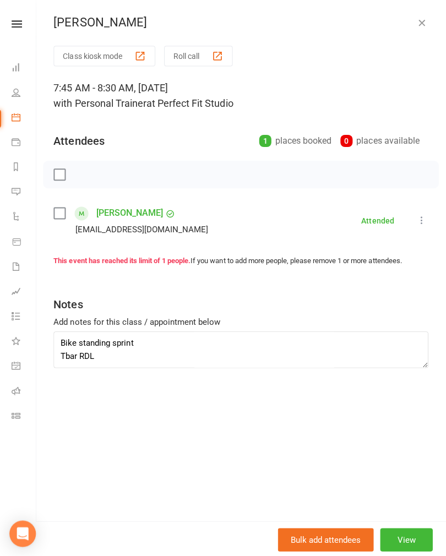
scroll to position [219, 0]
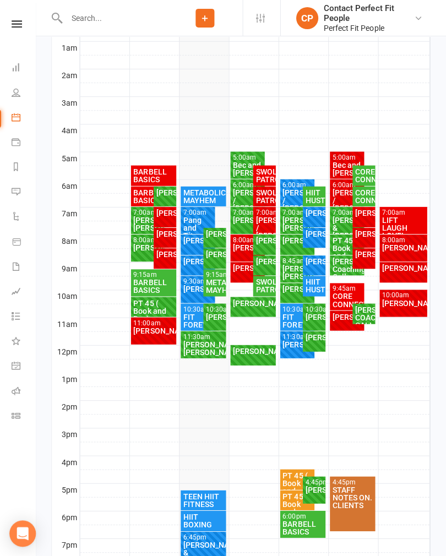
click at [212, 285] on div "METABOLIC MAYHEM" at bounding box center [215, 285] width 18 height 15
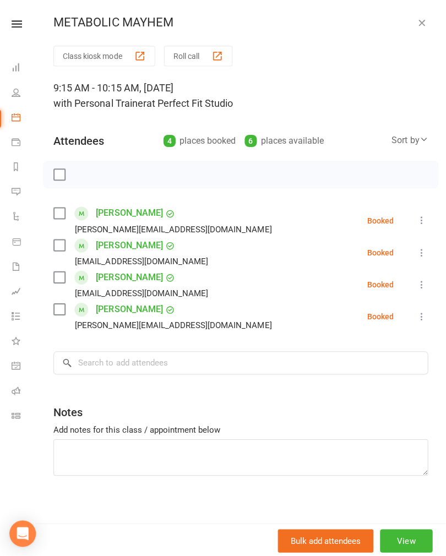
click at [420, 20] on icon "button" at bounding box center [421, 22] width 11 height 11
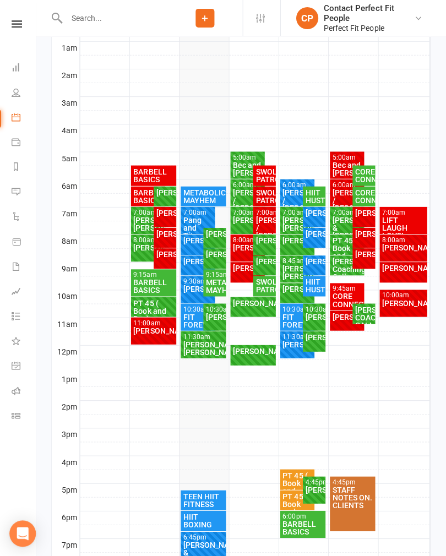
click at [212, 233] on div "[PERSON_NAME]" at bounding box center [215, 234] width 18 height 8
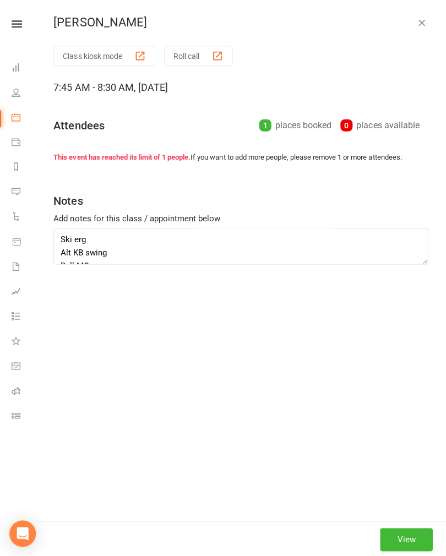
type textarea "Ski erg Alt KB swing Ball MC Wall ball sit ups SL DDB squat [PERSON_NAME] handl…"
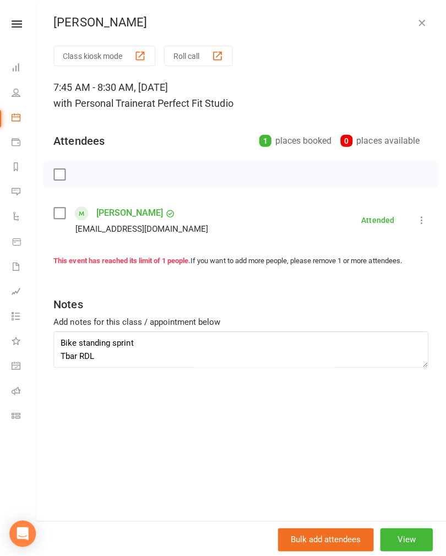
scroll to position [172, 0]
click at [418, 217] on icon at bounding box center [421, 219] width 11 height 11
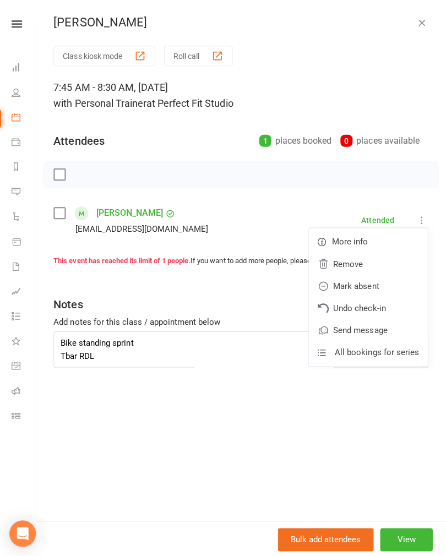
click at [416, 28] on icon "button" at bounding box center [421, 22] width 11 height 11
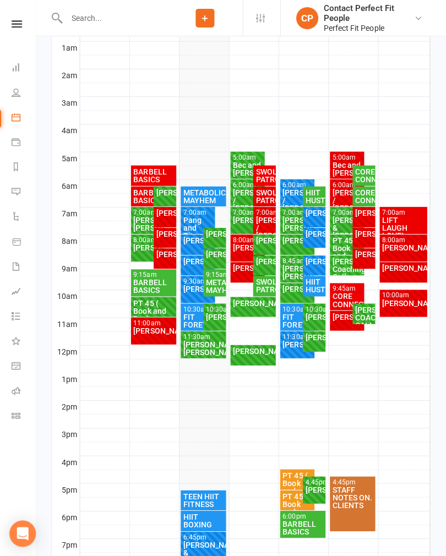
click at [211, 237] on div "[PERSON_NAME]" at bounding box center [215, 234] width 18 height 8
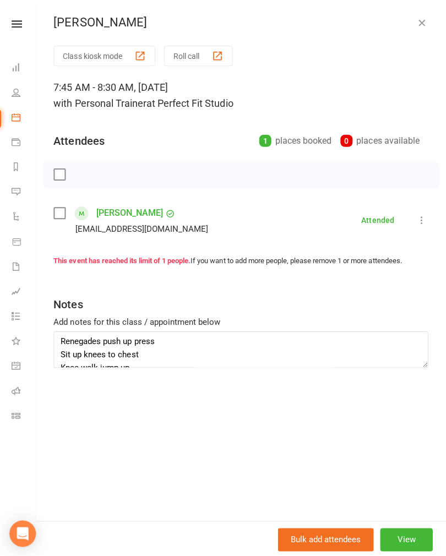
scroll to position [118, 0]
click at [165, 341] on textarea "Ski erg Alt KB swing Ball MC Wall ball sit ups SL DDB squat [PERSON_NAME] handl…" at bounding box center [241, 348] width 373 height 36
click at [151, 342] on textarea "Ski erg Alt KB swing Ball MC Wall ball sit ups SL DDB squat [PERSON_NAME] handl…" at bounding box center [241, 348] width 373 height 36
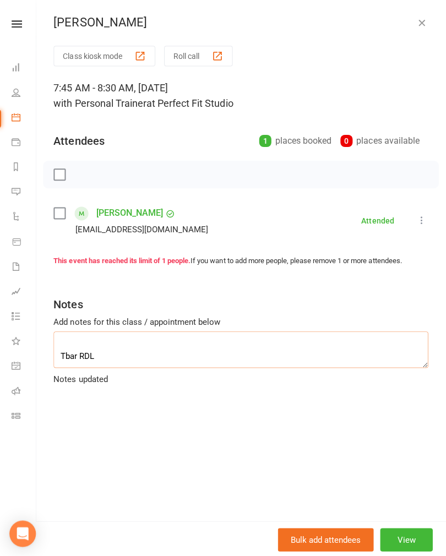
click at [62, 352] on textarea "Ski erg Alt KB swing Ball MC Wall ball sit ups SL DDB squat [PERSON_NAME] handl…" at bounding box center [241, 348] width 373 height 36
click at [117, 352] on textarea "Ski erg Alt KB swing Ball MC Wall ball sit ups SL DDB squat [PERSON_NAME] handl…" at bounding box center [241, 348] width 373 height 36
type textarea "Ski erg Alt KB swing Ball MC Wall ball sit ups SL DDB squat [PERSON_NAME] handl…"
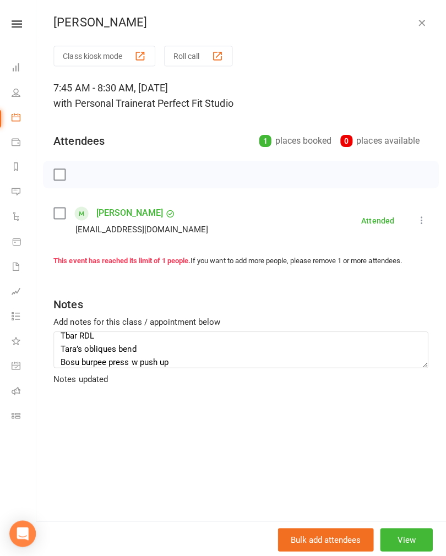
click at [423, 24] on icon "button" at bounding box center [421, 22] width 11 height 11
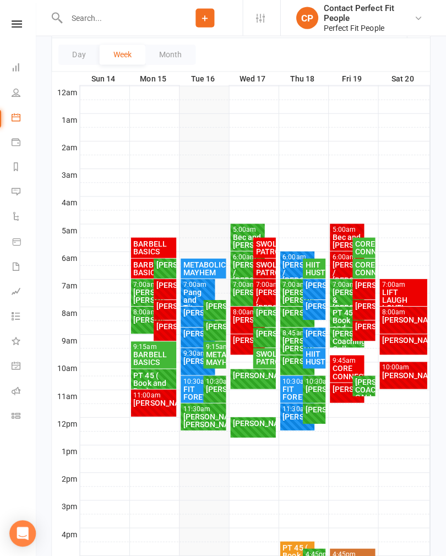
scroll to position [149, 0]
